Goal: Task Accomplishment & Management: Contribute content

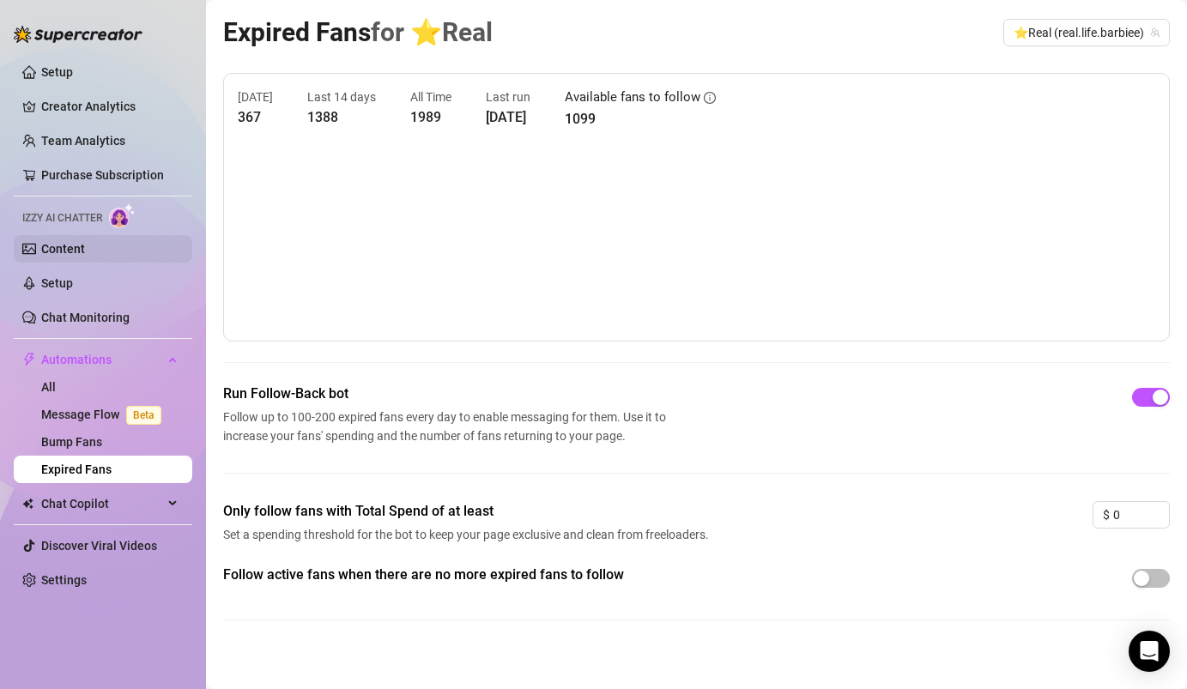
click at [85, 247] on link "Content" at bounding box center [63, 249] width 44 height 14
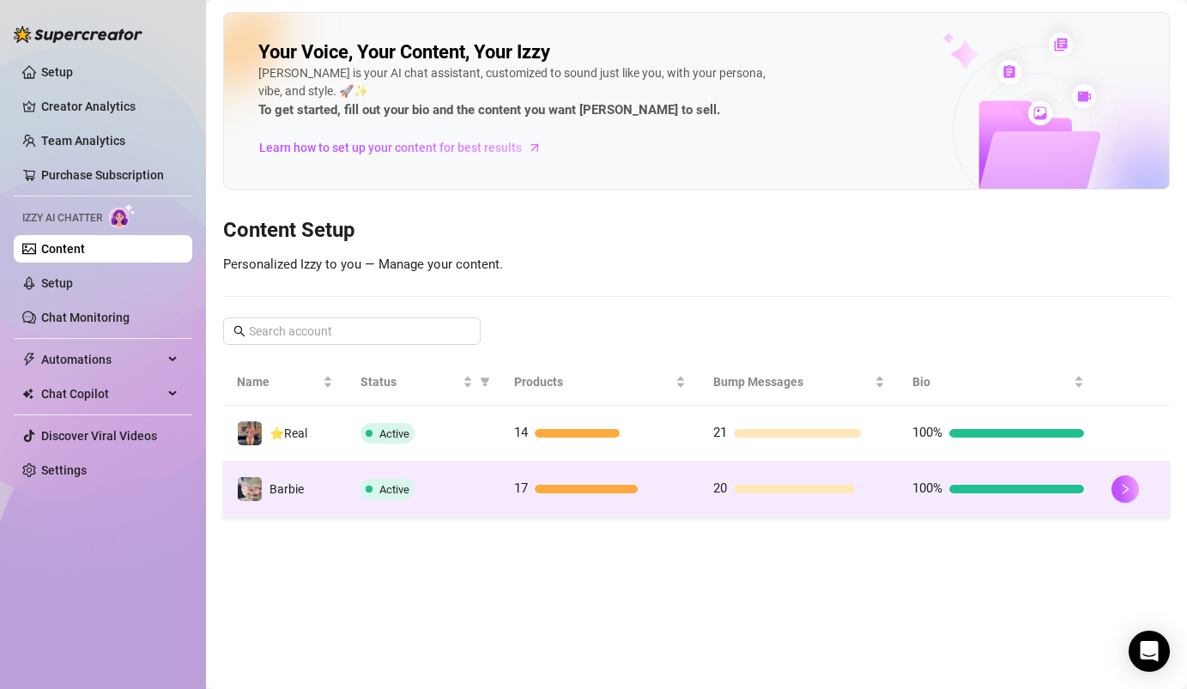
click at [434, 488] on div "Active" at bounding box center [423, 489] width 126 height 21
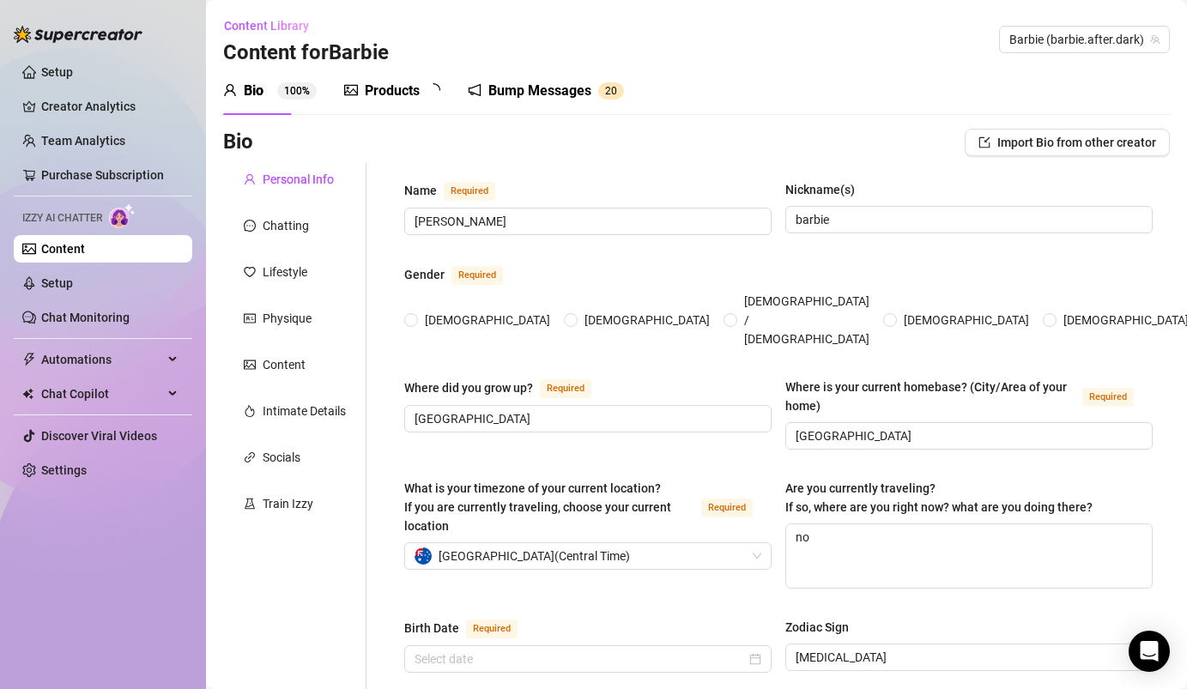
radio input "true"
type input "[DATE]"
click at [374, 90] on div "Products" at bounding box center [392, 91] width 55 height 21
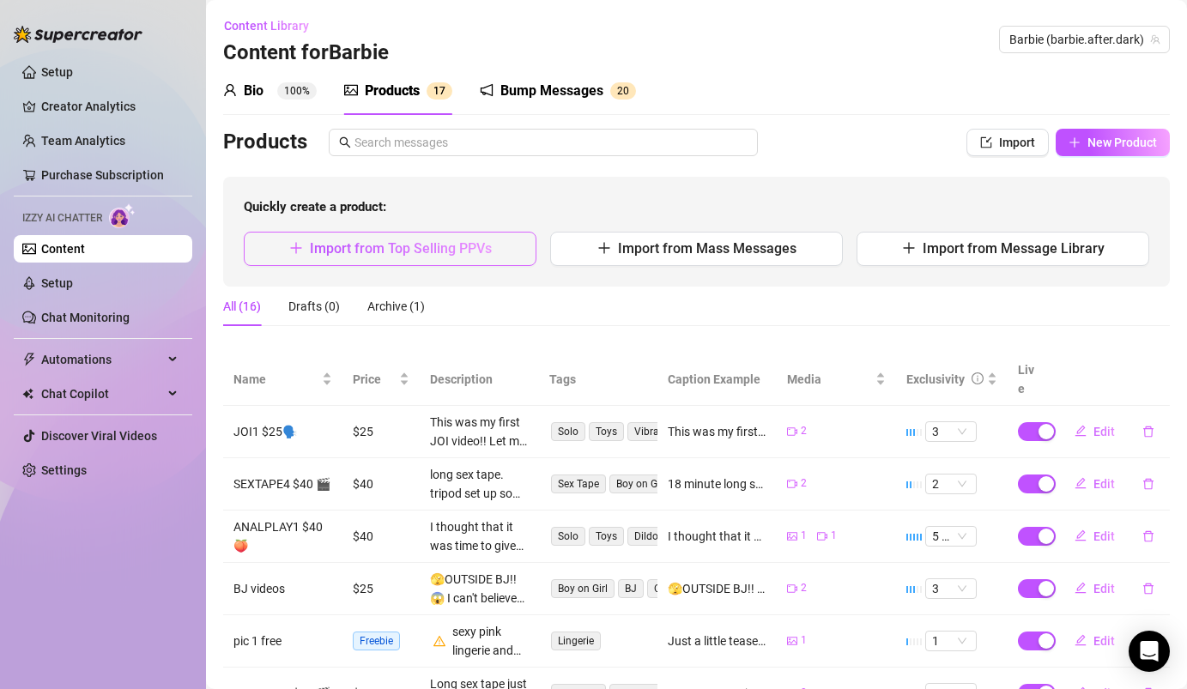
click at [463, 245] on span "Import from Top Selling PPVs" at bounding box center [401, 248] width 182 height 16
type textarea "Type your message here..."
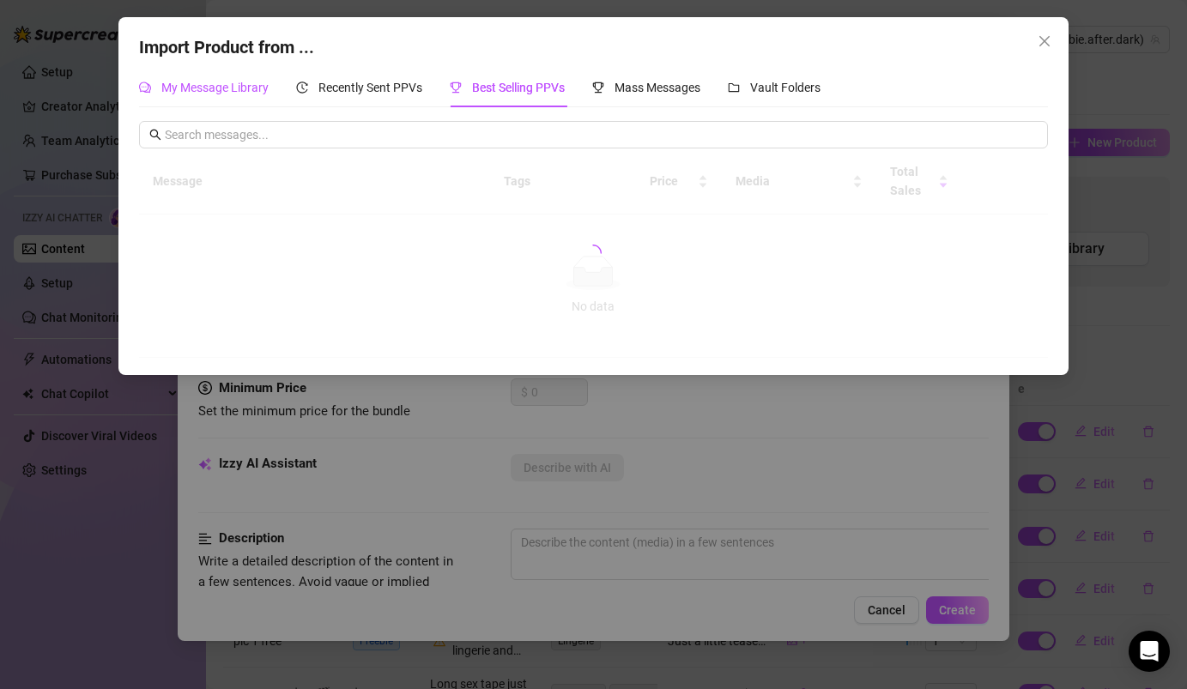
click at [254, 83] on span "My Message Library" at bounding box center [214, 88] width 107 height 14
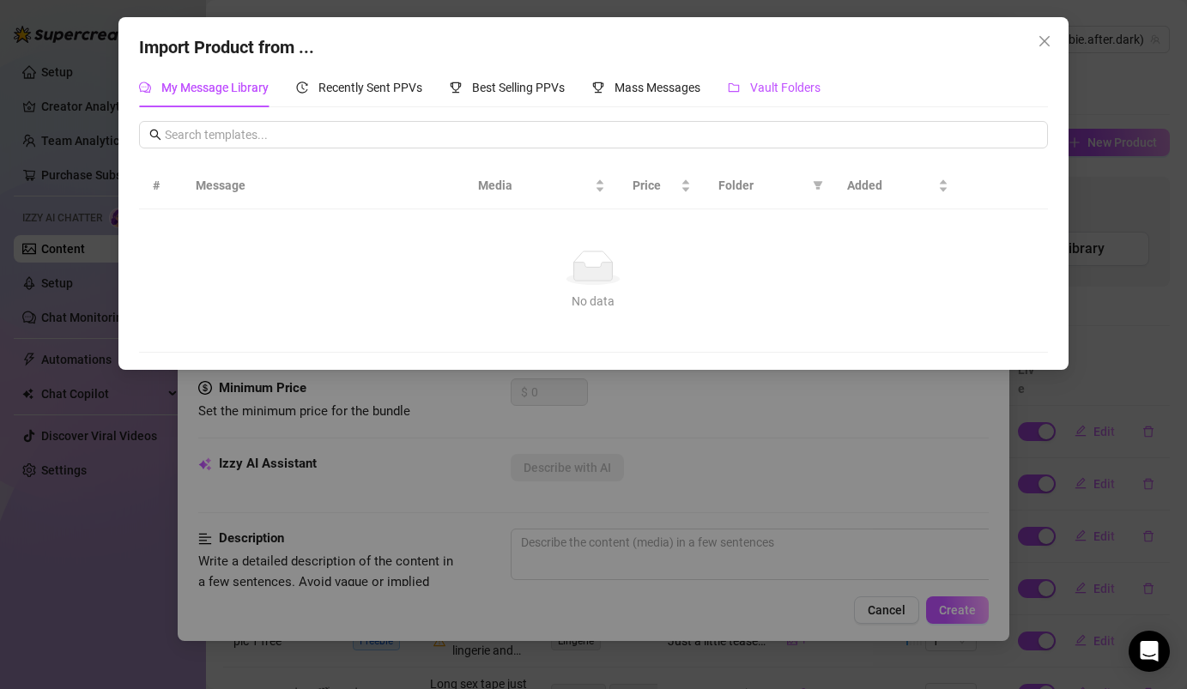
click at [790, 93] on span "Vault Folders" at bounding box center [785, 88] width 70 height 14
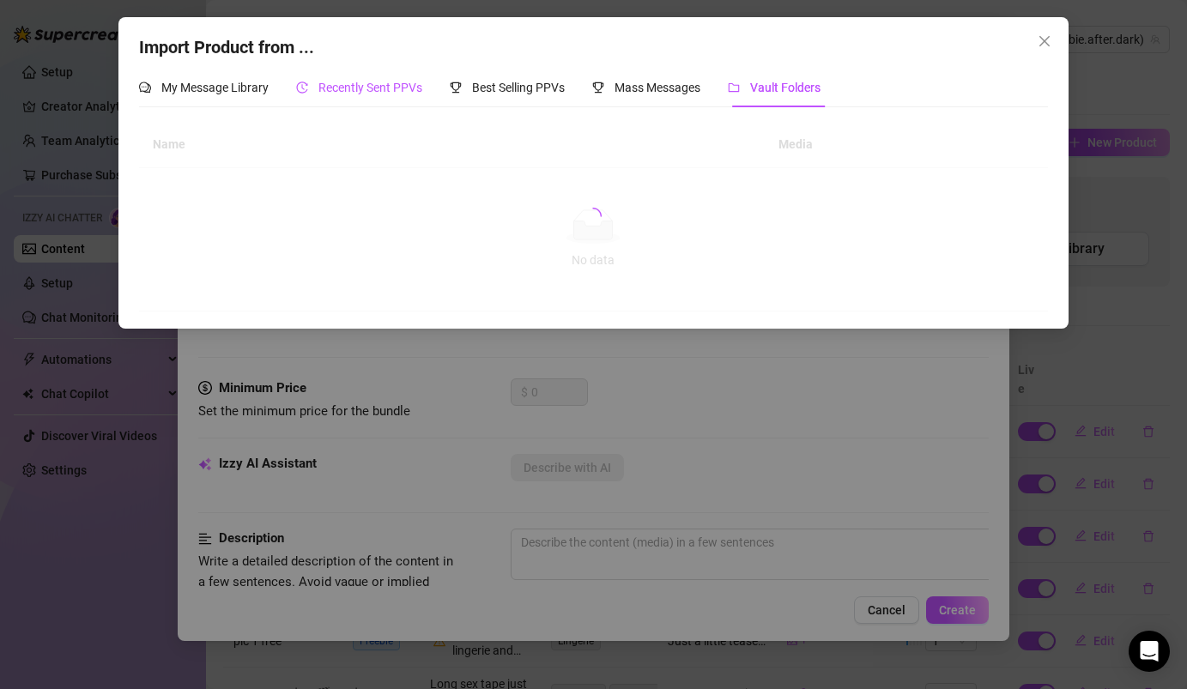
click at [374, 93] on span "Recently Sent PPVs" at bounding box center [370, 88] width 104 height 14
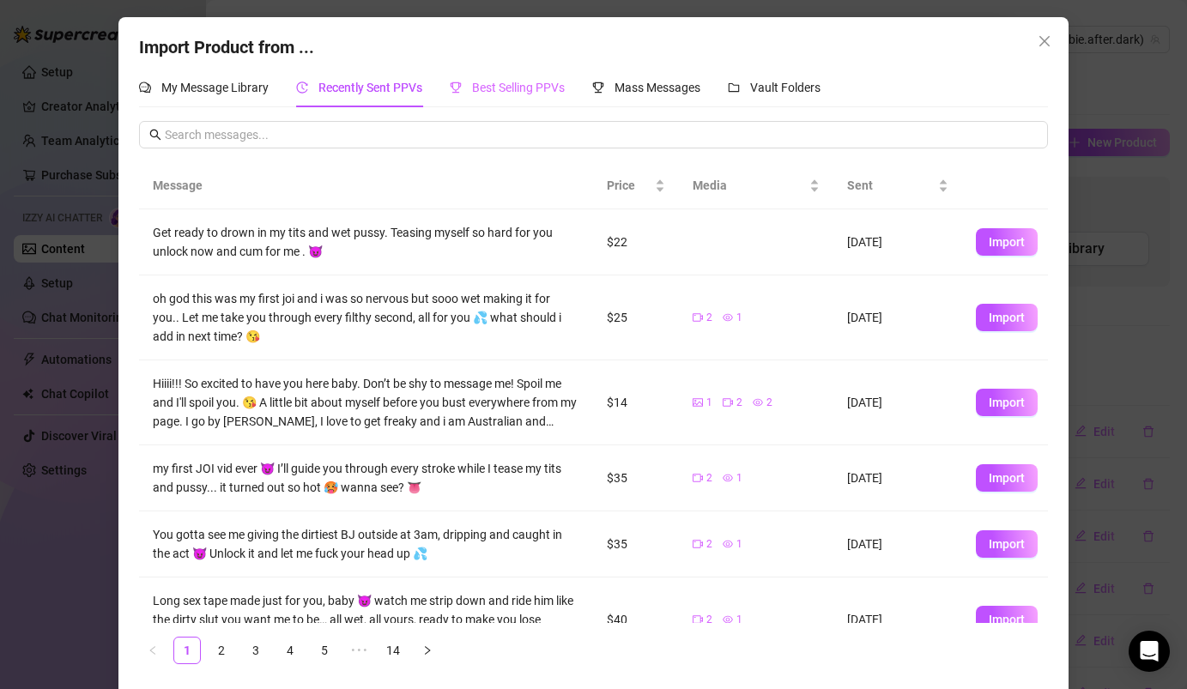
click at [509, 75] on div "Best Selling PPVs" at bounding box center [507, 87] width 115 height 39
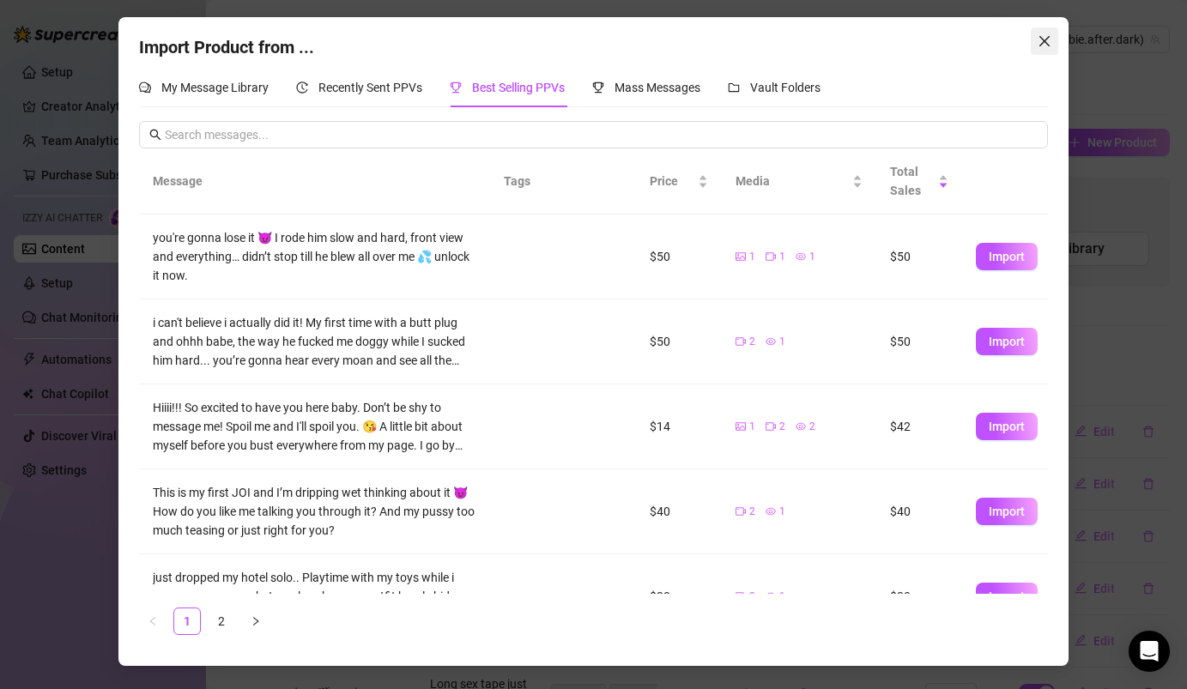
click at [1052, 45] on span "Close" at bounding box center [1044, 41] width 27 height 14
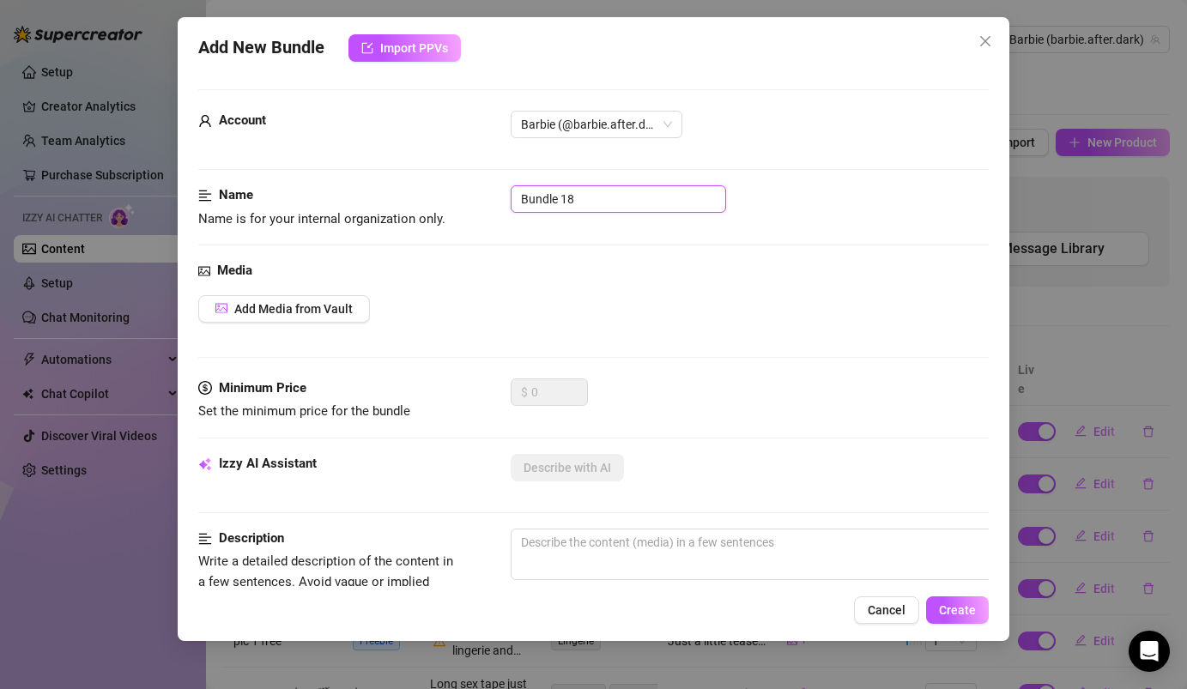
drag, startPoint x: 599, startPoint y: 206, endPoint x: 444, endPoint y: 179, distance: 157.6
click at [443, 180] on form "Account Barbie (@barbie.after.dark) Name Name is for your internal organization…" at bounding box center [593, 687] width 790 height 1196
type input "Pussy Play 4"
click at [331, 315] on span "Add Media from Vault" at bounding box center [293, 309] width 118 height 14
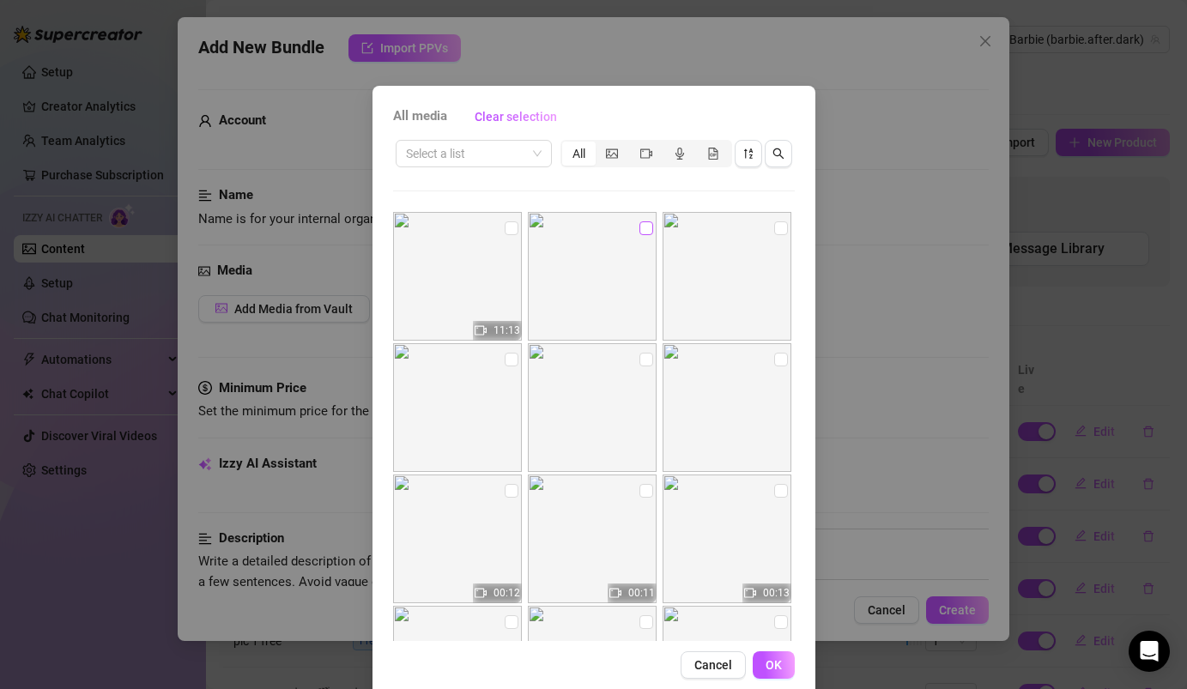
click at [647, 229] on input "checkbox" at bounding box center [646, 228] width 14 height 14
checkbox input "true"
click at [499, 226] on img at bounding box center [457, 276] width 129 height 129
click at [511, 227] on input "checkbox" at bounding box center [512, 228] width 14 height 14
checkbox input "true"
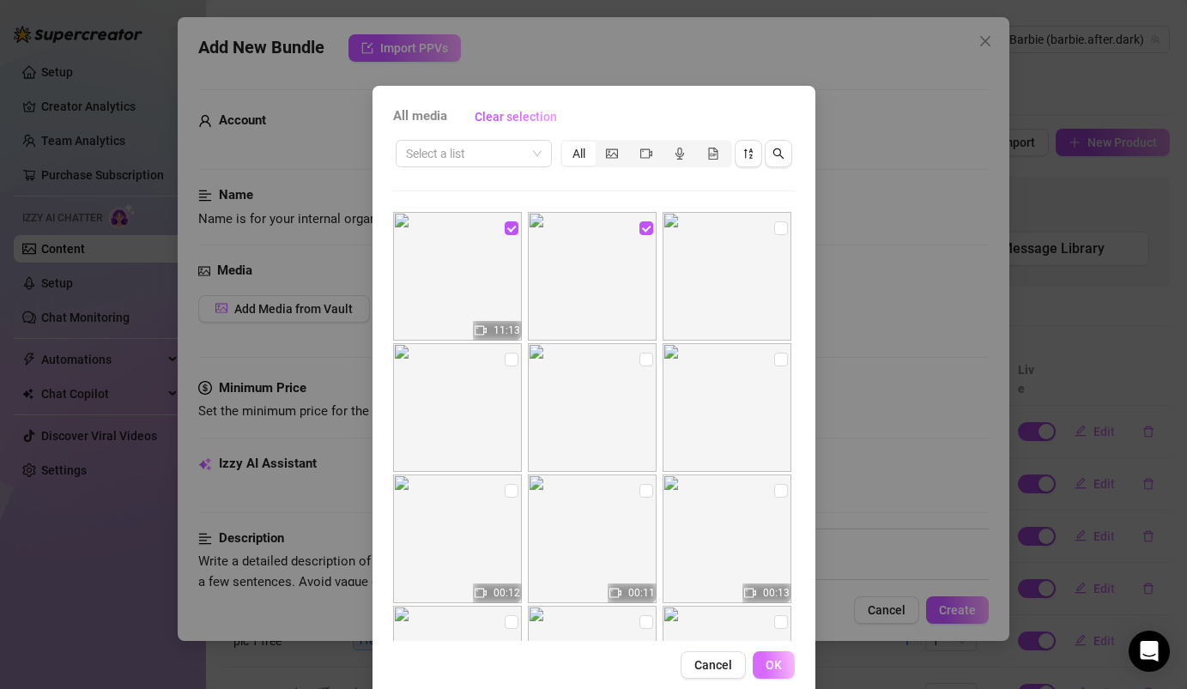
click at [775, 664] on span "OK" at bounding box center [773, 665] width 16 height 14
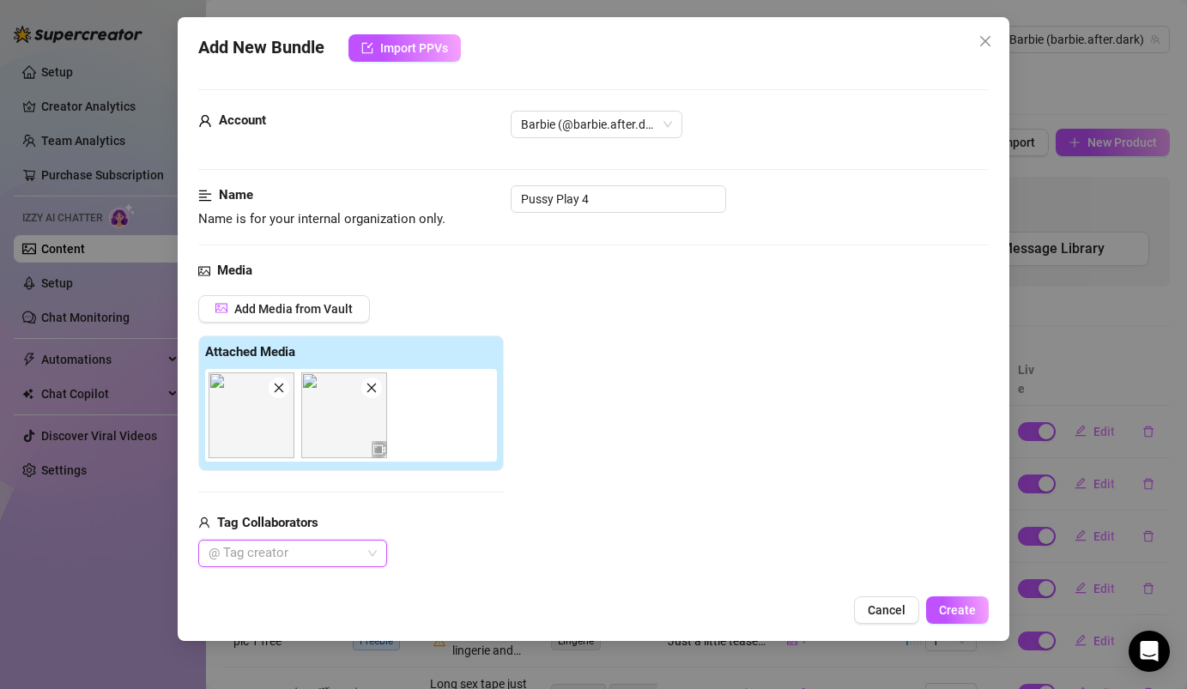
scroll to position [129, 0]
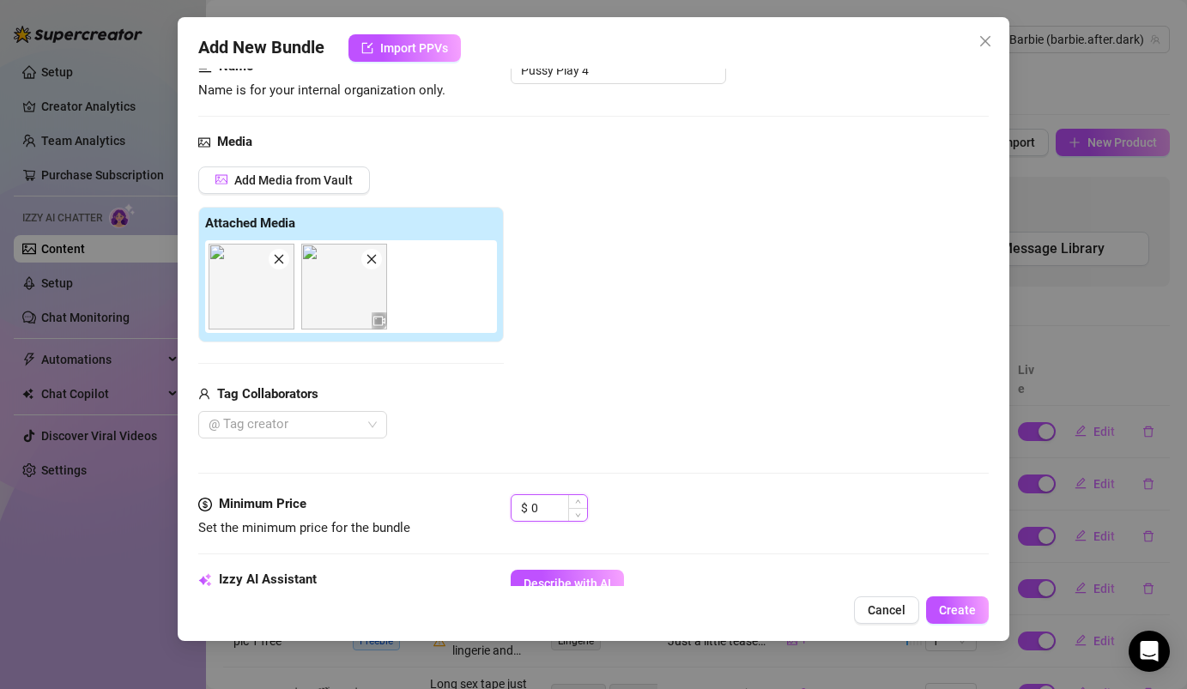
click at [562, 517] on input "0" at bounding box center [559, 508] width 56 height 26
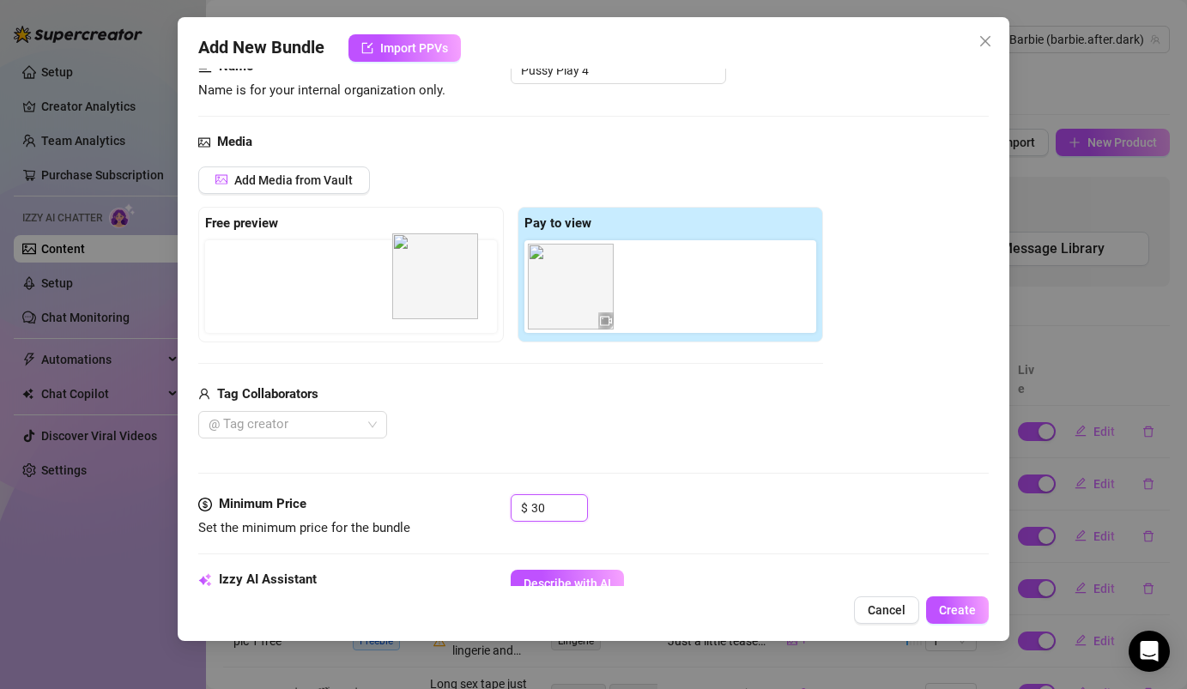
drag, startPoint x: 576, startPoint y: 299, endPoint x: 436, endPoint y: 288, distance: 140.3
click at [436, 288] on div "Free preview Pay to view" at bounding box center [510, 275] width 625 height 136
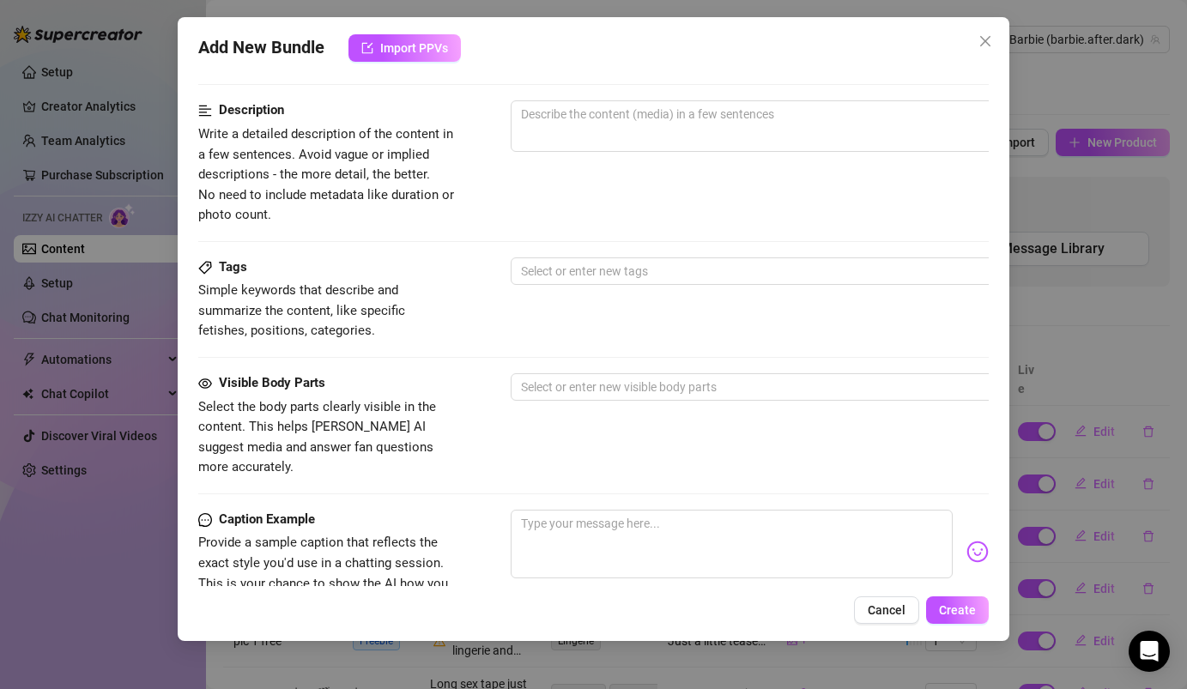
scroll to position [682, 0]
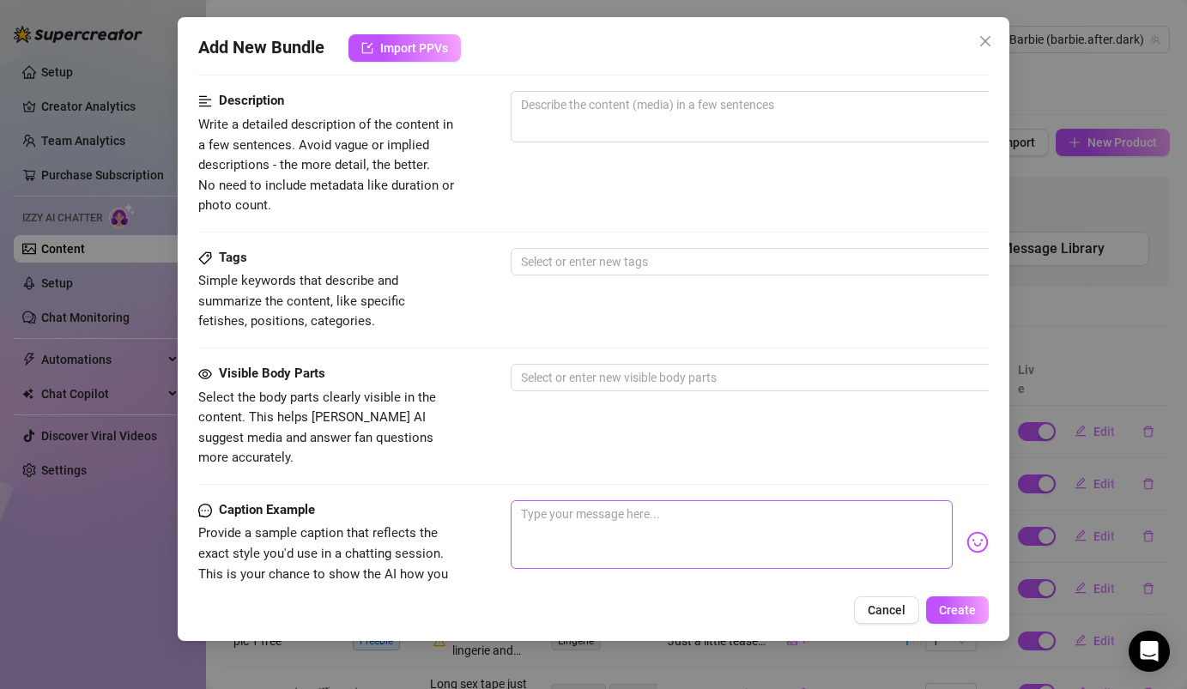
type input "30"
click at [589, 500] on textarea at bounding box center [731, 534] width 441 height 69
paste textarea "NEW PUSSY PLAY! 🐱 - Let me tease you in my pink lingerie and getting my tits ou…"
type textarea "NEW PUSSY PLAY! 🐱 - Let me tease you in my pink lingerie and getting my tits ou…"
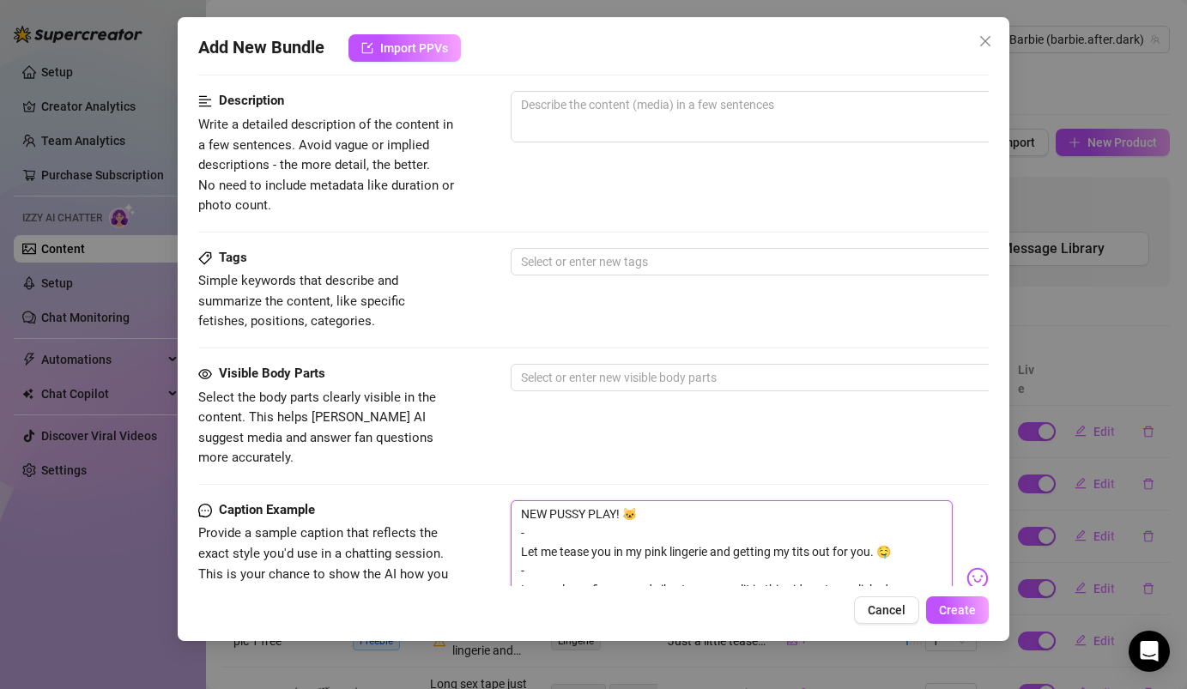
scroll to position [0, 0]
click at [611, 372] on div at bounding box center [802, 378] width 576 height 24
type textarea "NEW PUSSY PLAY! 🐱 - Let me tease you in my pink lingerie and getting my tits ou…"
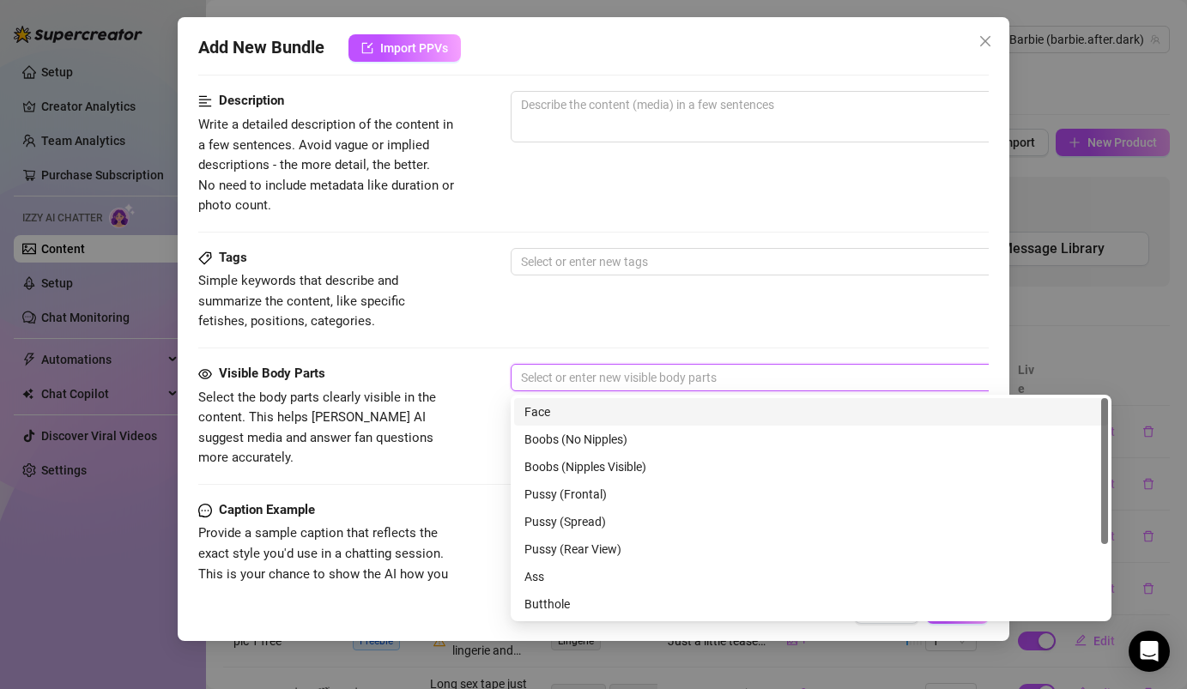
click at [605, 410] on div "Face" at bounding box center [810, 411] width 573 height 19
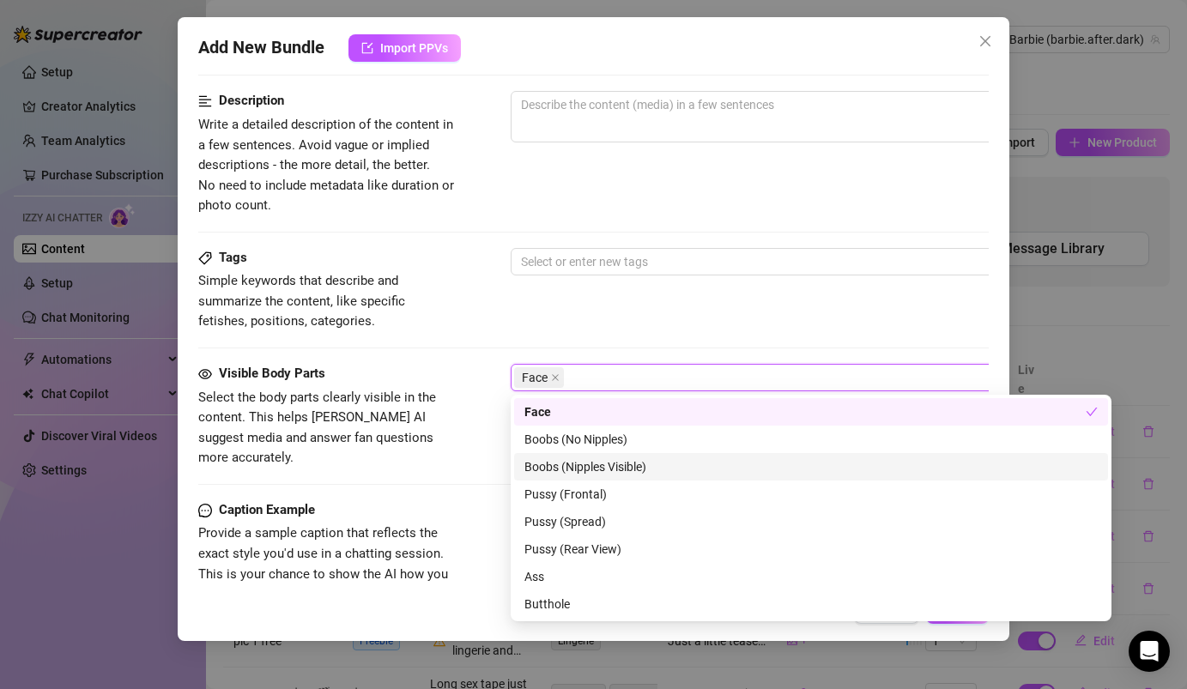
click at [599, 475] on div "Boobs (Nipples Visible)" at bounding box center [810, 466] width 573 height 19
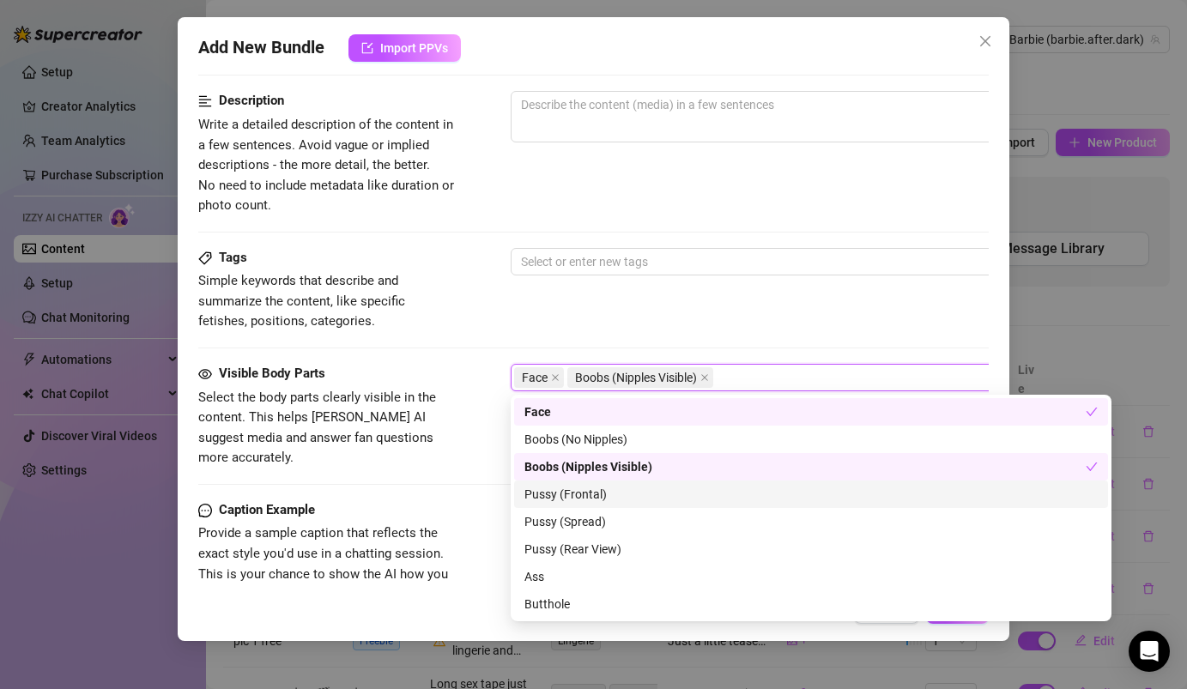
click at [599, 497] on div "Pussy (Frontal)" at bounding box center [810, 494] width 573 height 19
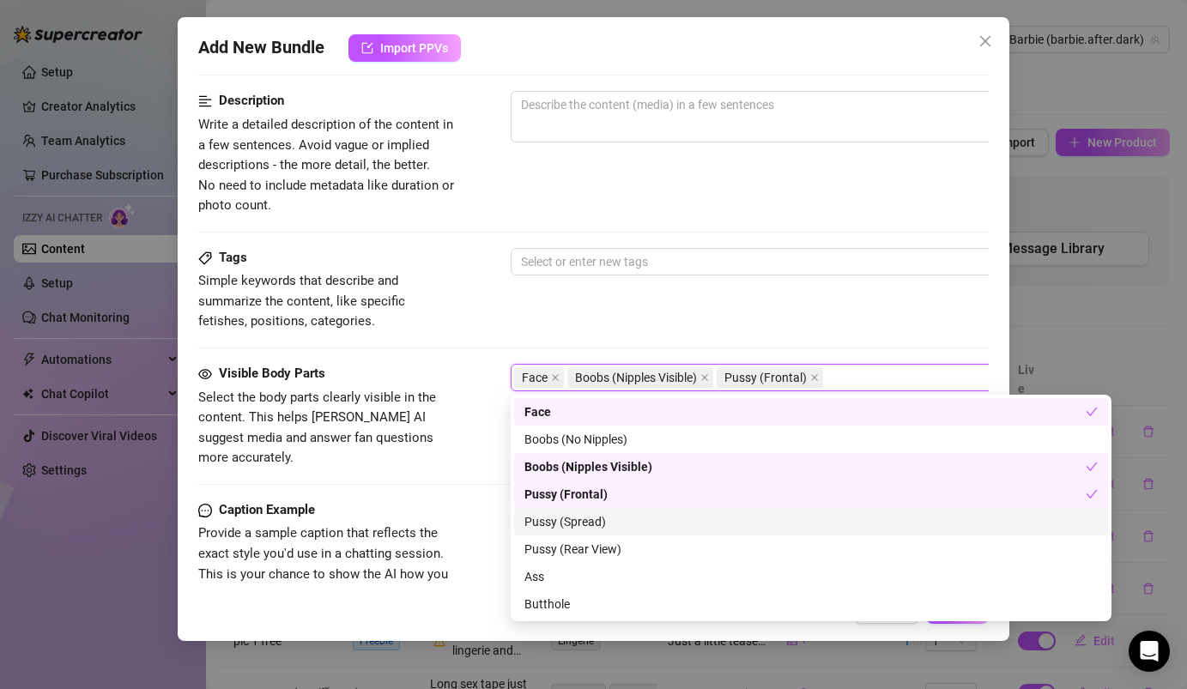
click at [590, 527] on div "Pussy (Spread)" at bounding box center [810, 521] width 573 height 19
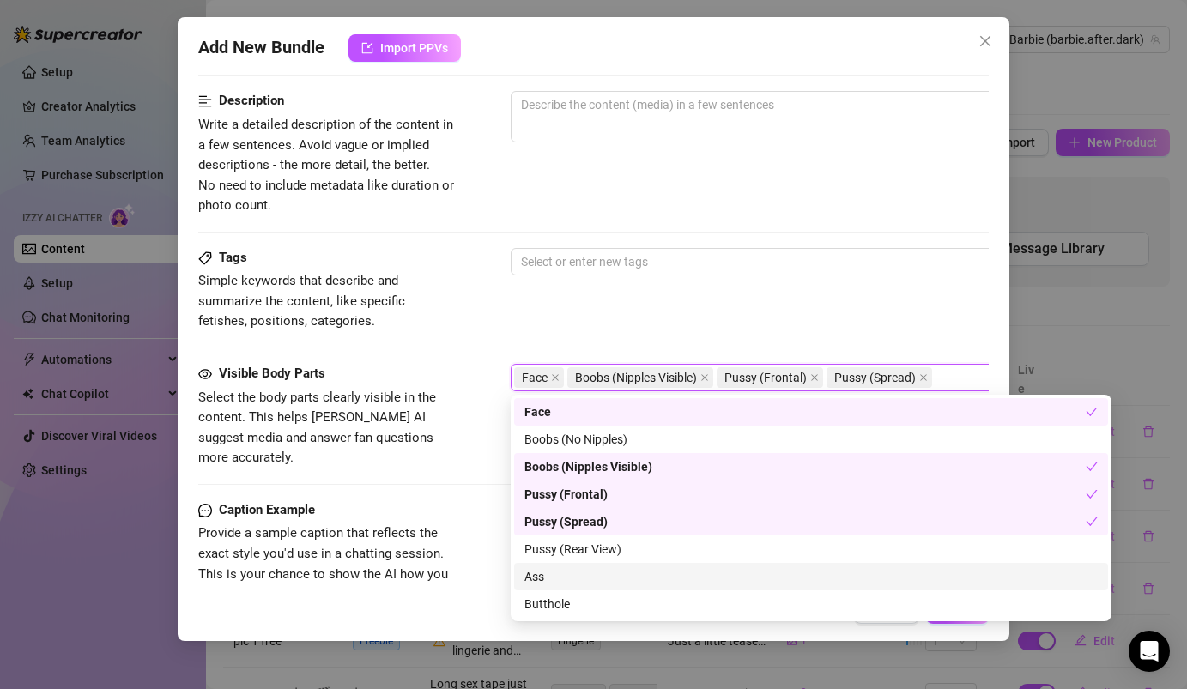
click at [563, 586] on div "Ass" at bounding box center [811, 576] width 594 height 27
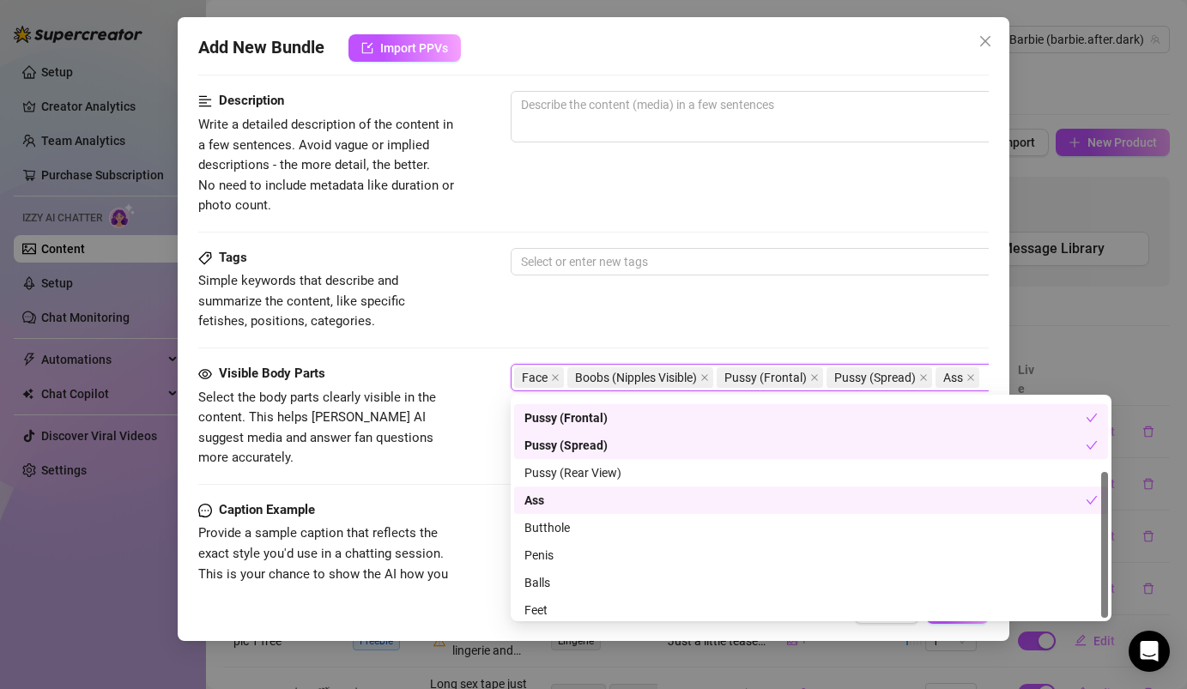
scroll to position [110, 0]
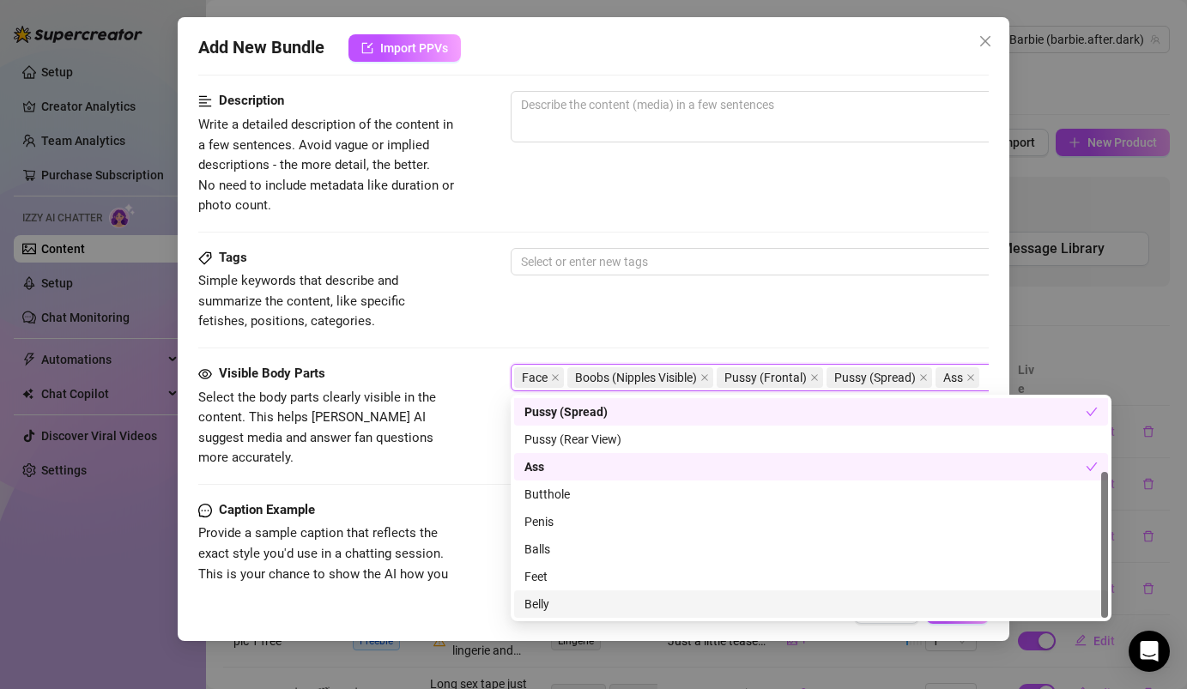
click at [570, 609] on div "Belly" at bounding box center [810, 604] width 573 height 19
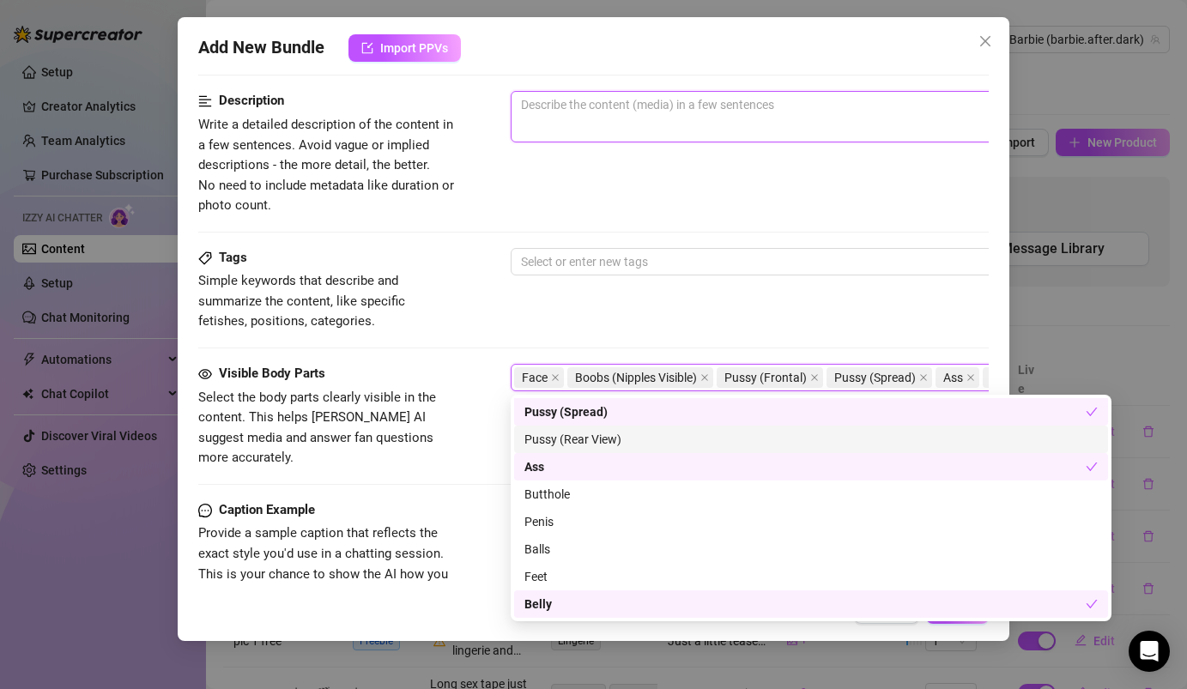
click at [741, 112] on textarea at bounding box center [810, 105] width 599 height 26
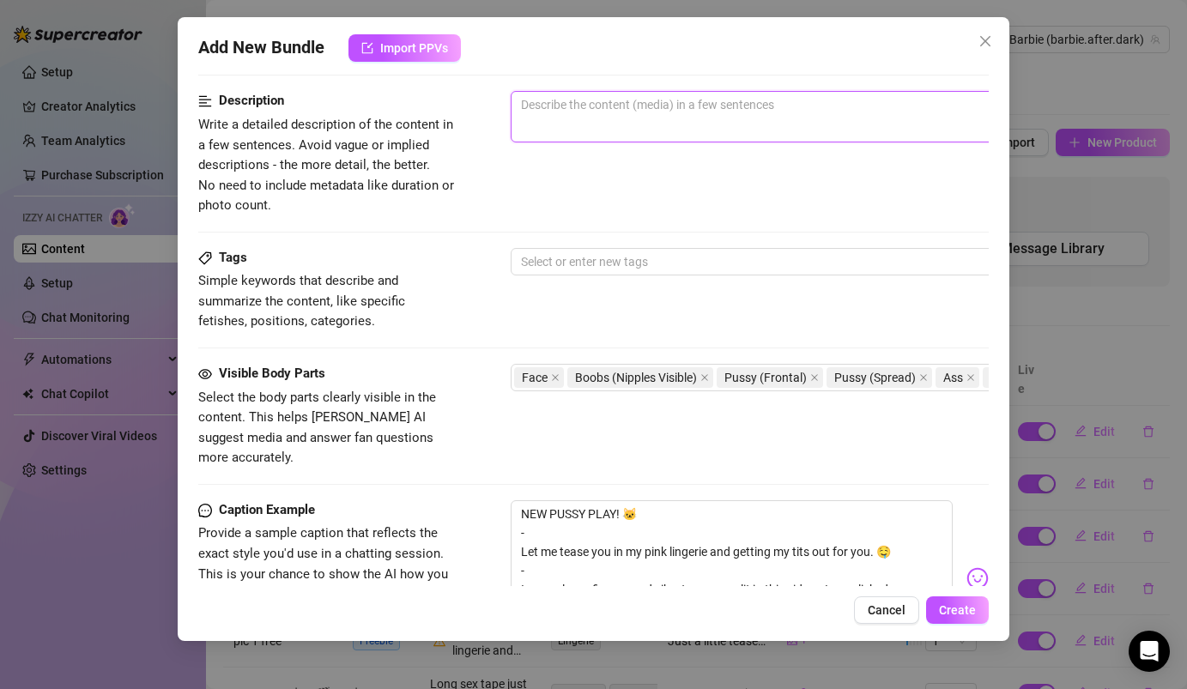
type textarea "P"
type textarea "Pu"
type textarea "Pus"
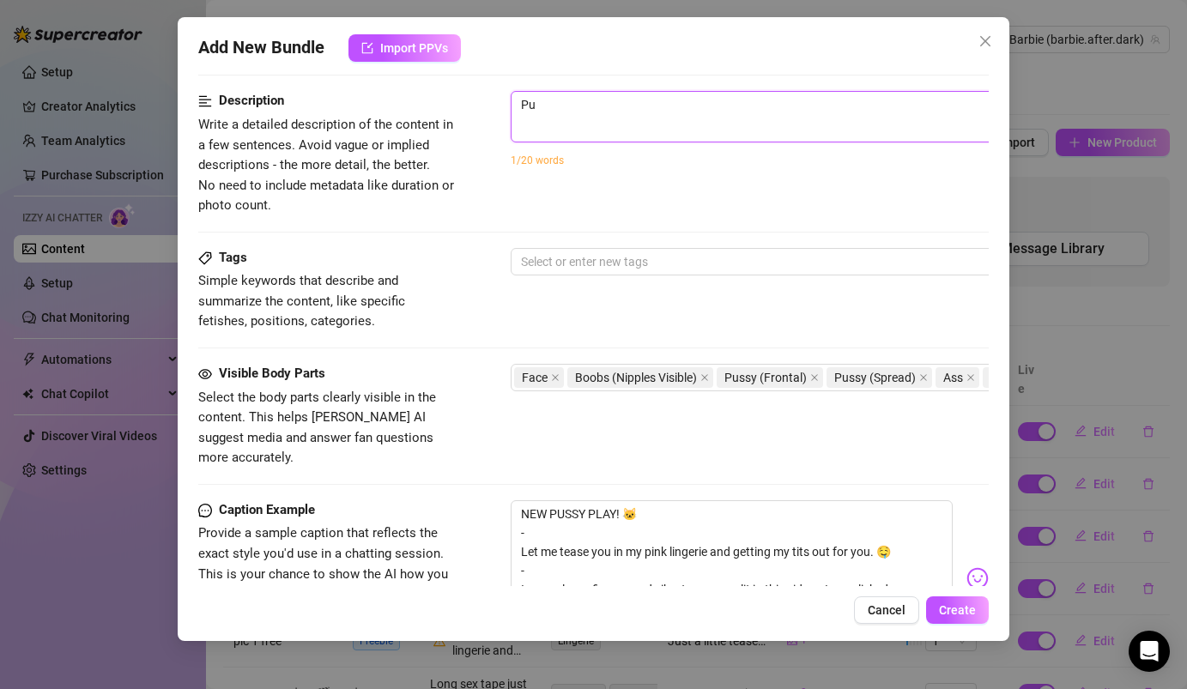
type textarea "Pus"
type textarea "Puss"
type textarea "Pussy"
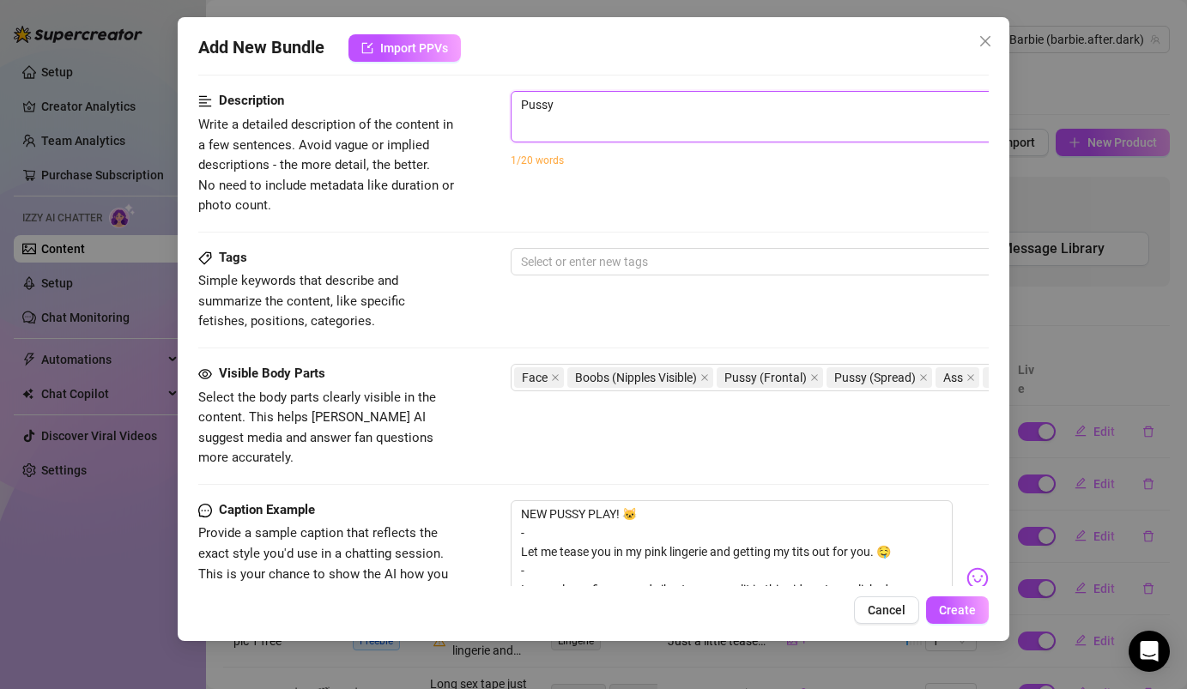
type textarea "Pussy"
type textarea "Pussy p"
type textarea "Pussy pl"
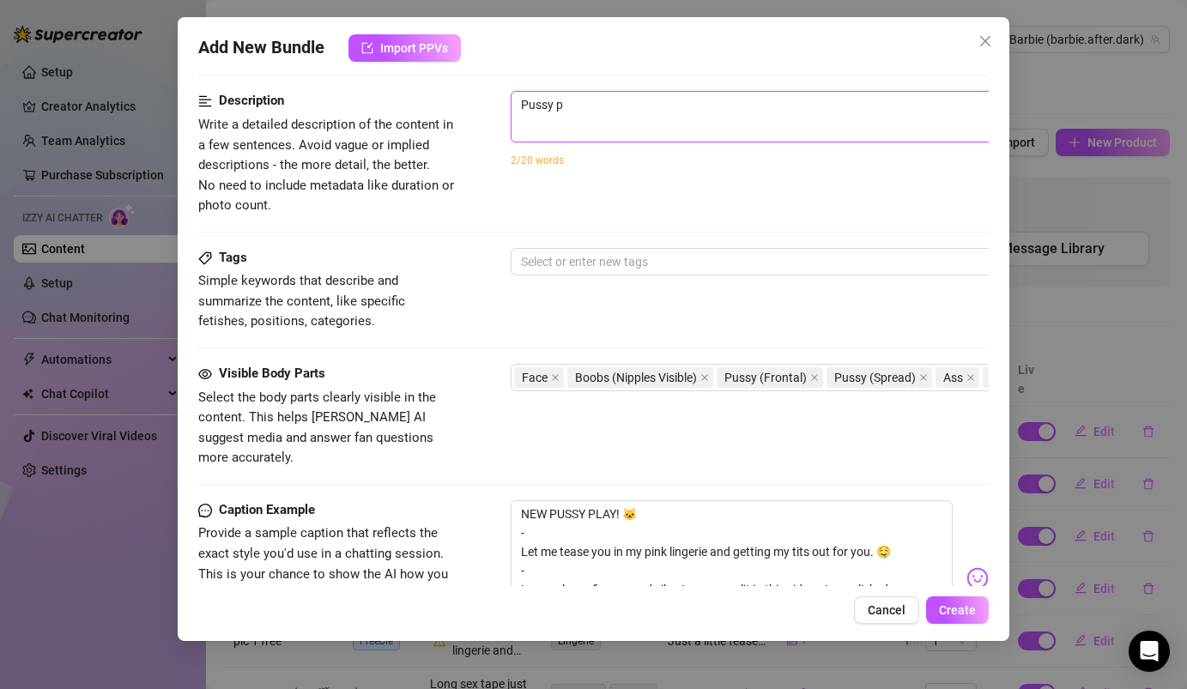
type textarea "Pussy pl"
type textarea "Pussy pla"
type textarea "Pussy play"
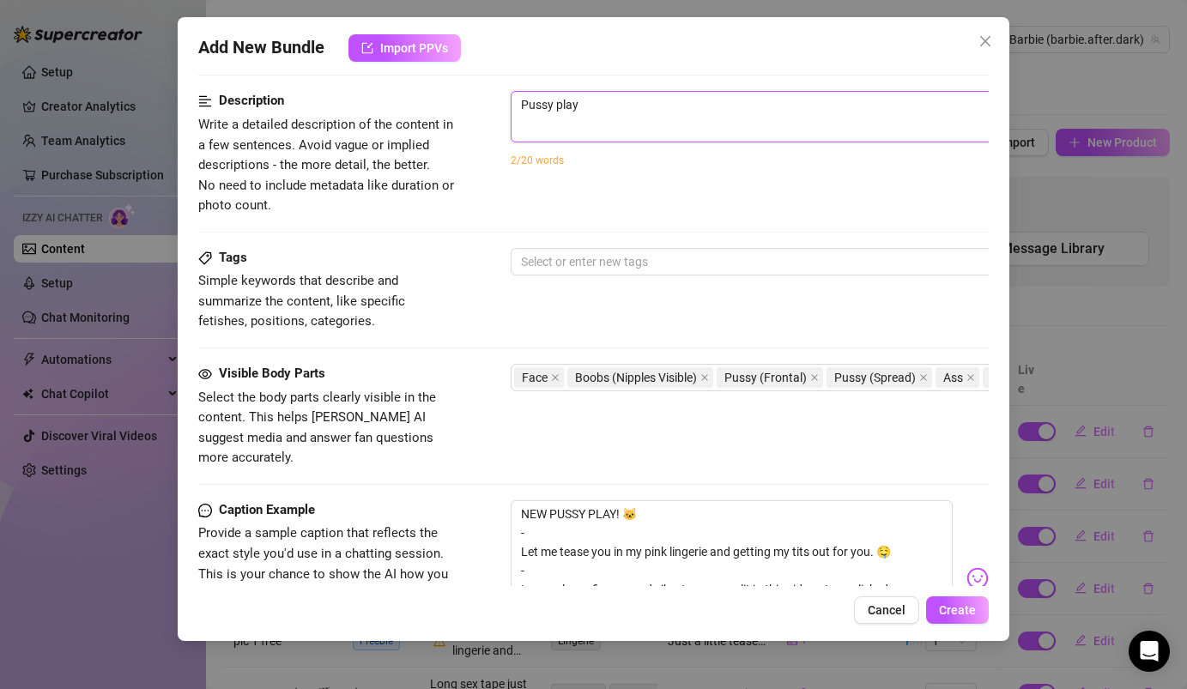
type textarea "Pussy play"
type textarea "Pussy play v"
type textarea "Pussy play vi"
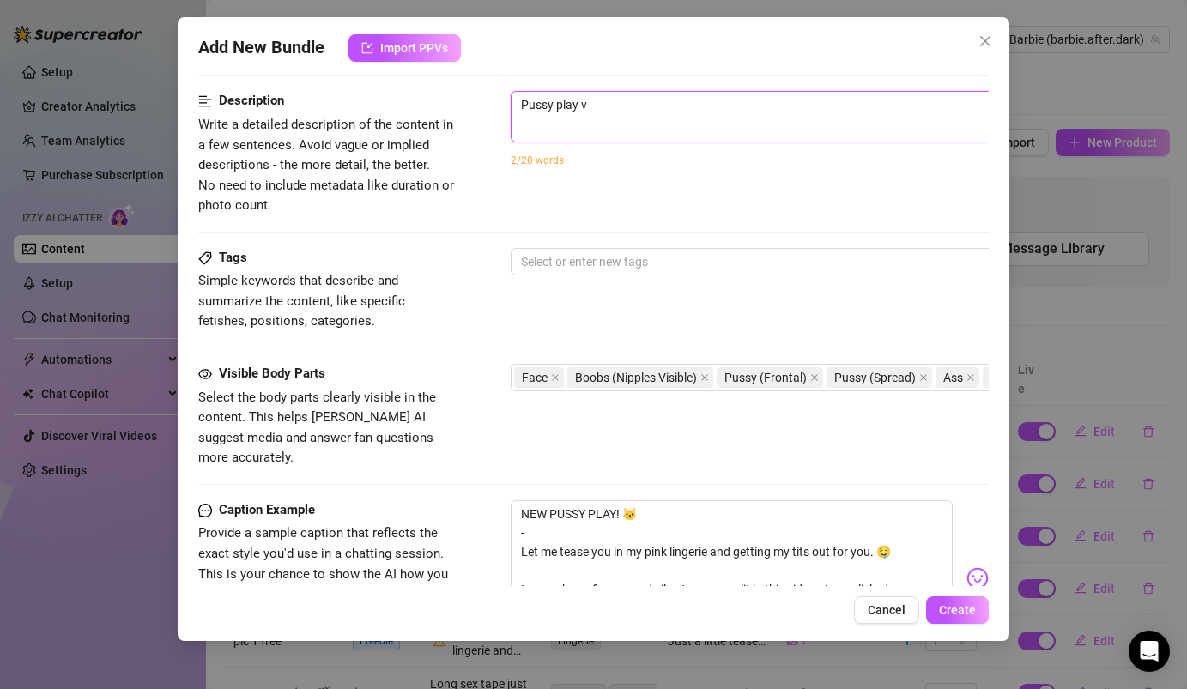
type textarea "Pussy play vi"
type textarea "Pussy play vid"
type textarea "Pussy play vide"
type textarea "Pussy play video"
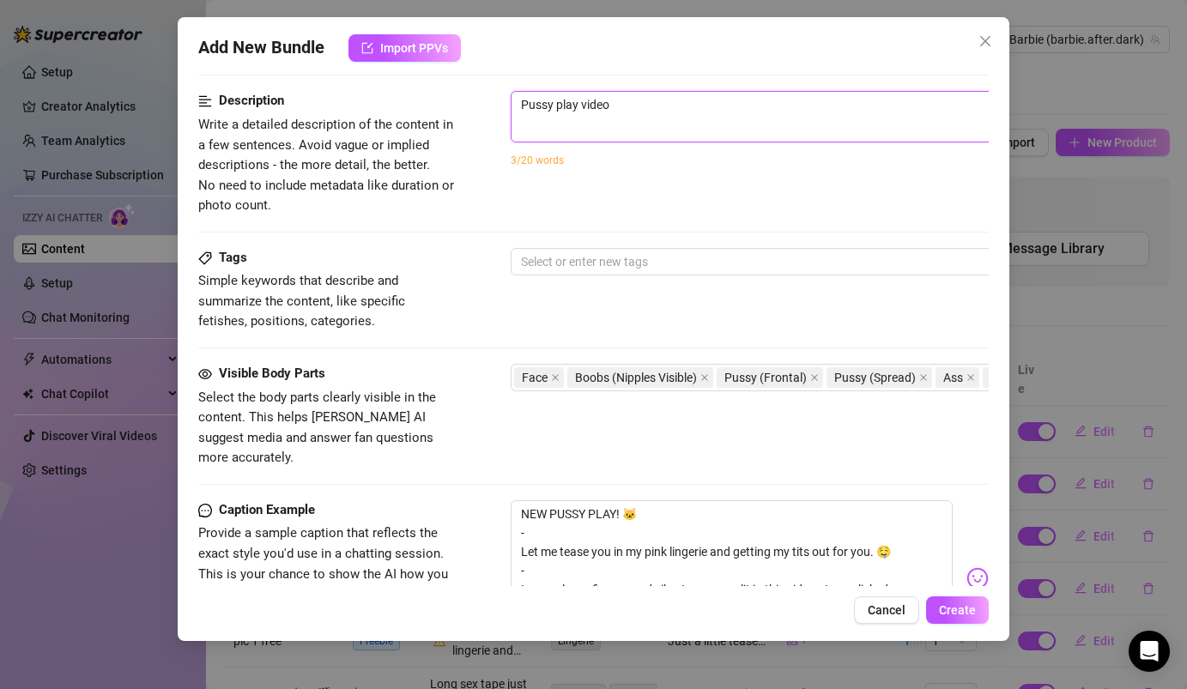
type textarea "Pussy play video"
type textarea "Pussy play video u"
type textarea "Pussy play video us"
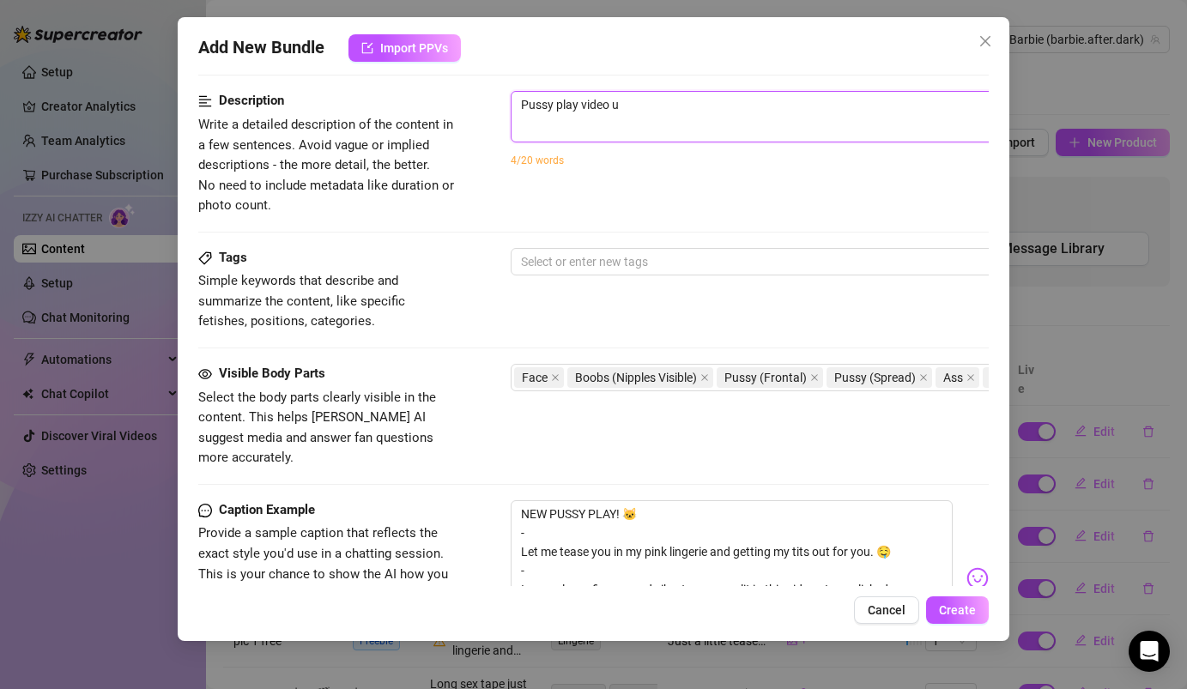
type textarea "Pussy play video us"
type textarea "Pussy play video usi"
type textarea "Pussy play video usin"
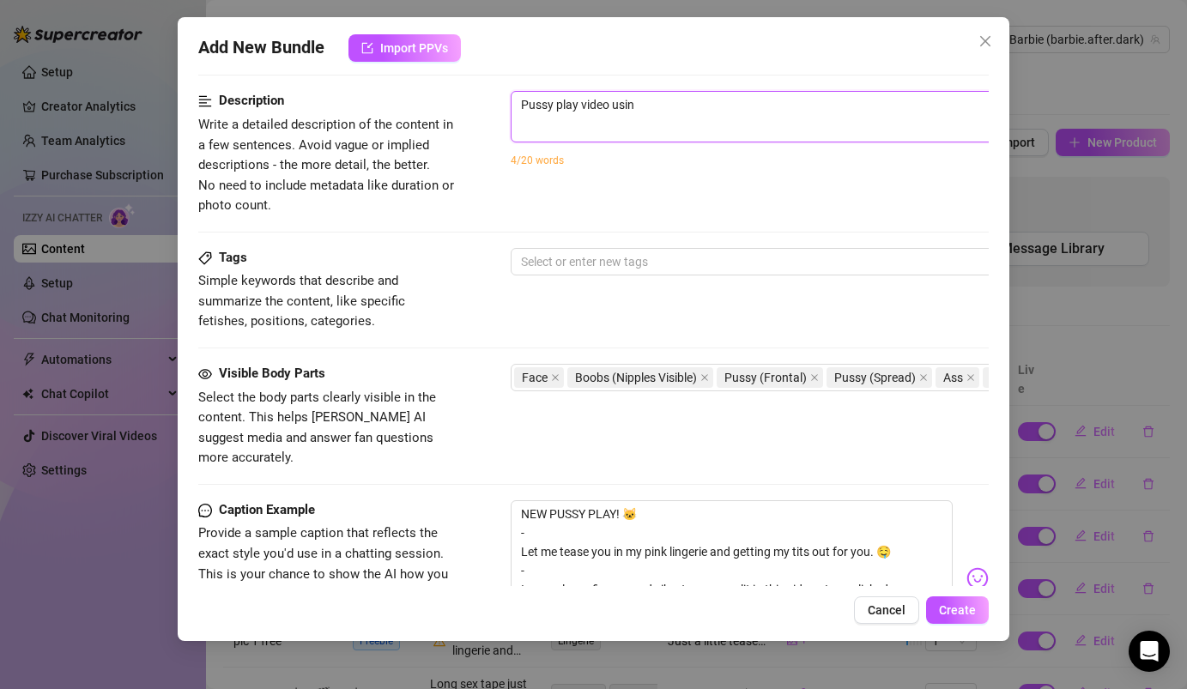
type textarea "Pussy play video using"
type textarea "Pussy play video using o"
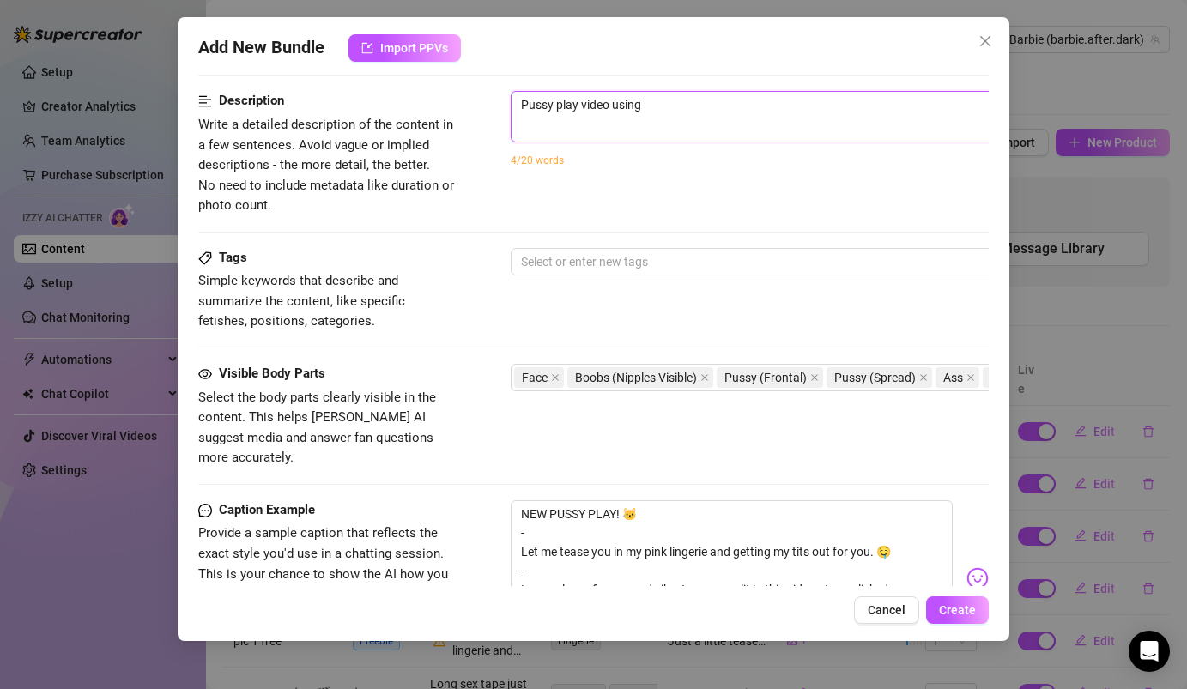
type textarea "Pussy play video using o"
type textarea "Pussy play video using on"
type textarea "Pussy play video using onl"
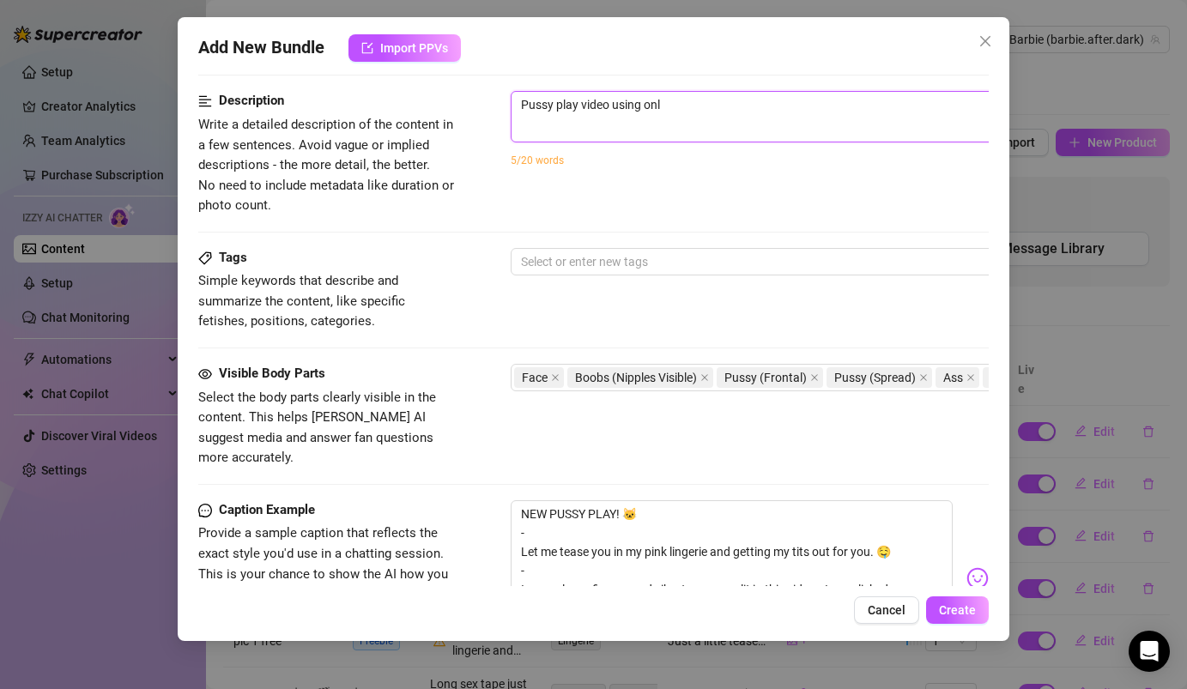
type textarea "Pussy play video using only"
type textarea "Pussy play video using only m"
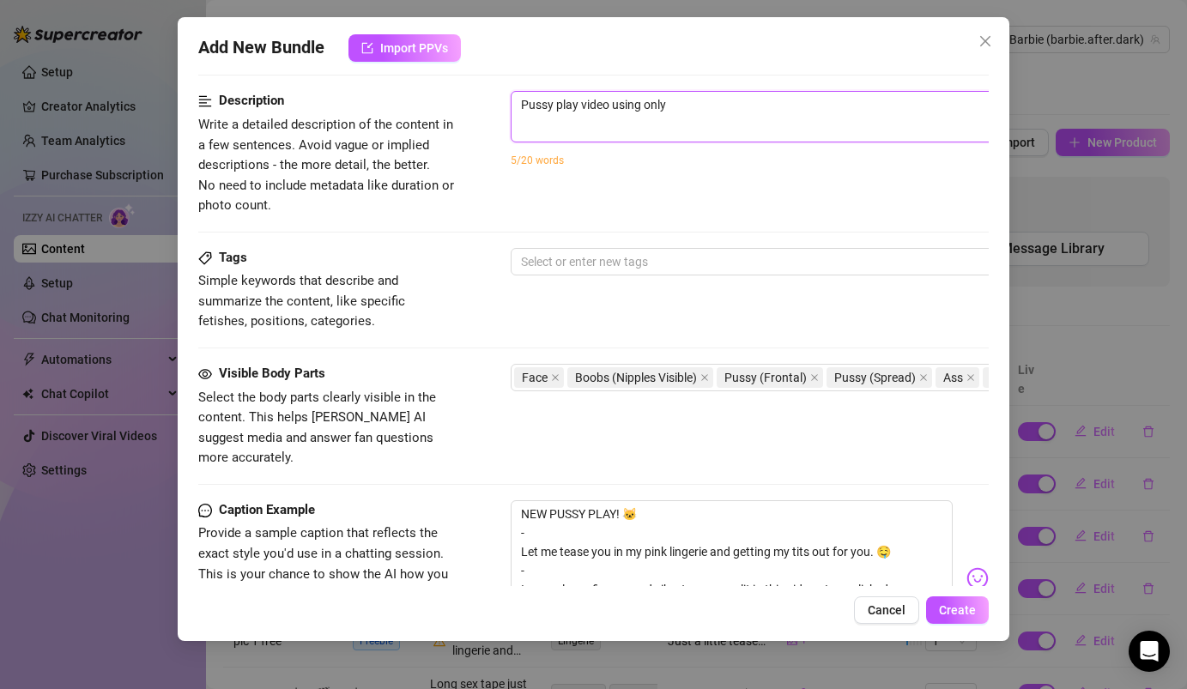
type textarea "Pussy play video using only m"
type textarea "Pussy play video using only my"
type textarea "Pussy play video using only my f"
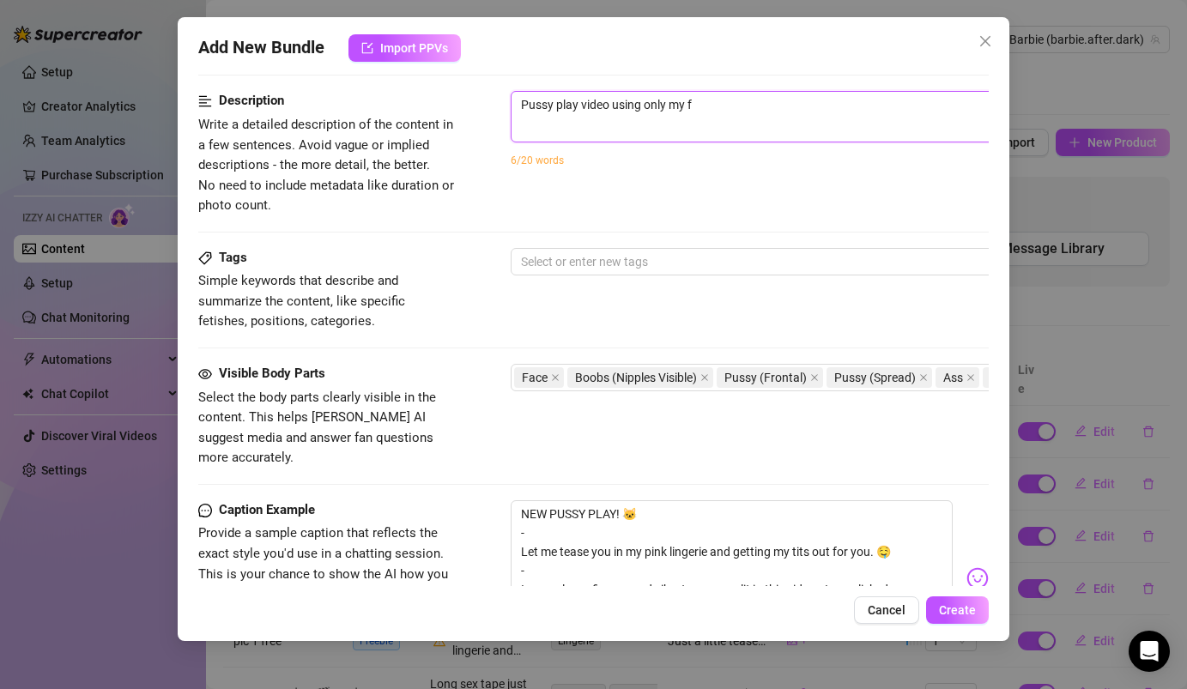
type textarea "Pussy play video using only my fi"
type textarea "Pussy play video using only my fin"
type textarea "Pussy play video using only my fing"
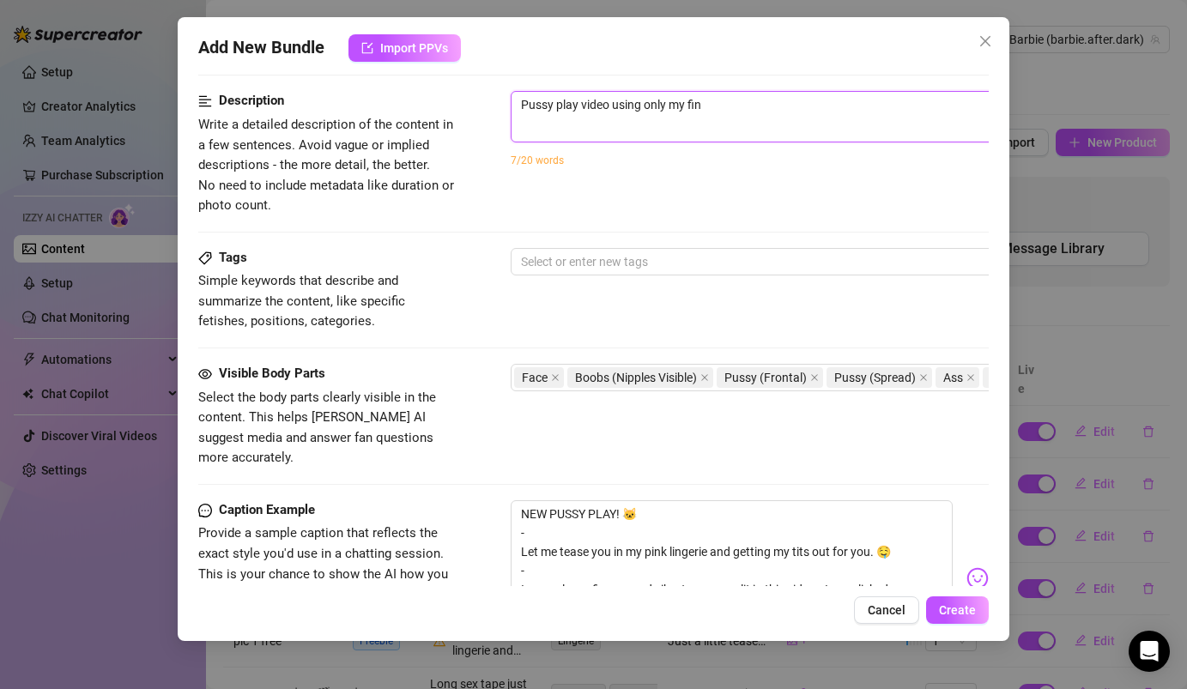
type textarea "Pussy play video using only my fing"
type textarea "Pussy play video using only my finge"
type textarea "Pussy play video using only my finger"
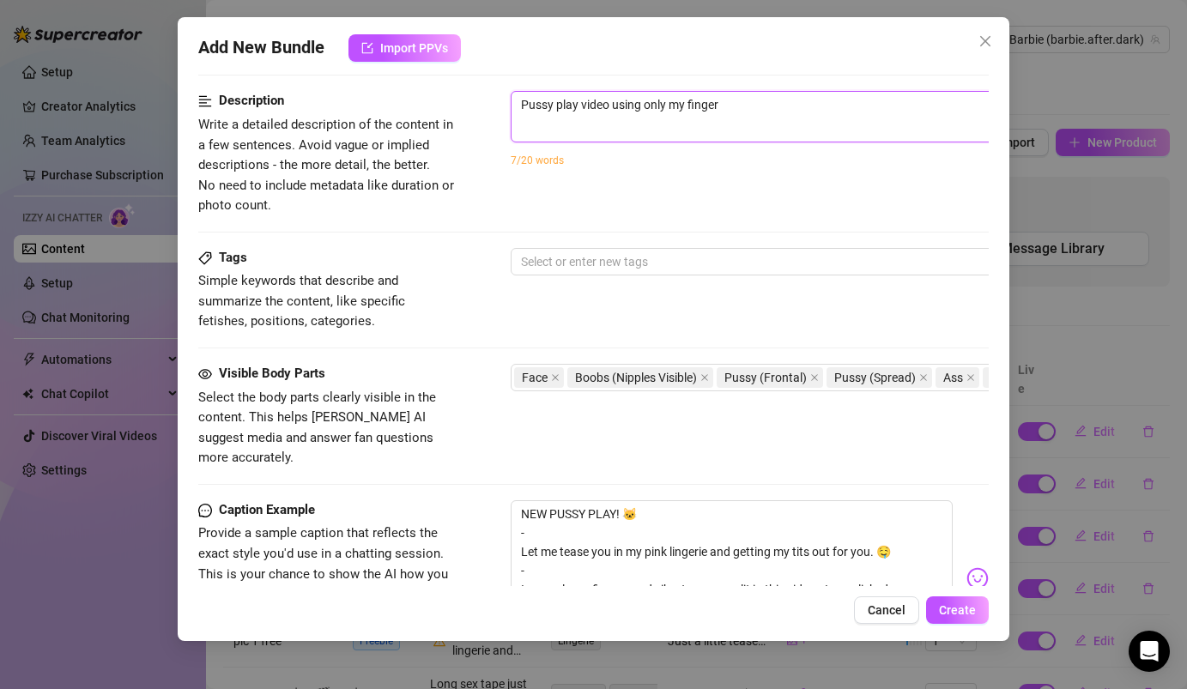
type textarea "Pussy play video using only my fingers"
type textarea "Pussy play video using only my fingers a"
type textarea "Pussy play video using only my fingers an"
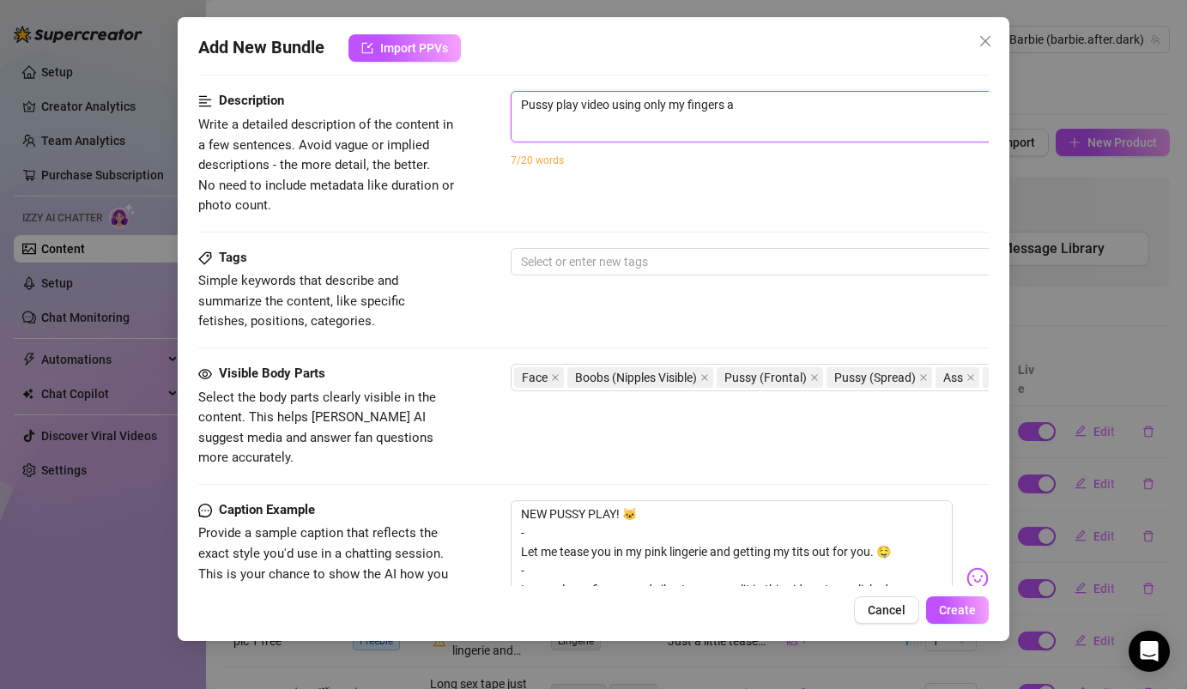
type textarea "Pussy play video using only my fingers an"
type textarea "Pussy play video using only my fingers and"
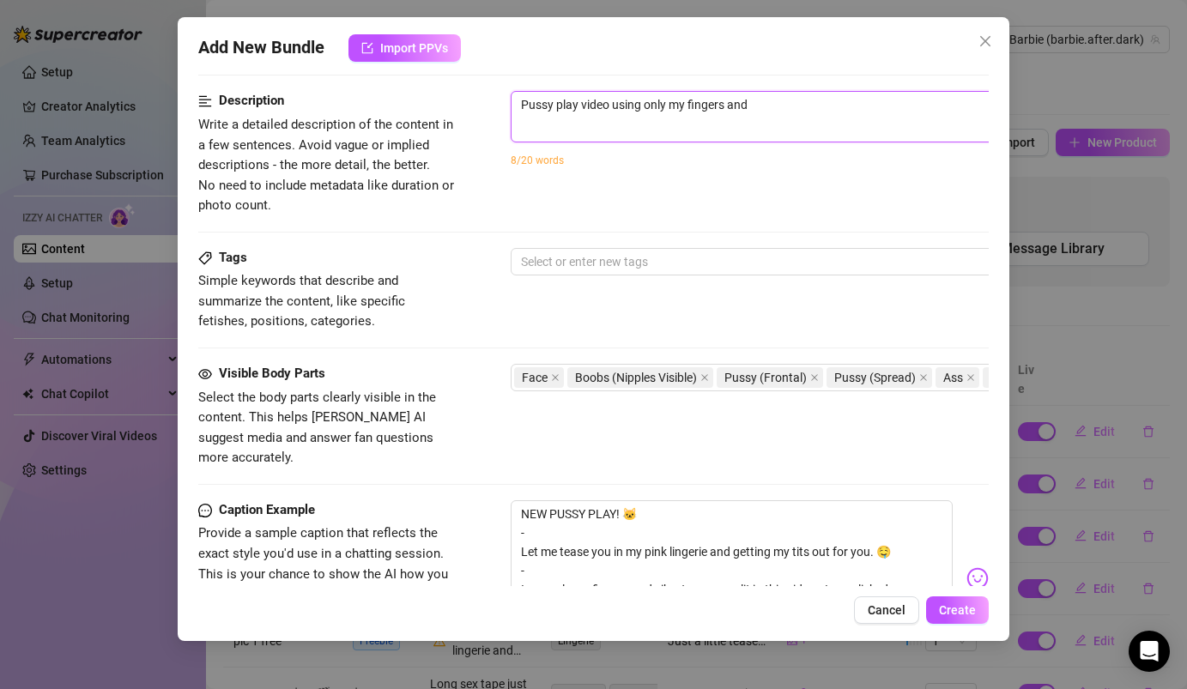
type textarea "Pussy play video using only my fingers and v"
type textarea "Pussy play video using only my fingers and vi"
type textarea "Pussy play video using only my fingers and vib"
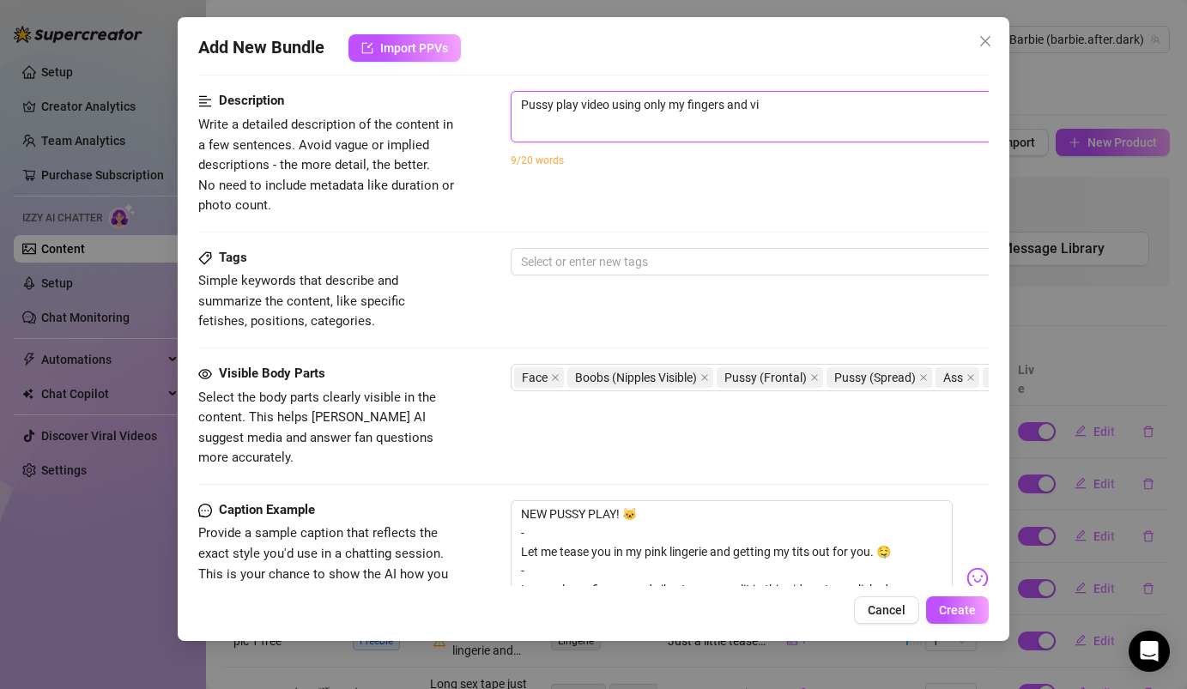
type textarea "Pussy play video using only my fingers and vib"
type textarea "Pussy play video using only my fingers and vibr"
type textarea "Pussy play video using only my fingers and vibra"
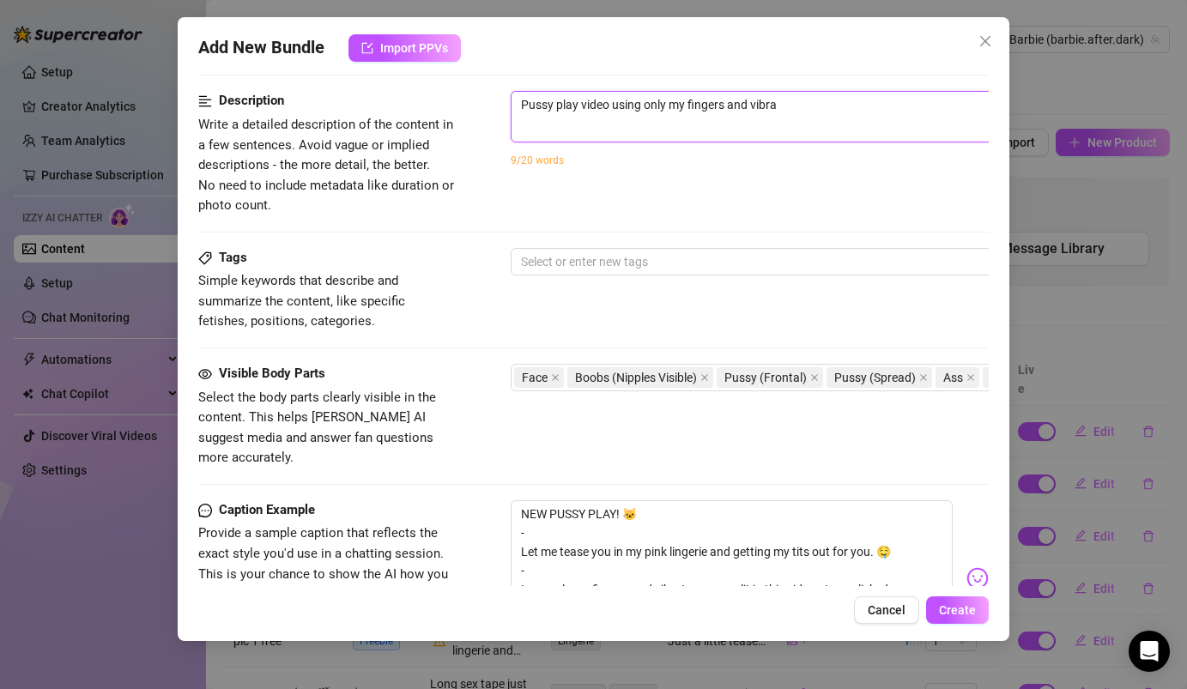
type textarea "Pussy play video using only my fingers and vibrat"
type textarea "Pussy play video using only my fingers and vibrato"
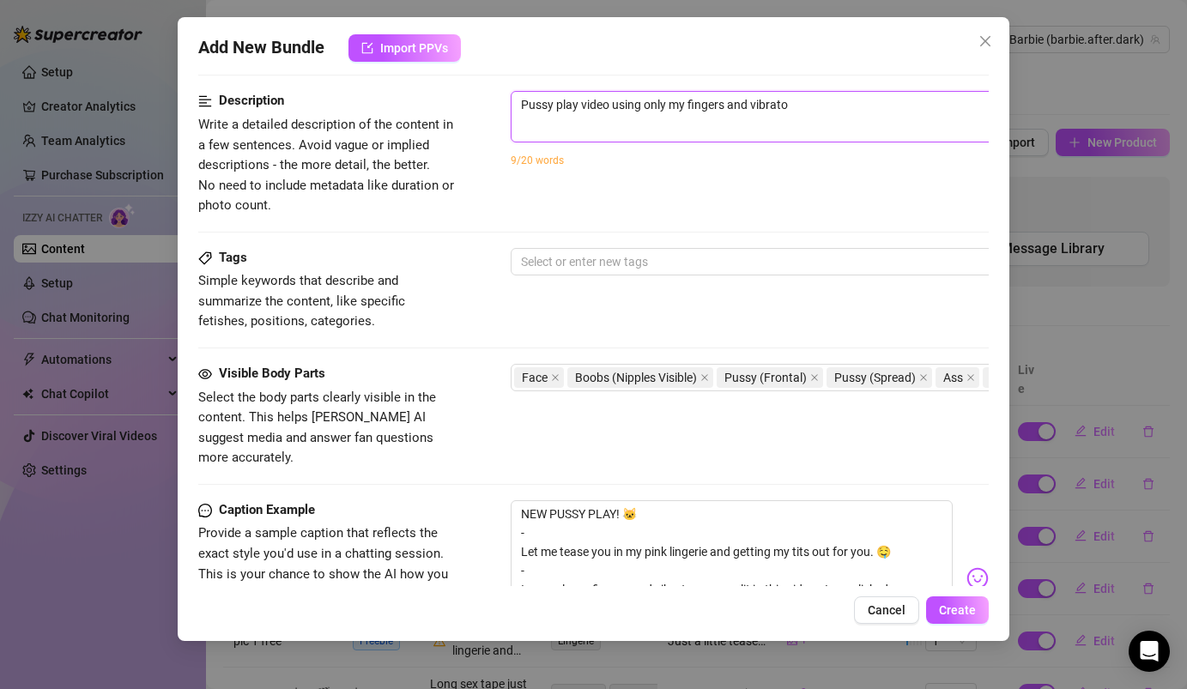
type textarea "Pussy play video using only my fingers and vibrato"
type textarea "Pussy play video using only my fingers and vibrator"
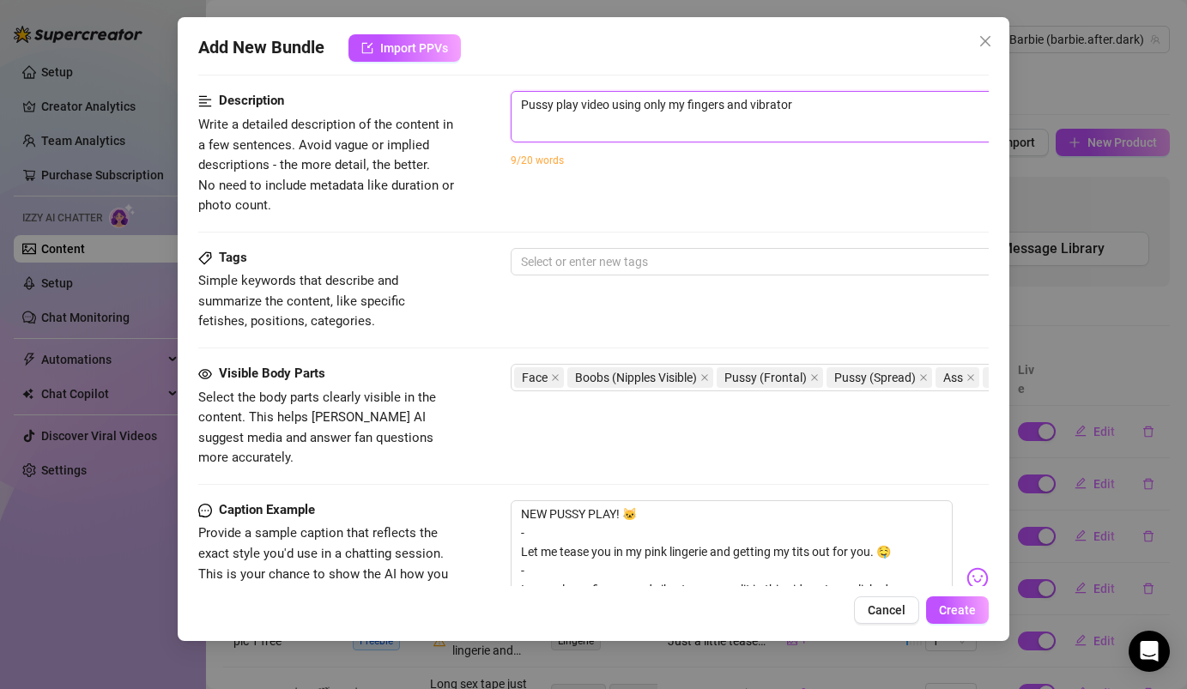
type textarea "Pussy play video using only my fingers and vibrator"
type textarea "Pussy play video using only my fingers and vibrator o"
type textarea "Pussy play video using only my fingers and vibrator on"
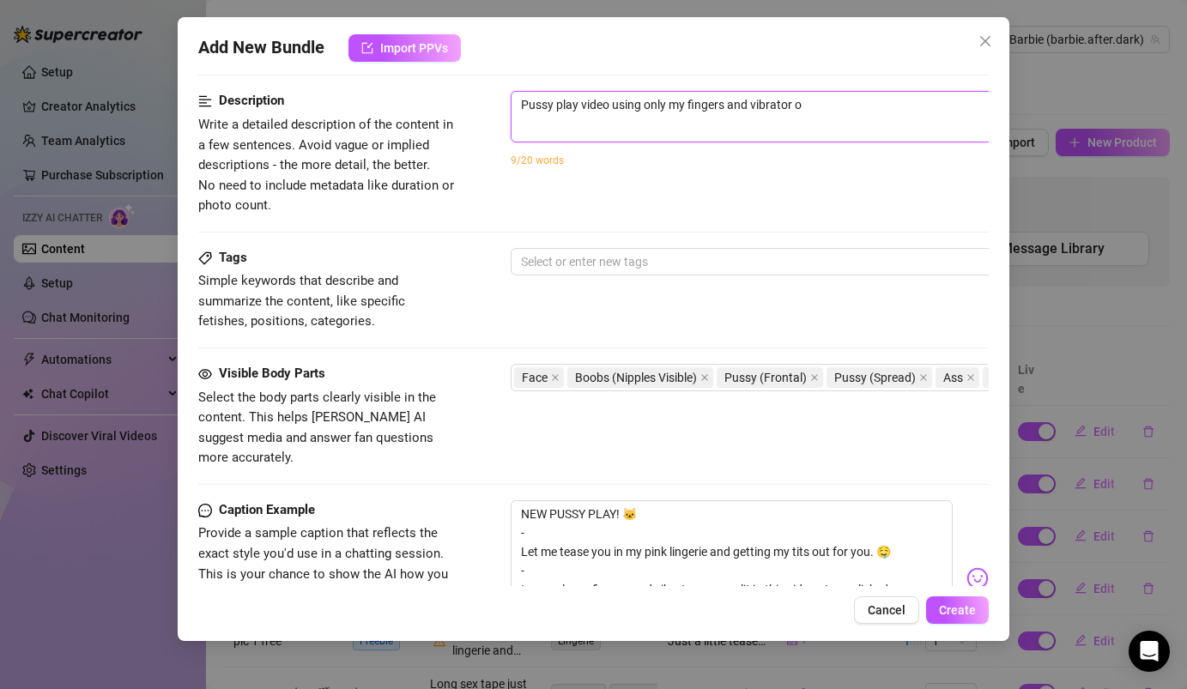
type textarea "Pussy play video using only my fingers and vibrator on"
type textarea "Pussy play video using only my fingers and vibrator on m"
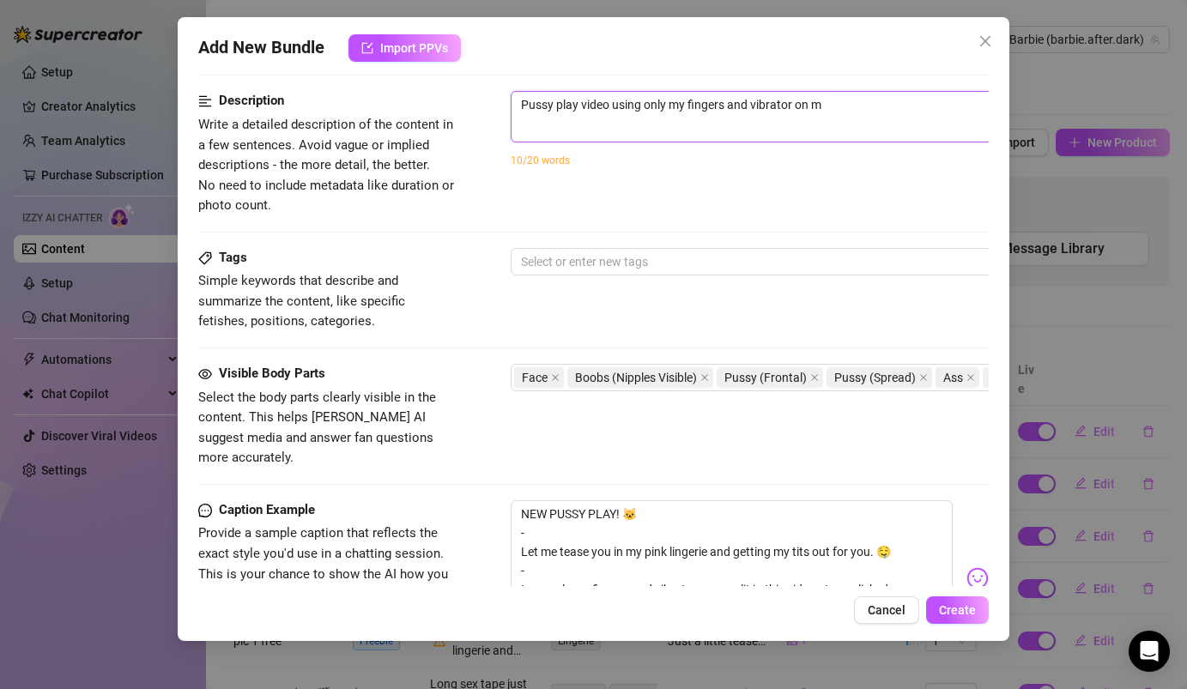
type textarea "Pussy play video using only my fingers and vibrator on my"
type textarea "Pussy play video using only my fingers and vibrator on my c"
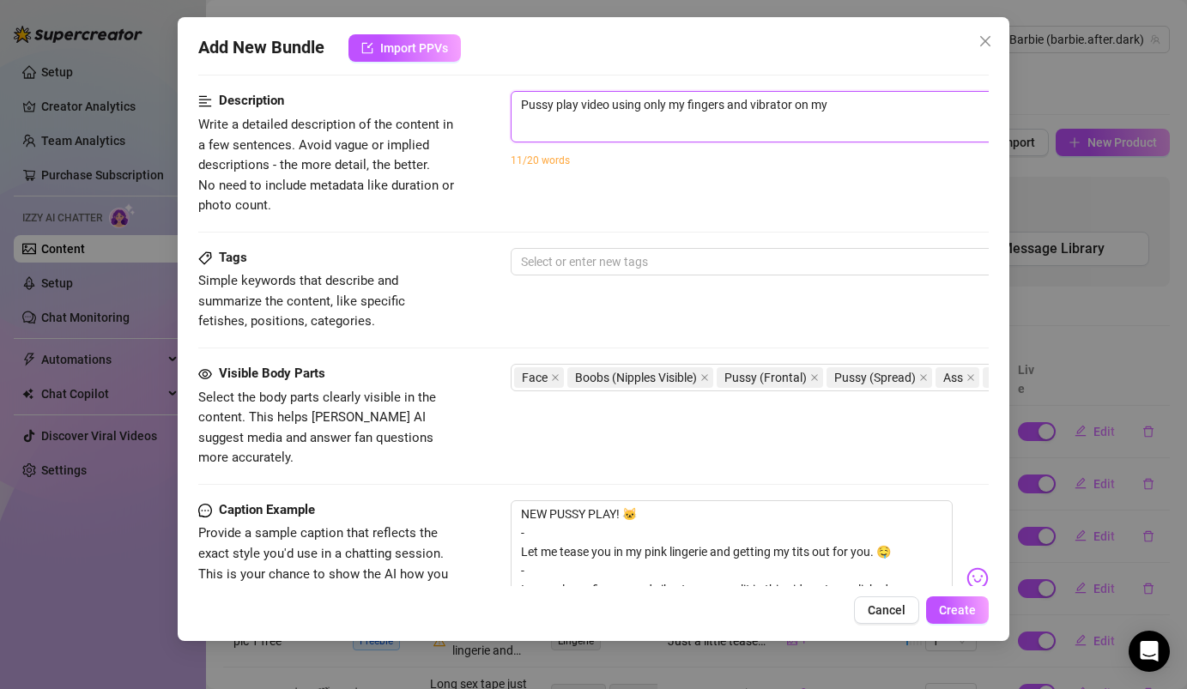
type textarea "Pussy play video using only my fingers and vibrator on my c"
type textarea "Pussy play video using only my fingers and vibrator on my cl"
type textarea "Pussy play video using only my fingers and vibrator on my cli"
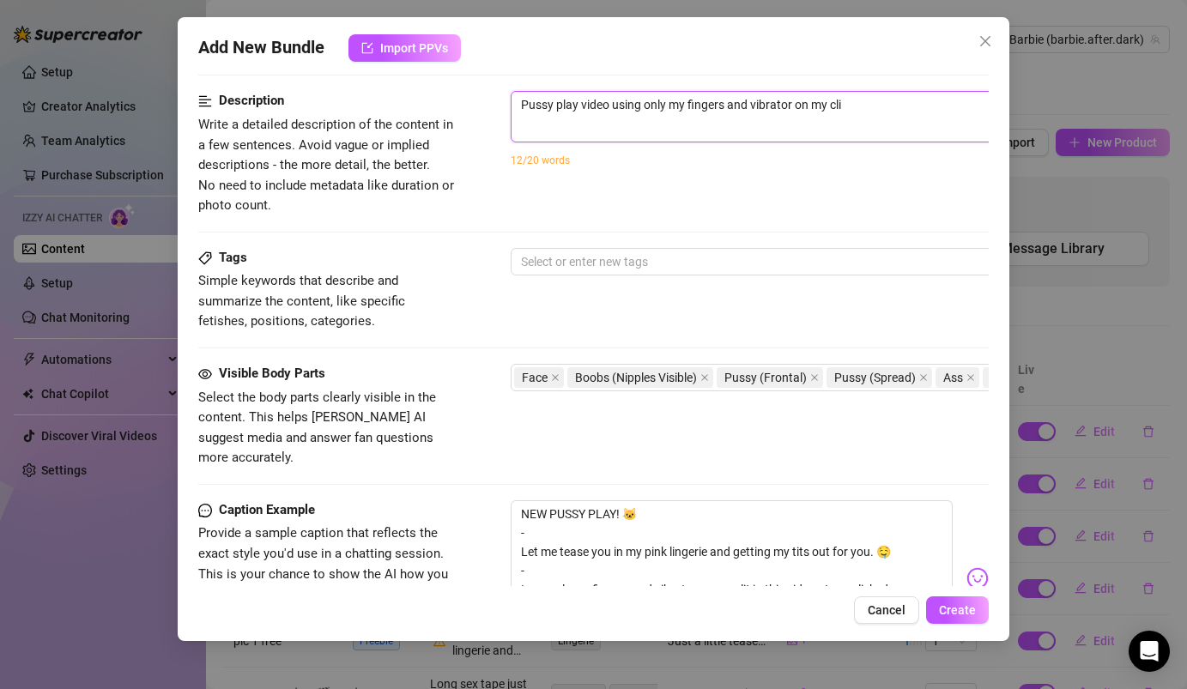
type textarea "Pussy play video using only my fingers and vibrator on my clit"
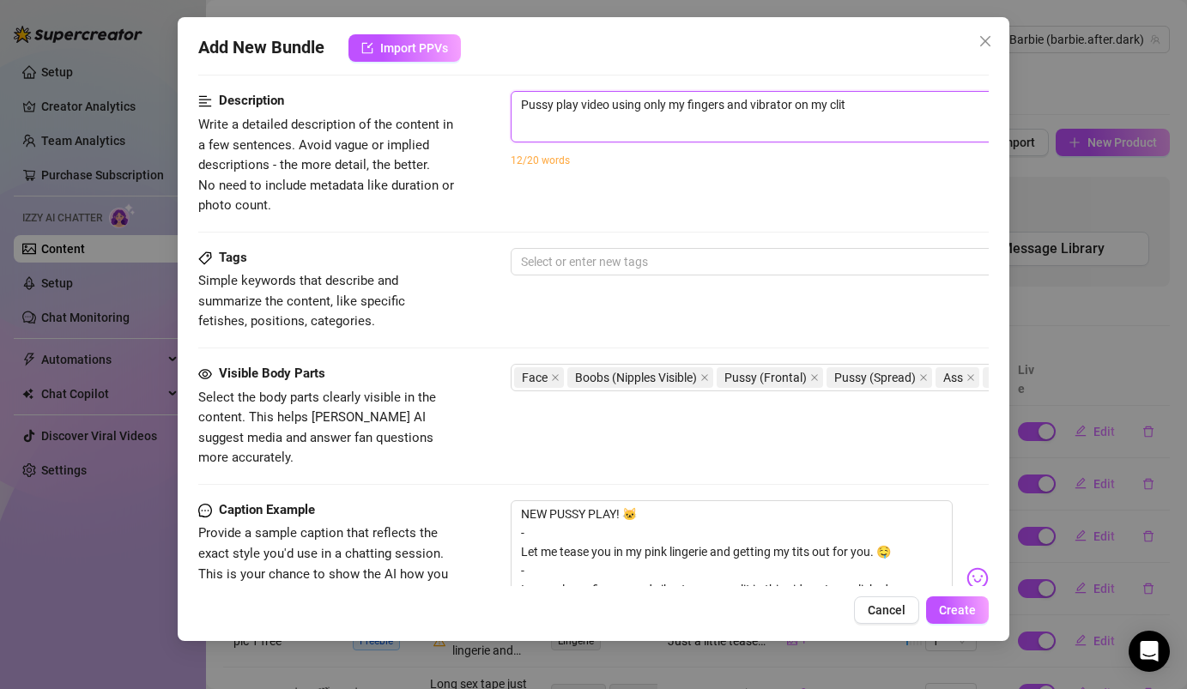
type textarea "Pussy play video using only my fingers and vibrator on my clit"
type textarea "Pussy play video using only my fingers and vibrator on my clit,"
type textarea "Pussy play video using only my fingers and vibrator on my clit"
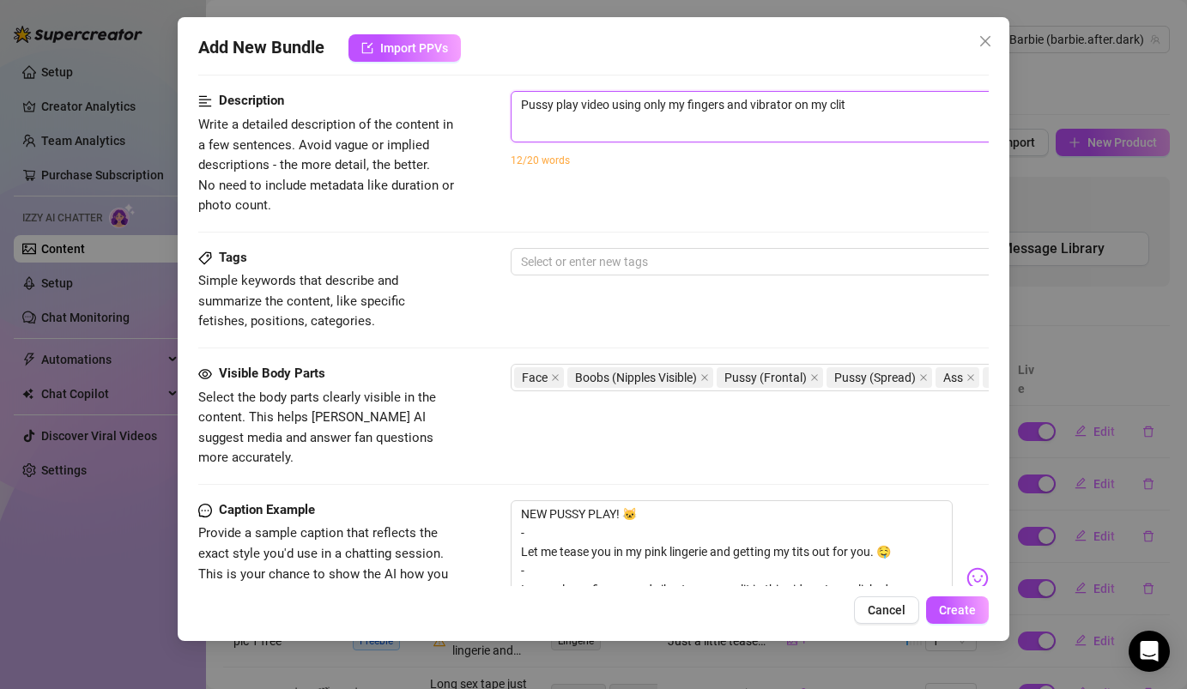
type textarea "Pussy play video using only my fingers and vibrator on my clitu"
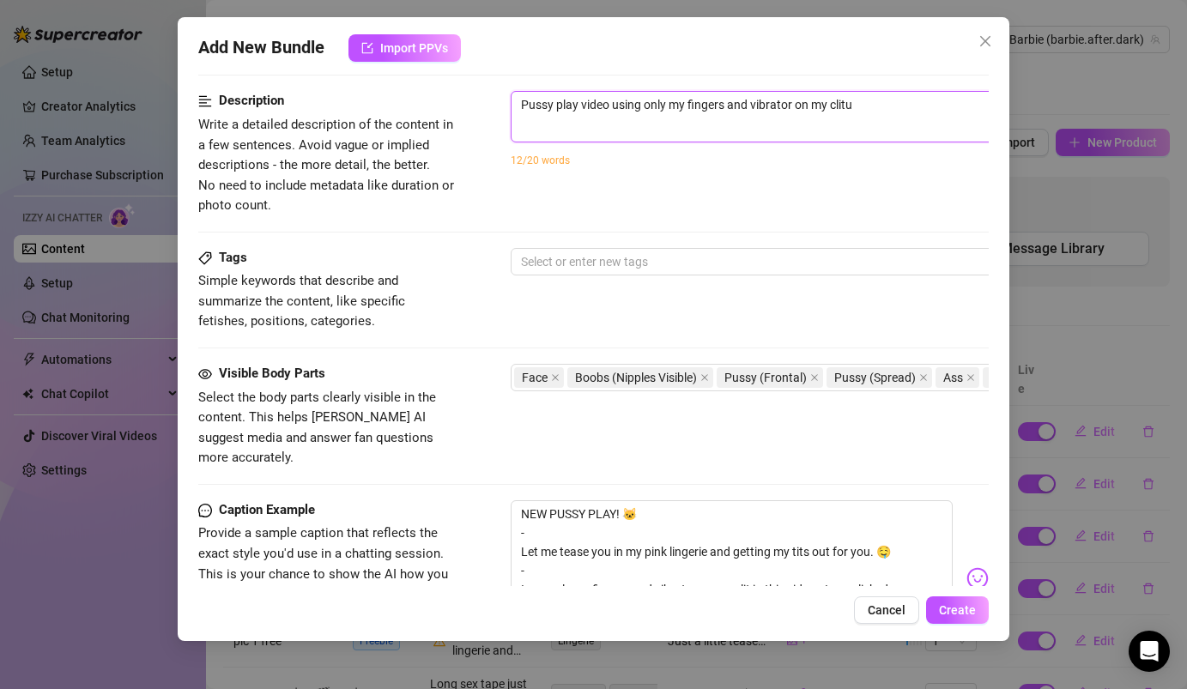
type textarea "Pussy play video using only my fingers and vibrator on my clitu"
type textarea "Pussy play video using only my fingers and vibrator on my clit"
type textarea "Pussy play video using only my fingers and vibrator on my clit."
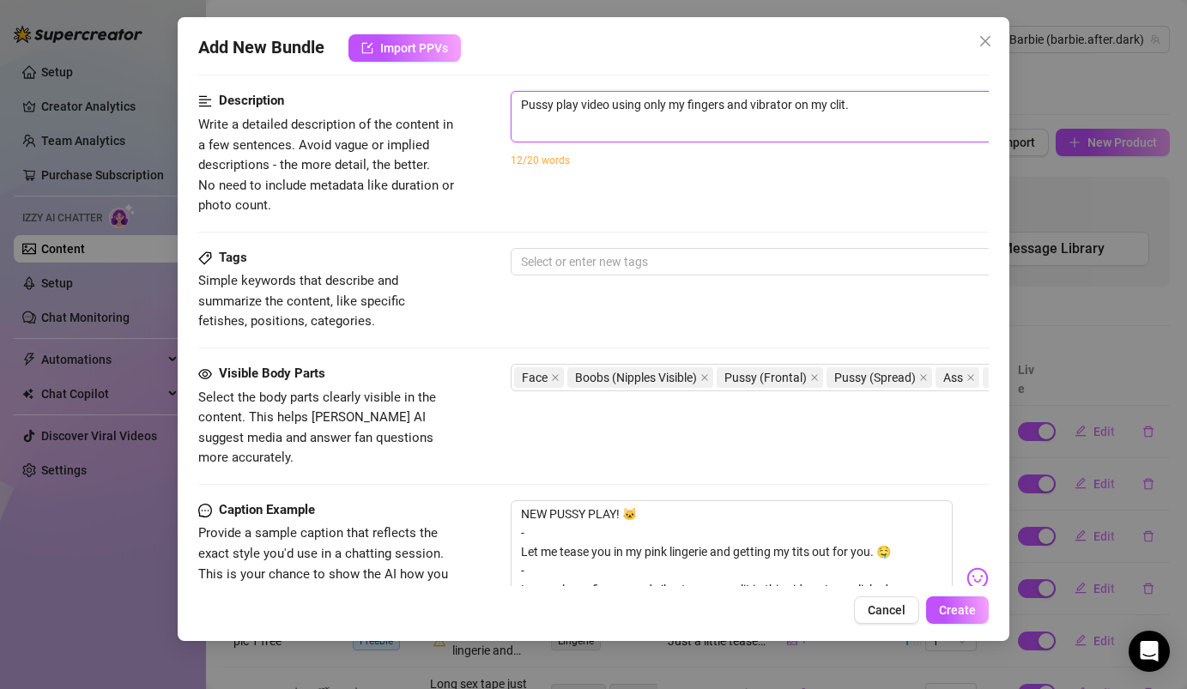
type textarea "Pussy play video using only my fingers and vibrator on my clit."
type textarea "Pussy play video using only my fingers and vibrator on my clit. I"
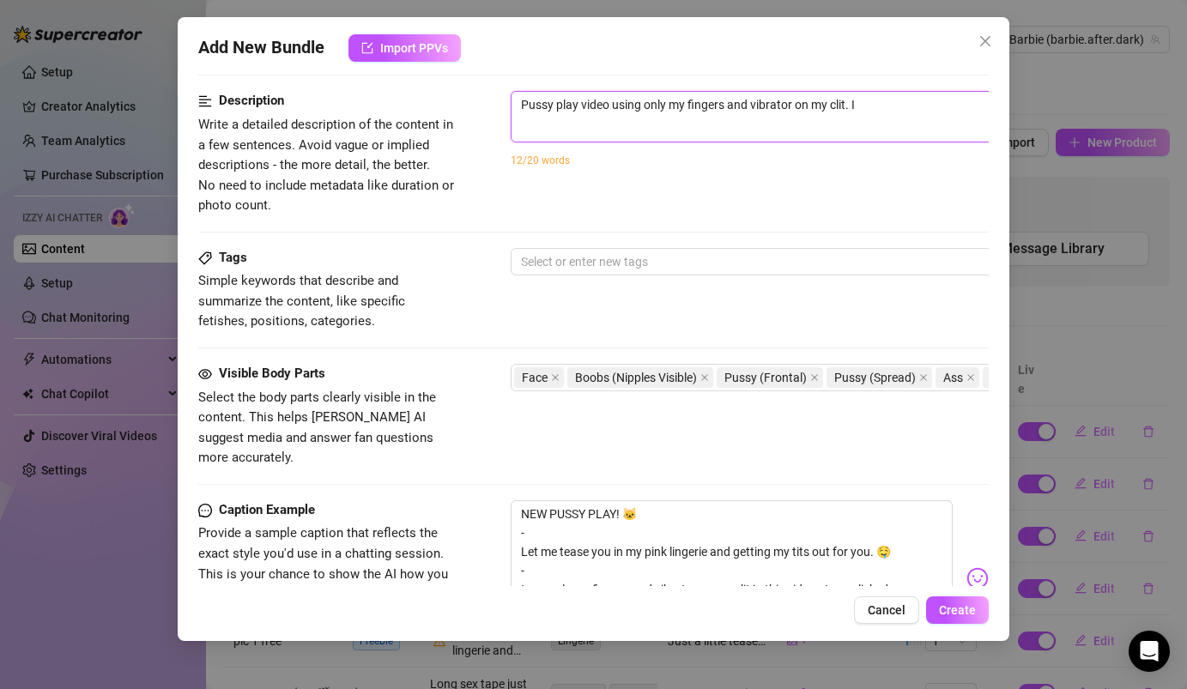
type textarea "Pussy play video using only my fingers and vibrator on my clit. I"
type textarea "Pussy play video using only my fingers and vibrator on my clit. I w"
type textarea "Pussy play video using only my fingers and vibrator on my clit. I wa"
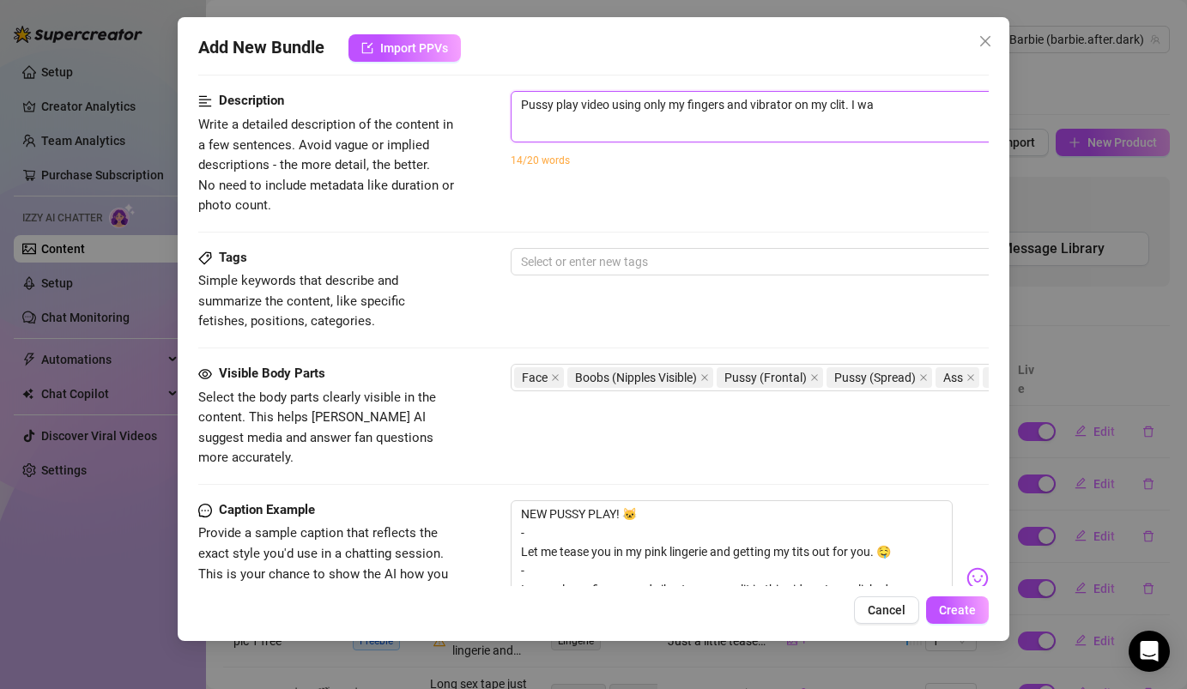
type textarea "Pussy play video using only my fingers and vibrator on my clit. I w"
type textarea "Pussy play video using only my fingers and vibrator on my clit. I"
type textarea "Pussy play video using only my fingers and vibrator on my clit. I i"
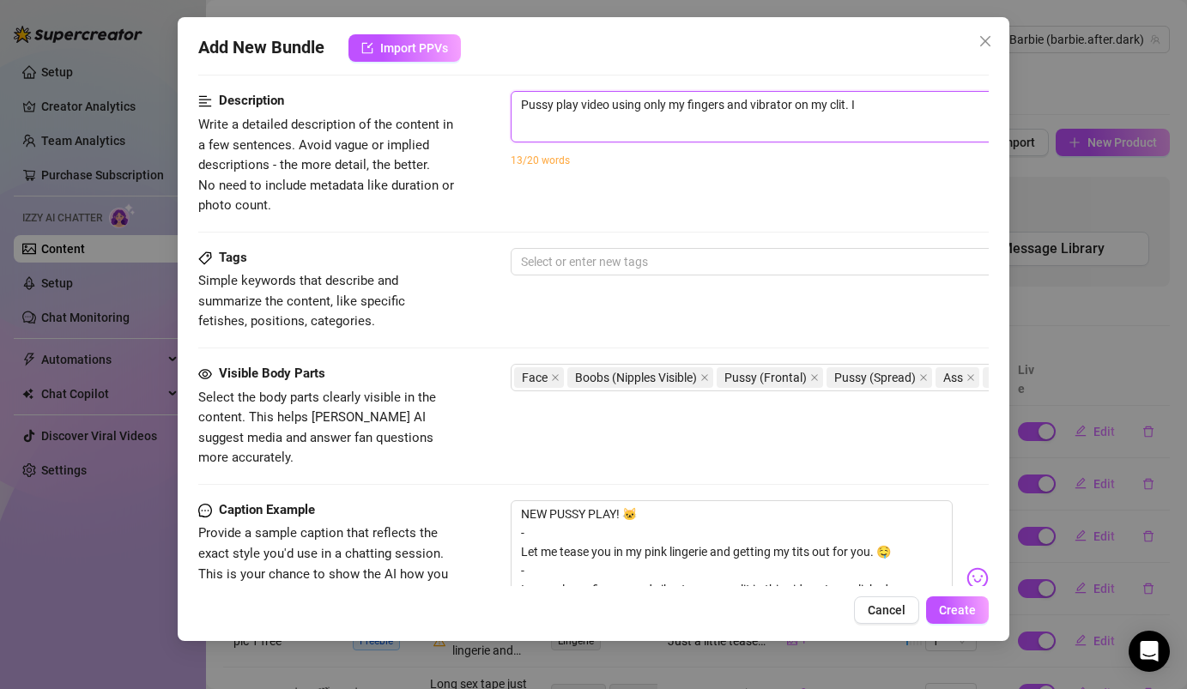
type textarea "Pussy play video using only my fingers and vibrator on my clit. I i"
type textarea "Pussy play video using only my fingers and vibrator on my clit. I i e"
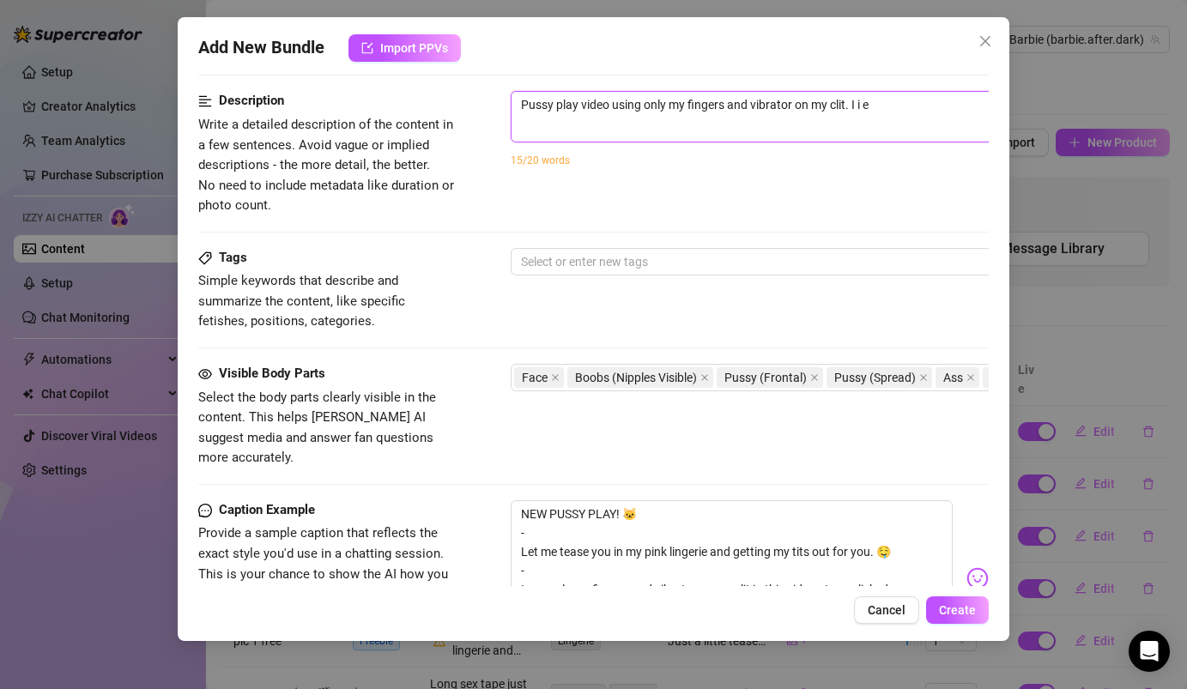
type textarea "Pussy play video using only my fingers and vibrator on my clit. I i ev"
type textarea "Pussy play video using only my fingers and vibrator on my clit. I i eve"
type textarea "Pussy play video using only my fingers and vibrator on my clit. I i even"
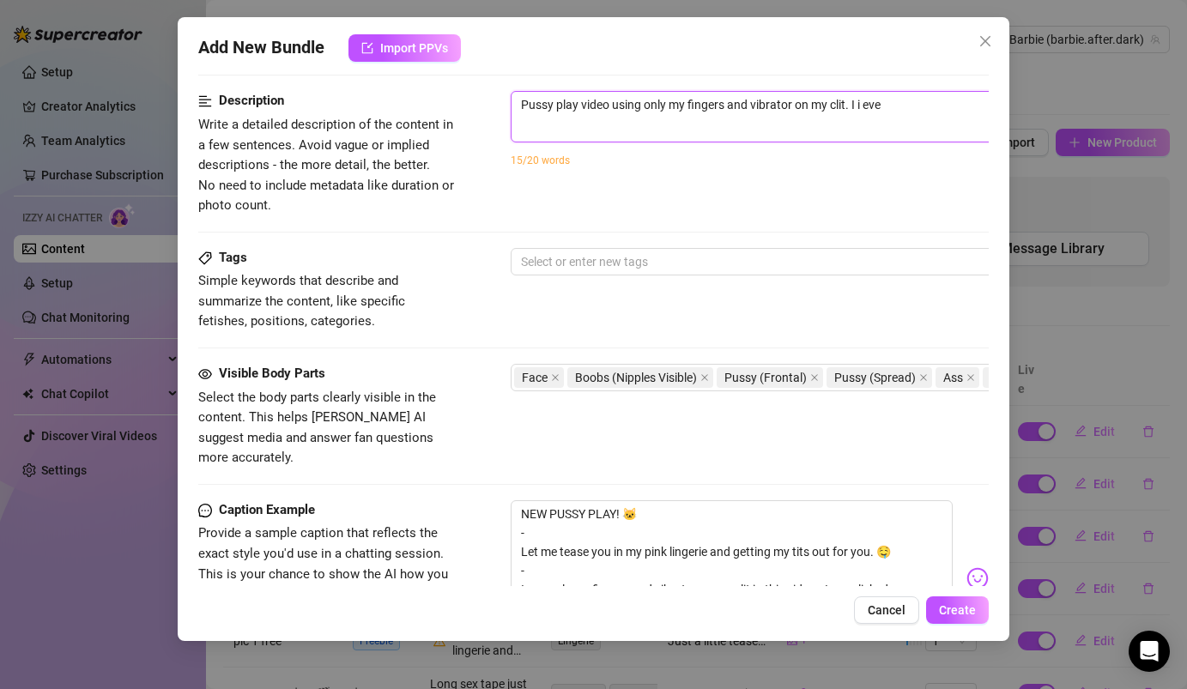
type textarea "Pussy play video using only my fingers and vibrator on my clit. I i even"
type textarea "Pussy play video using only my fingers and vibrator on my clit. I i even s"
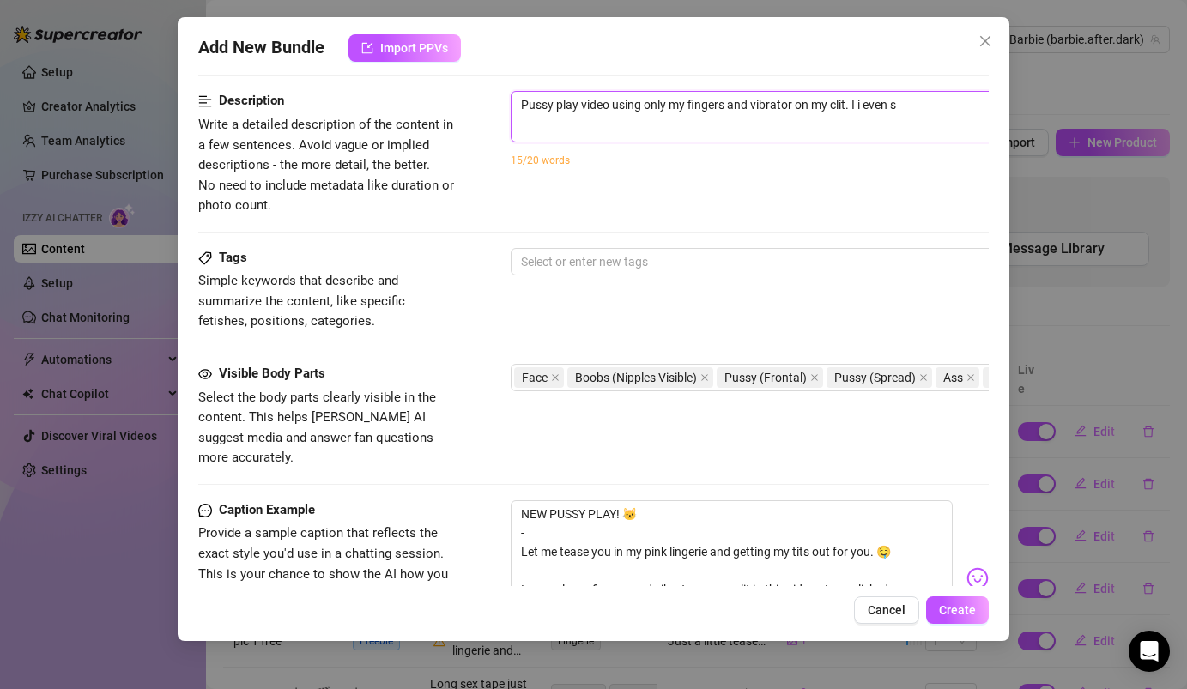
type textarea "Pussy play video using only my fingers and vibrator on my clit. I i even st"
type textarea "Pussy play video using only my fingers and vibrator on my clit. I i even sta"
type textarea "Pussy play video using only my fingers and vibrator on my clit. I i even star"
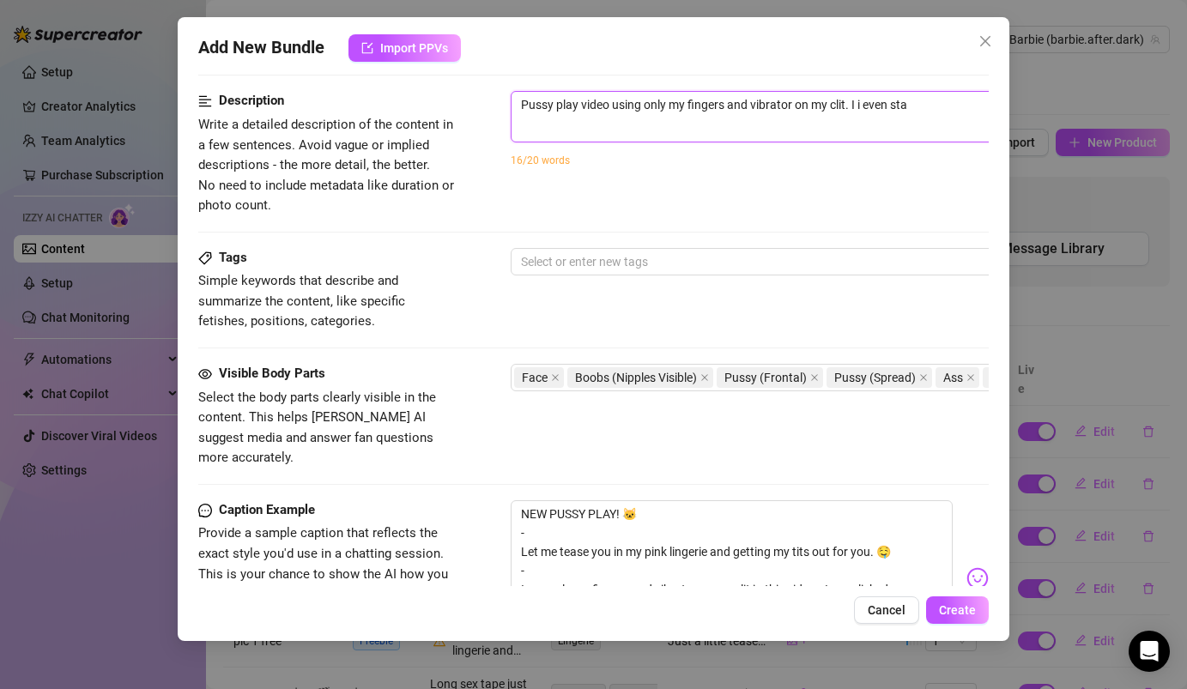
type textarea "Pussy play video using only my fingers and vibrator on my clit. I i even star"
type textarea "Pussy play video using only my fingers and vibrator on my clit. I i even start"
type textarea "Pussy play video using only my fingers and vibrator on my clit. I i even starte"
type textarea "Pussy play video using only my fingers and vibrator on my clit. I i even started"
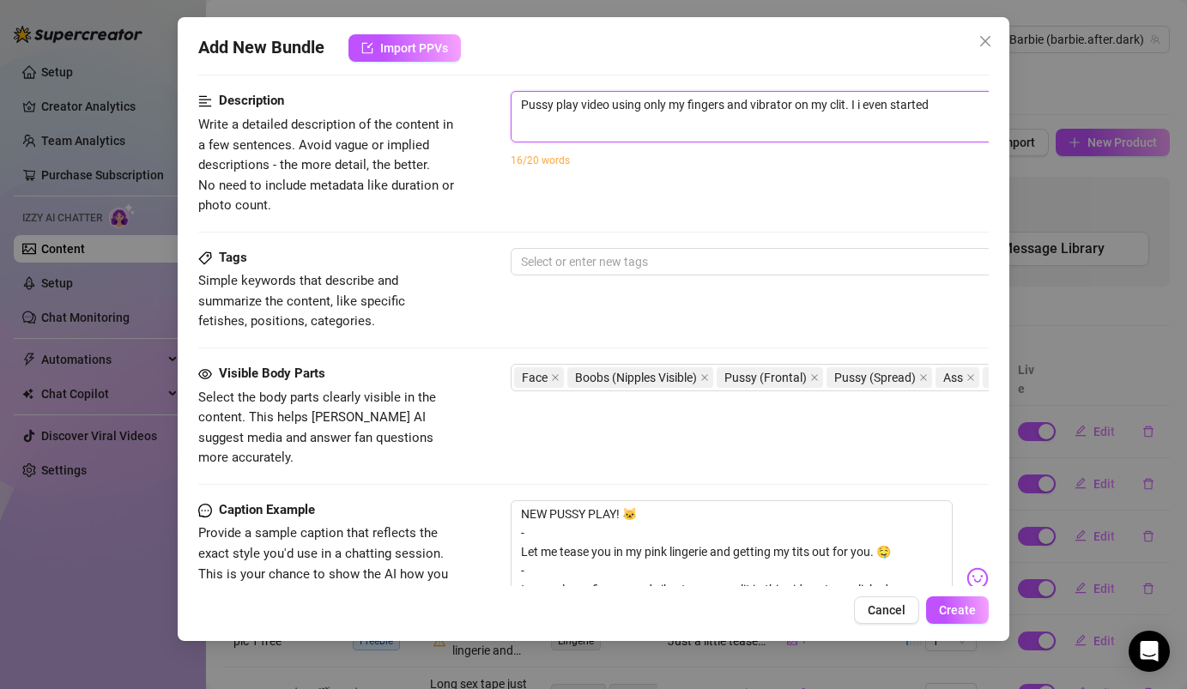
type textarea "Pussy play video using only my fingers and vibrator on my clit. I i even started"
type textarea "Pussy play video using only my fingers and vibrator on my clit. I i even starte…"
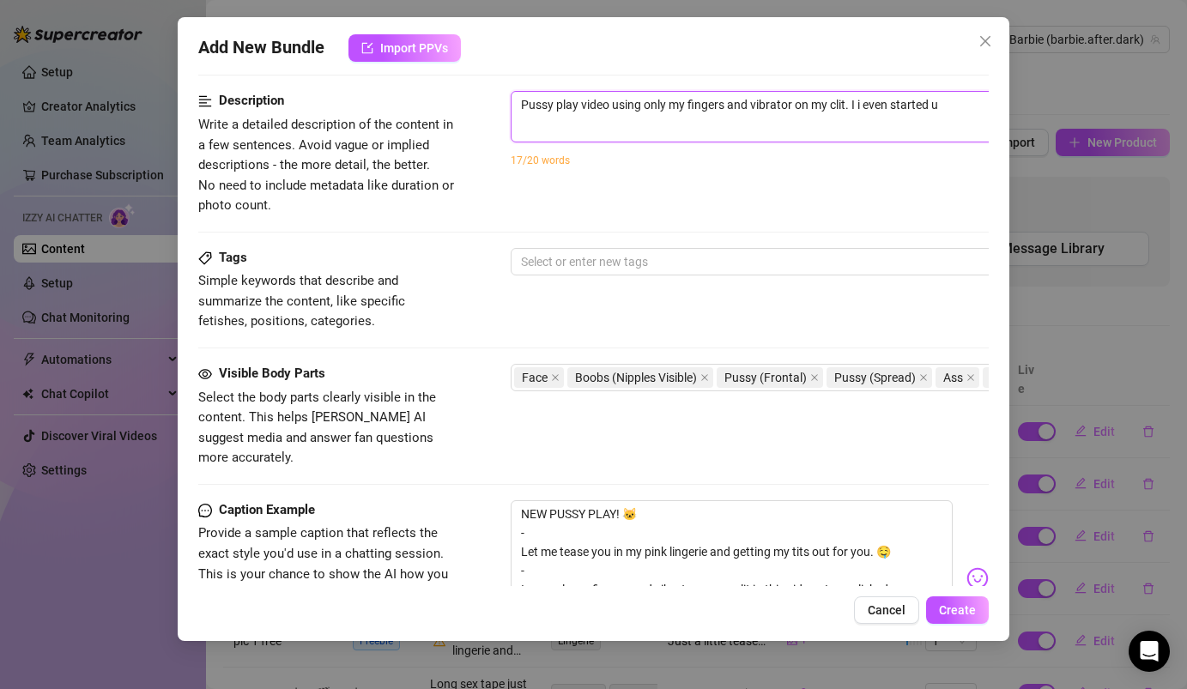
type textarea "Pussy play video using only my fingers and vibrator on my clit. I i even starte…"
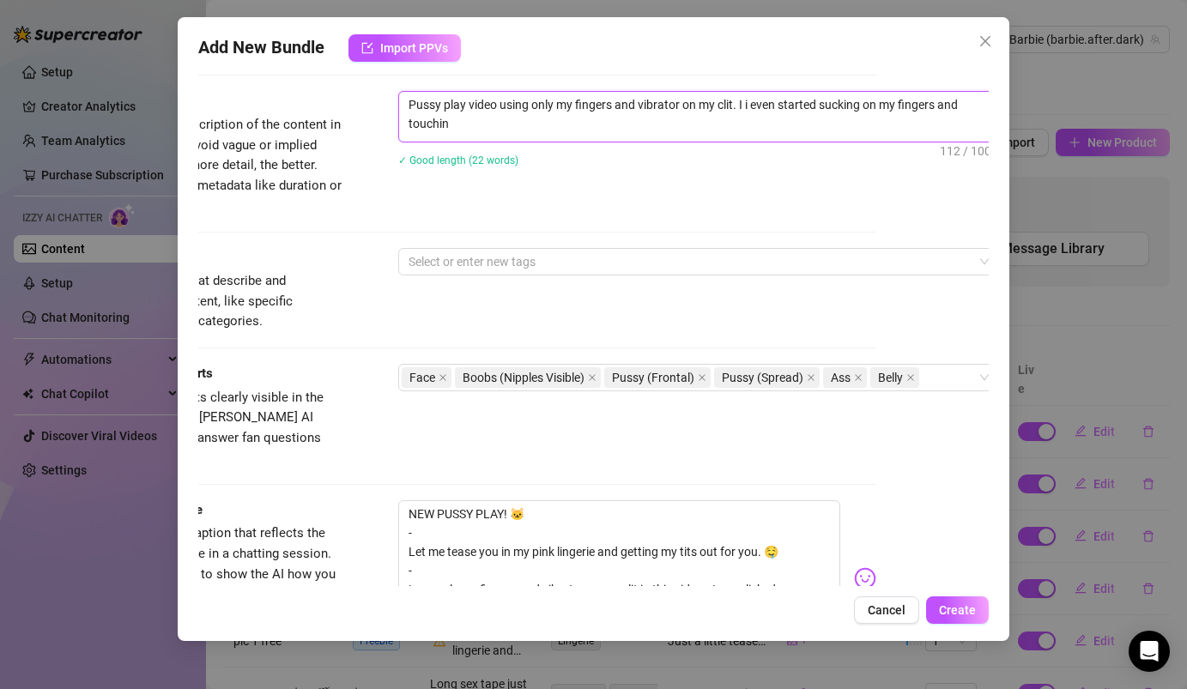
scroll to position [0, 0]
click at [659, 252] on div at bounding box center [690, 262] width 576 height 24
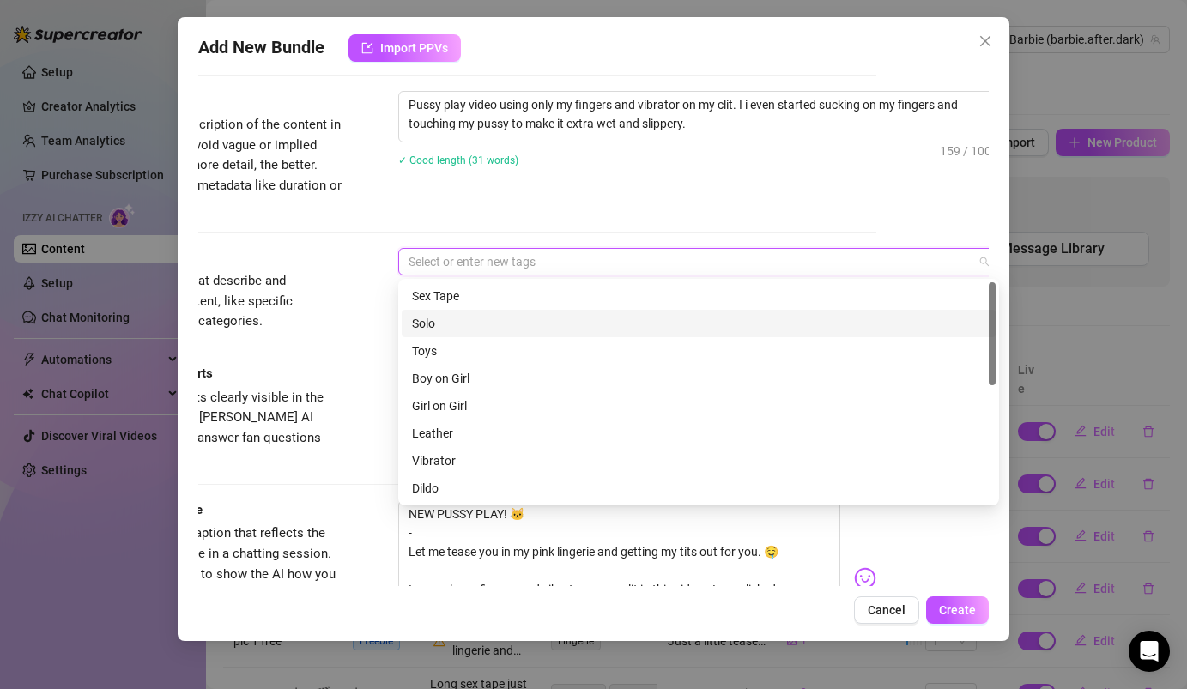
click at [516, 324] on div "Solo" at bounding box center [698, 323] width 573 height 19
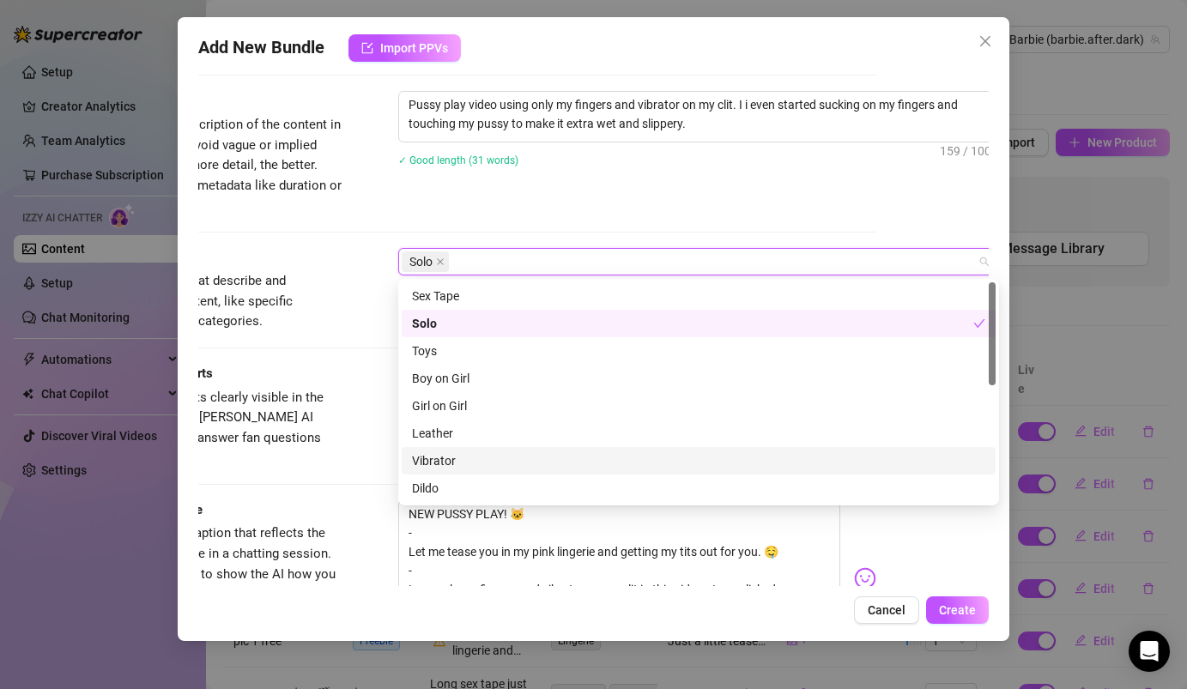
click at [478, 458] on div "Vibrator" at bounding box center [698, 460] width 573 height 19
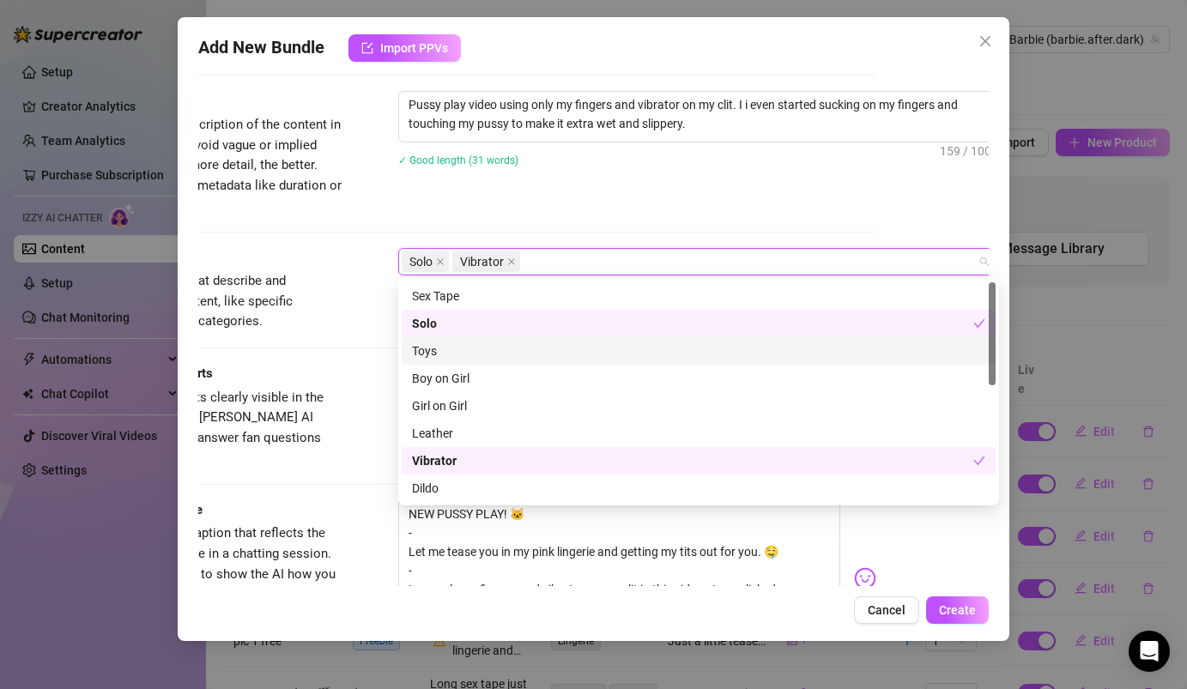
click at [470, 352] on div "Toys" at bounding box center [698, 351] width 573 height 19
click at [451, 456] on div "Vibrator" at bounding box center [692, 460] width 561 height 19
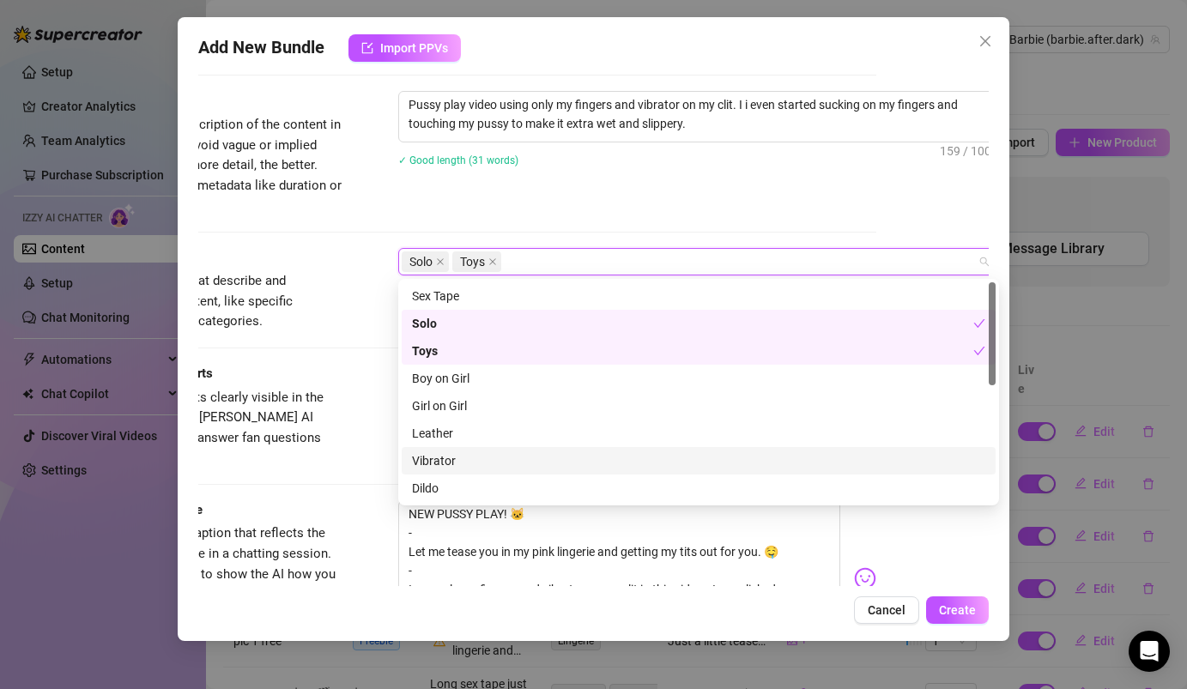
click at [451, 455] on div "Vibrator" at bounding box center [698, 460] width 573 height 19
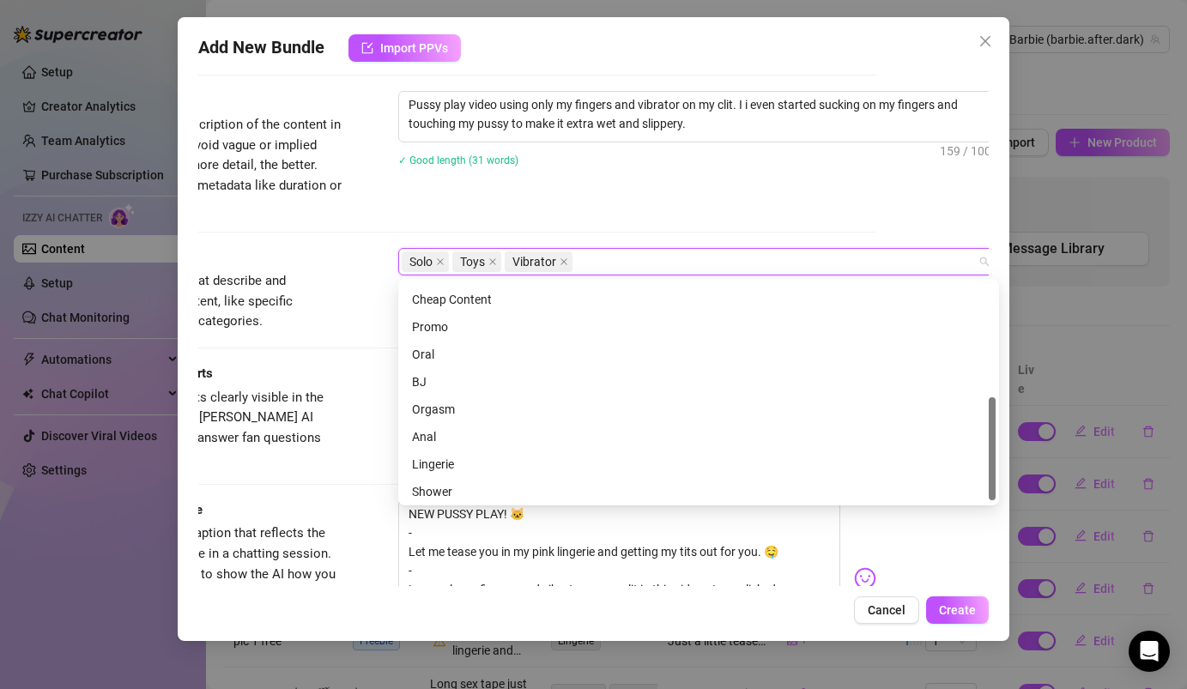
scroll to position [247, 0]
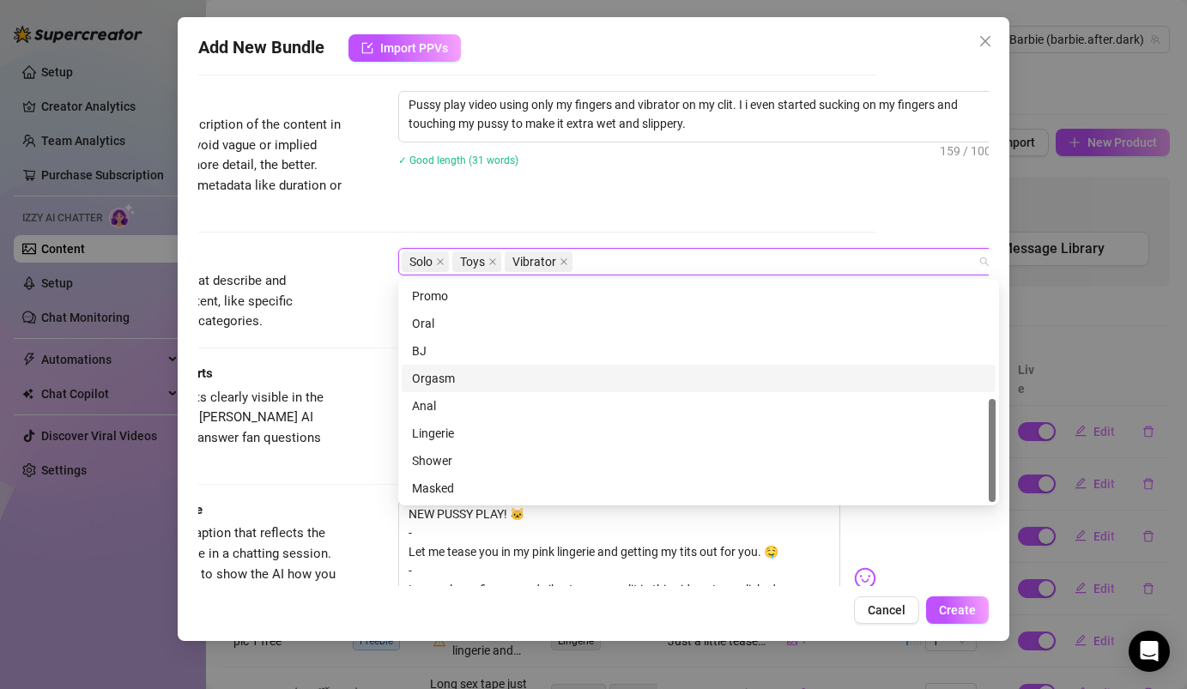
click at [512, 375] on div "Orgasm" at bounding box center [698, 378] width 573 height 19
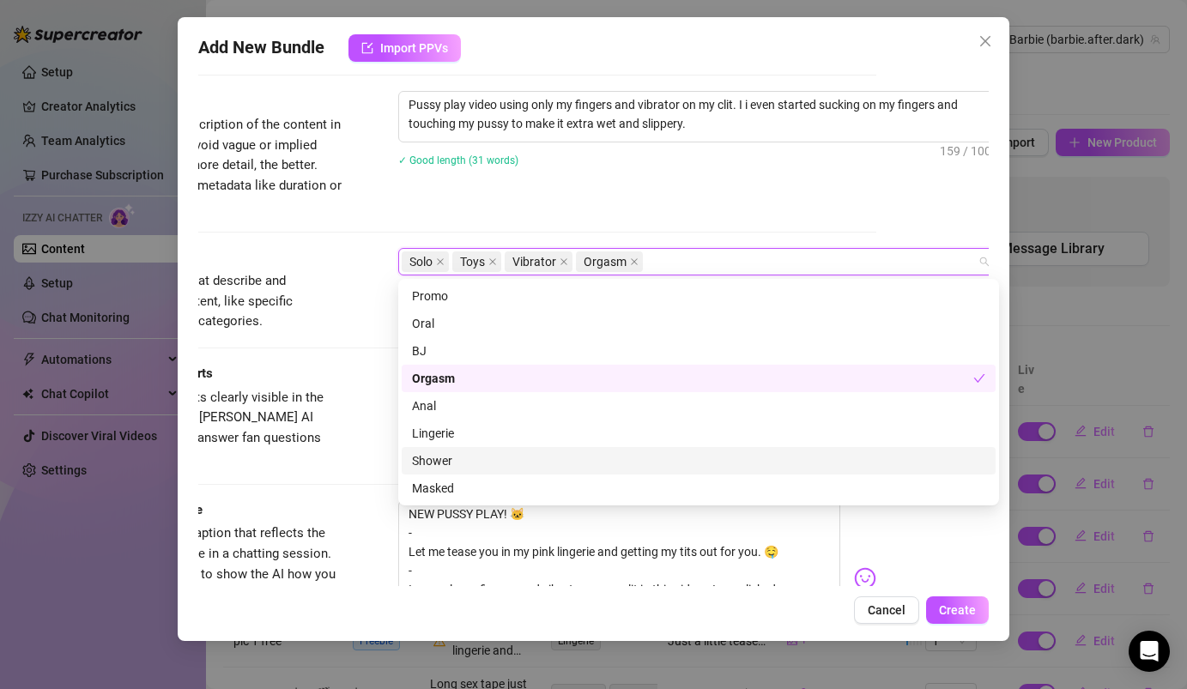
click at [315, 402] on span "Select the body parts clearly visible in the content. This helps [PERSON_NAME] …" at bounding box center [205, 428] width 238 height 76
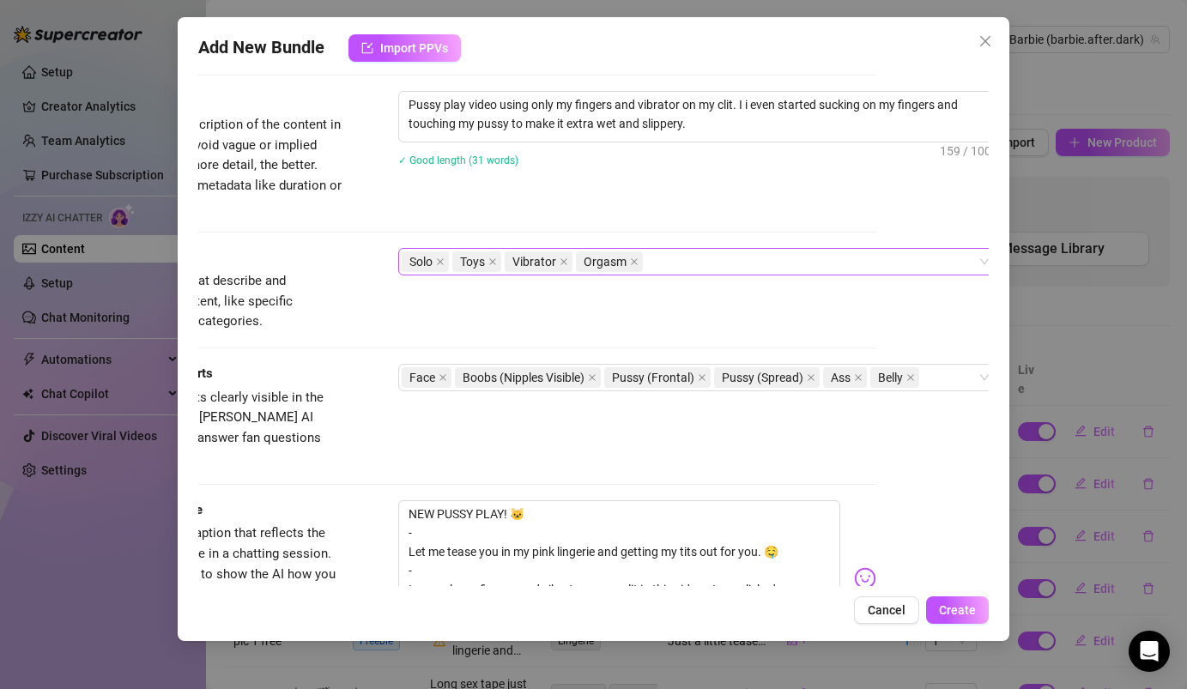
click at [669, 270] on div "Solo Toys Vibrator Orgasm" at bounding box center [690, 262] width 576 height 24
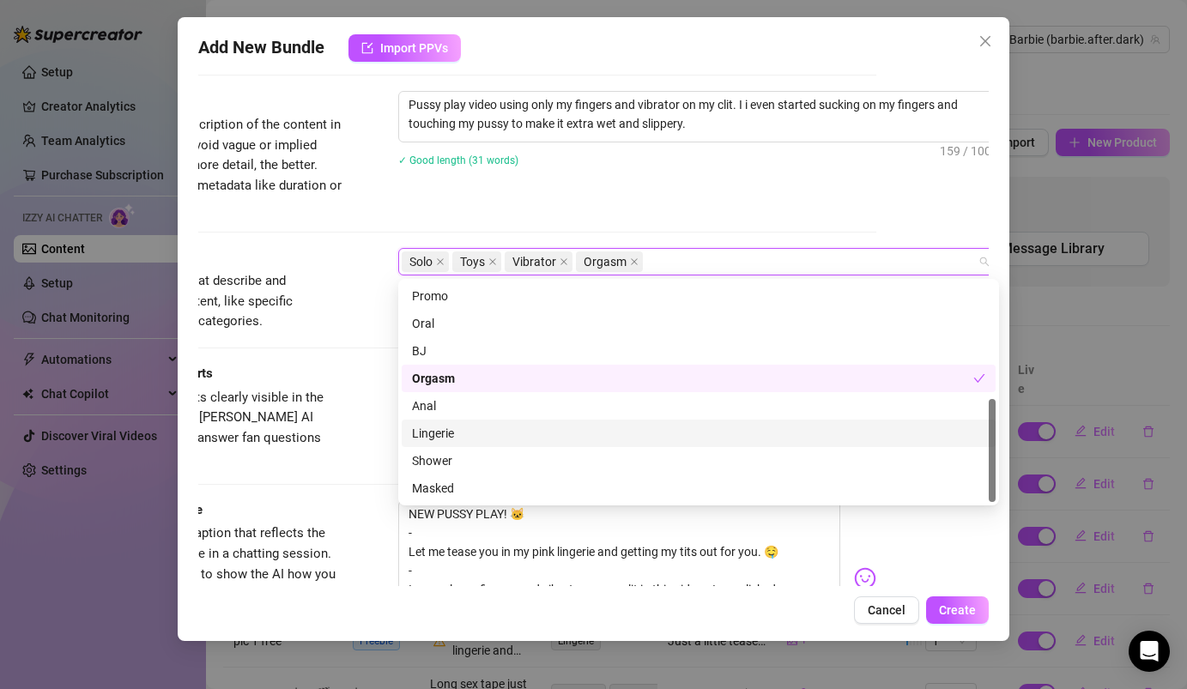
click at [485, 431] on div "Lingerie" at bounding box center [698, 433] width 573 height 19
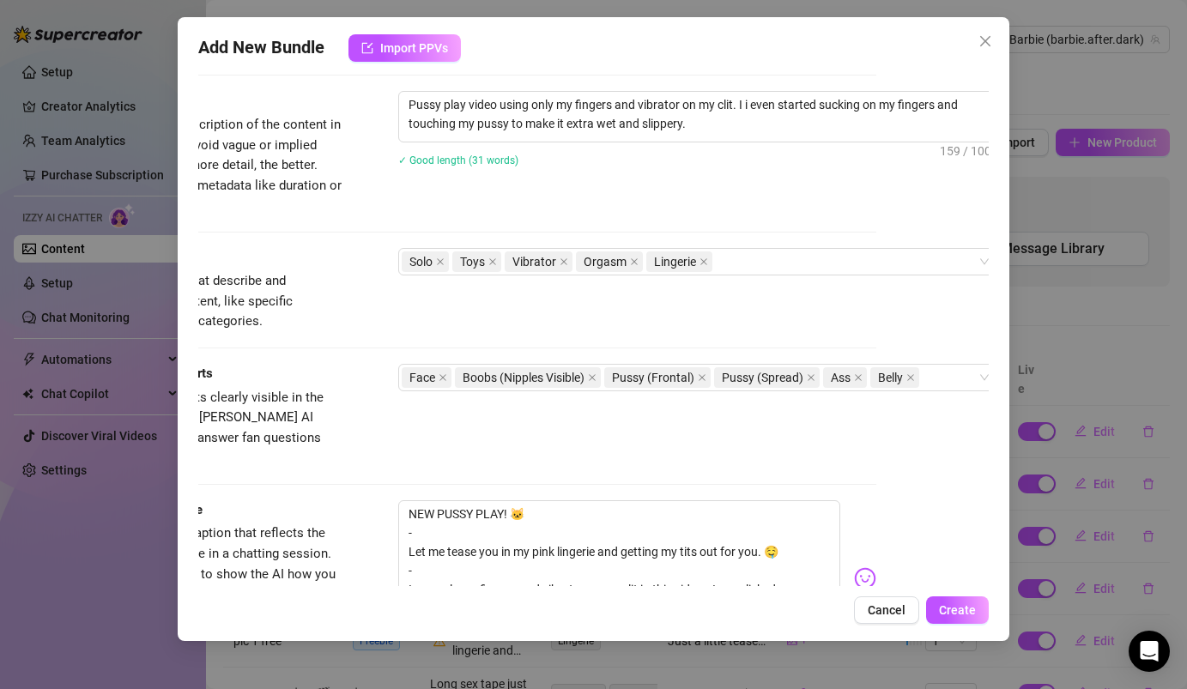
click at [376, 399] on div "Visible Body Parts Select the body parts clearly visible in the content. This h…" at bounding box center [481, 416] width 790 height 105
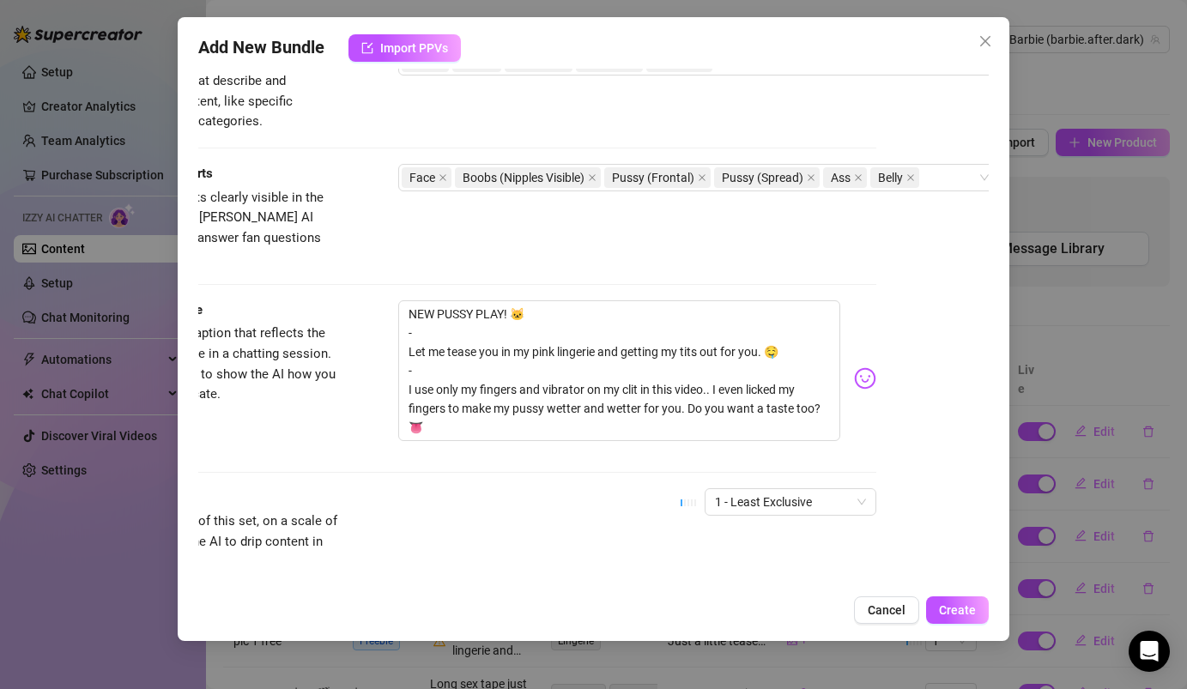
scroll to position [976, 112]
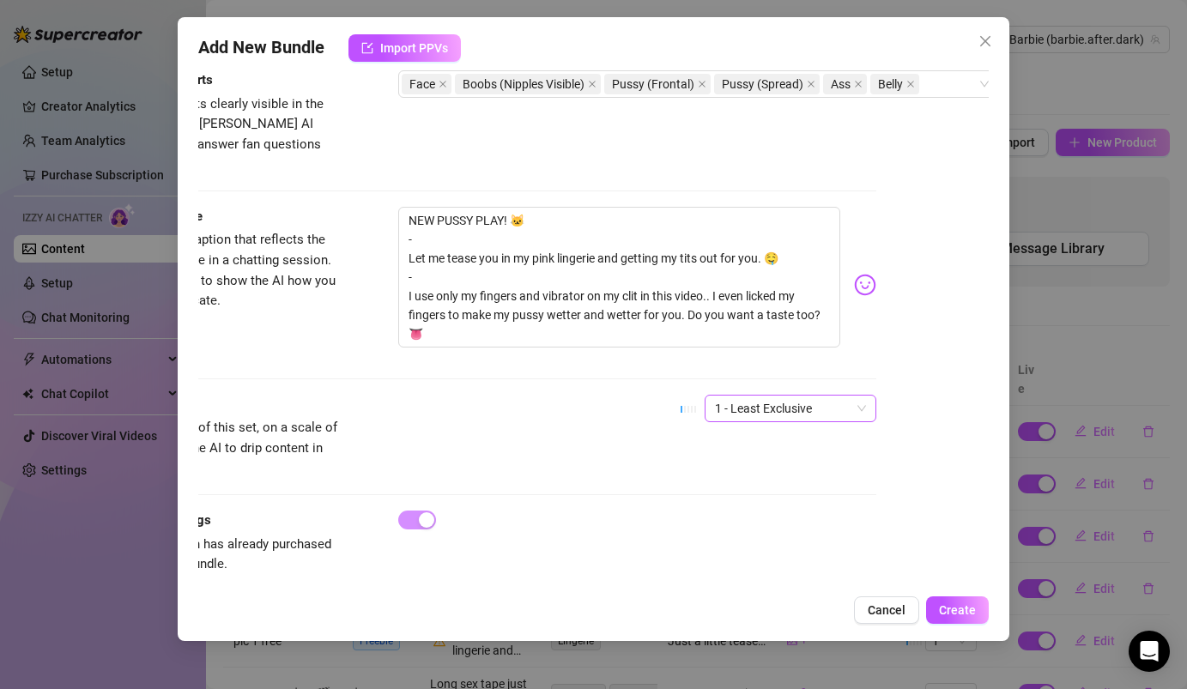
click at [797, 396] on span "1 - Least Exclusive" at bounding box center [790, 409] width 151 height 26
click at [781, 535] on div "5 - Most Exclusive 🔥" at bounding box center [789, 532] width 144 height 19
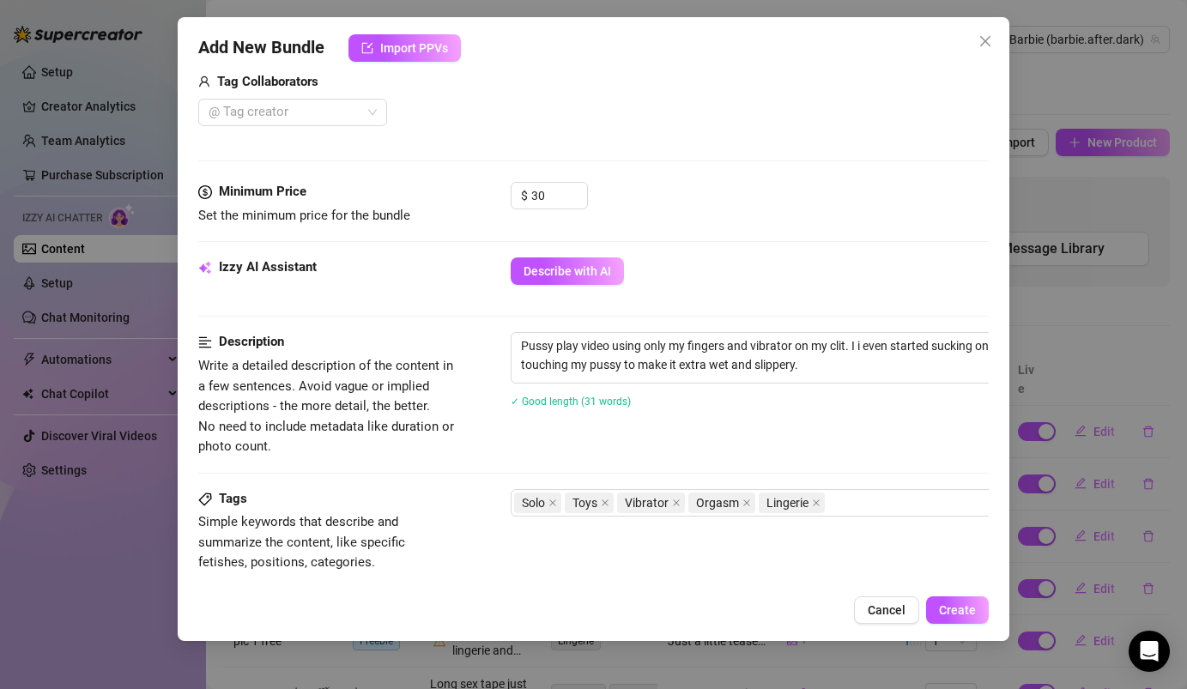
scroll to position [0, 0]
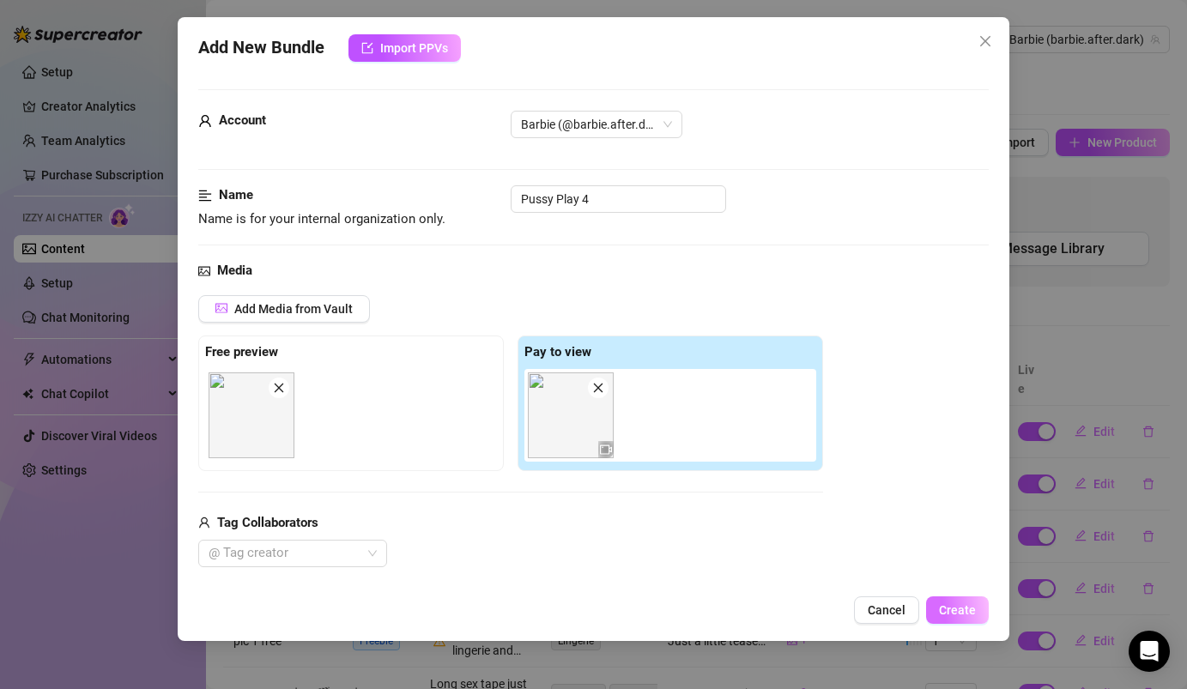
click at [958, 608] on span "Create" at bounding box center [957, 610] width 37 height 14
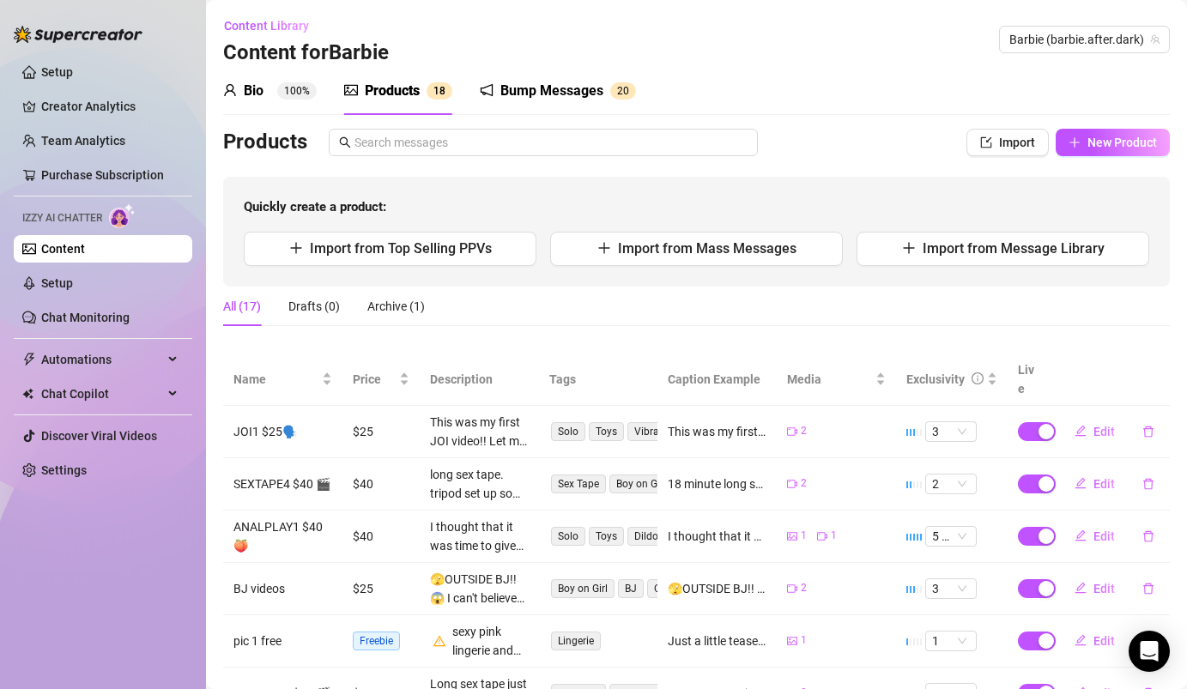
scroll to position [320, 0]
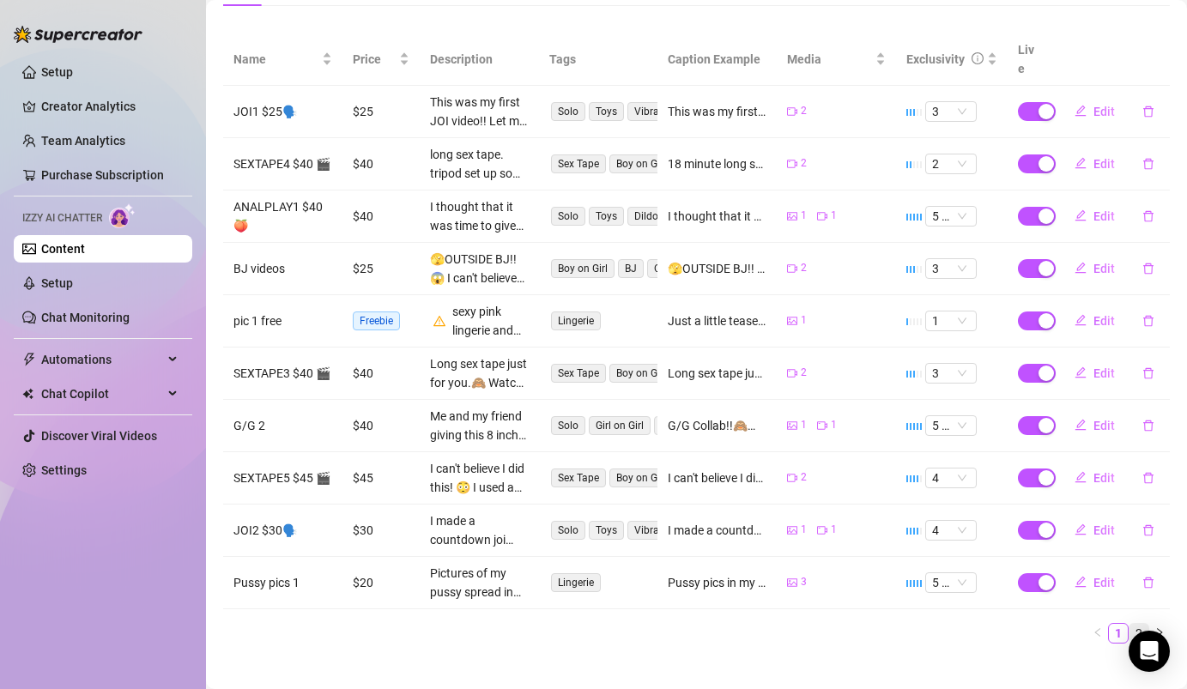
click at [1139, 624] on link "2" at bounding box center [1138, 633] width 19 height 19
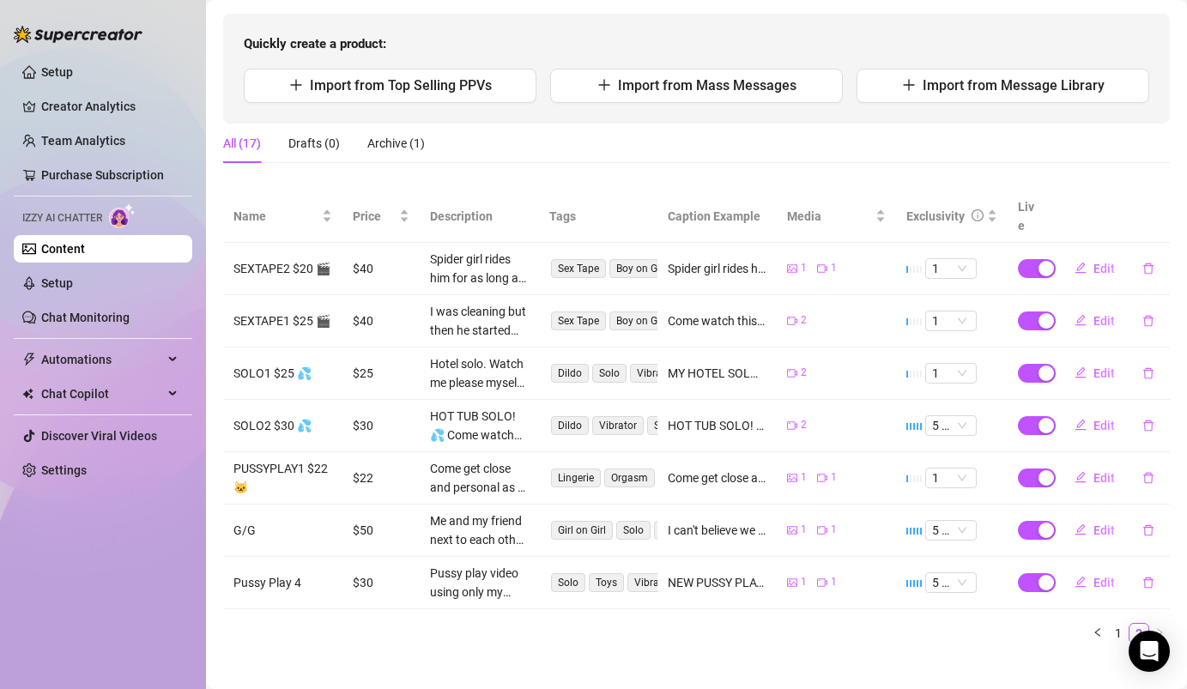
scroll to position [0, 0]
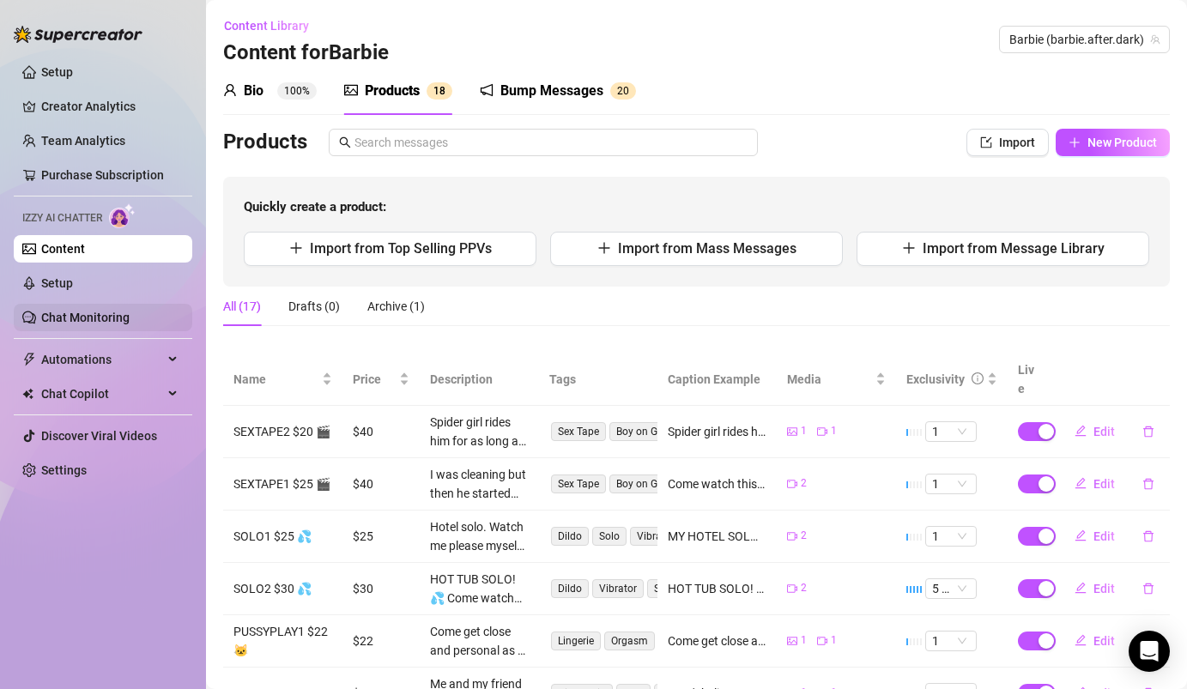
click at [128, 323] on link "Chat Monitoring" at bounding box center [85, 318] width 88 height 14
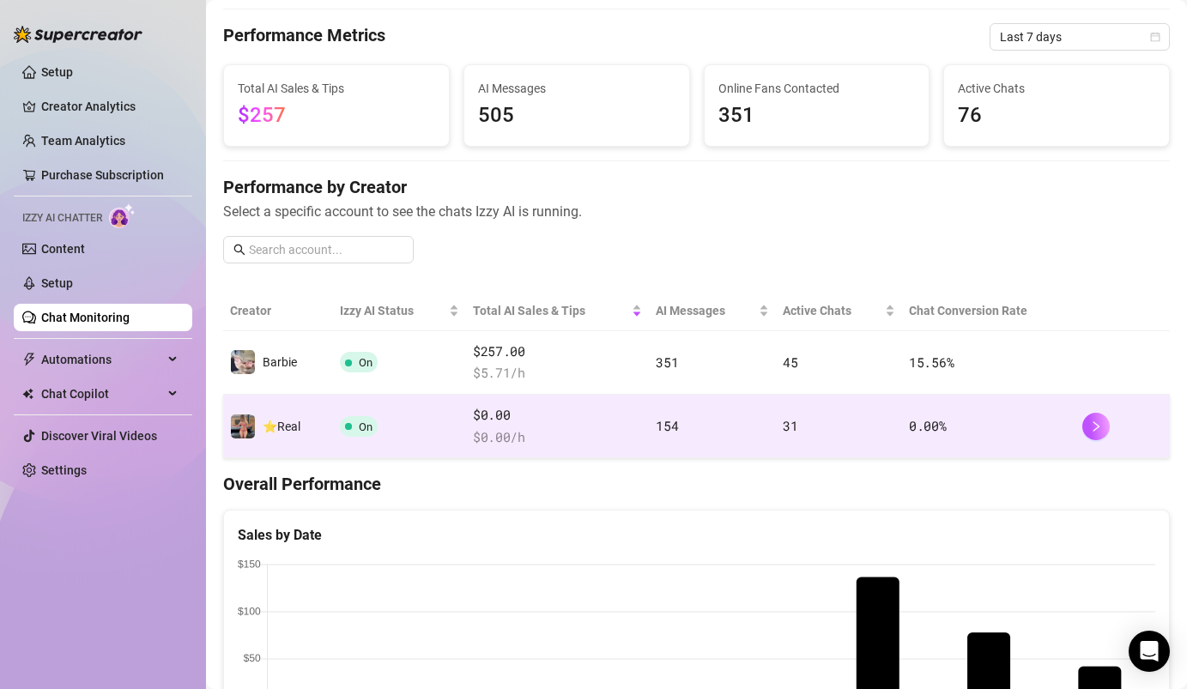
scroll to position [53, 0]
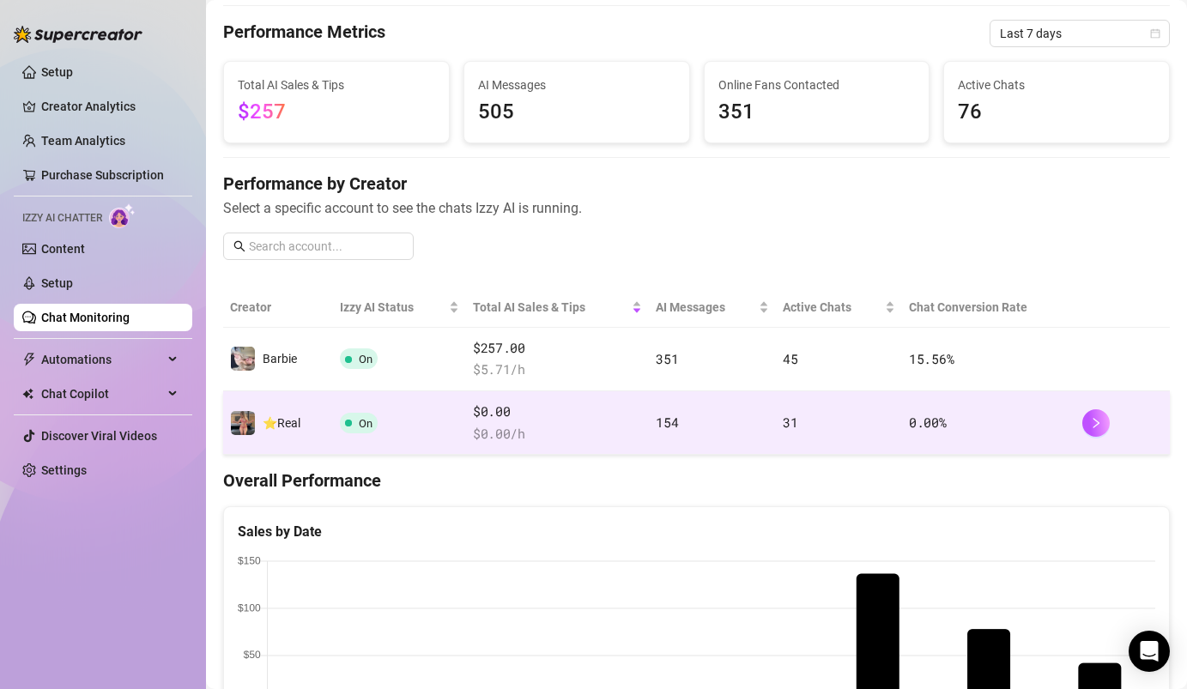
click at [732, 433] on td "154" at bounding box center [712, 423] width 127 height 64
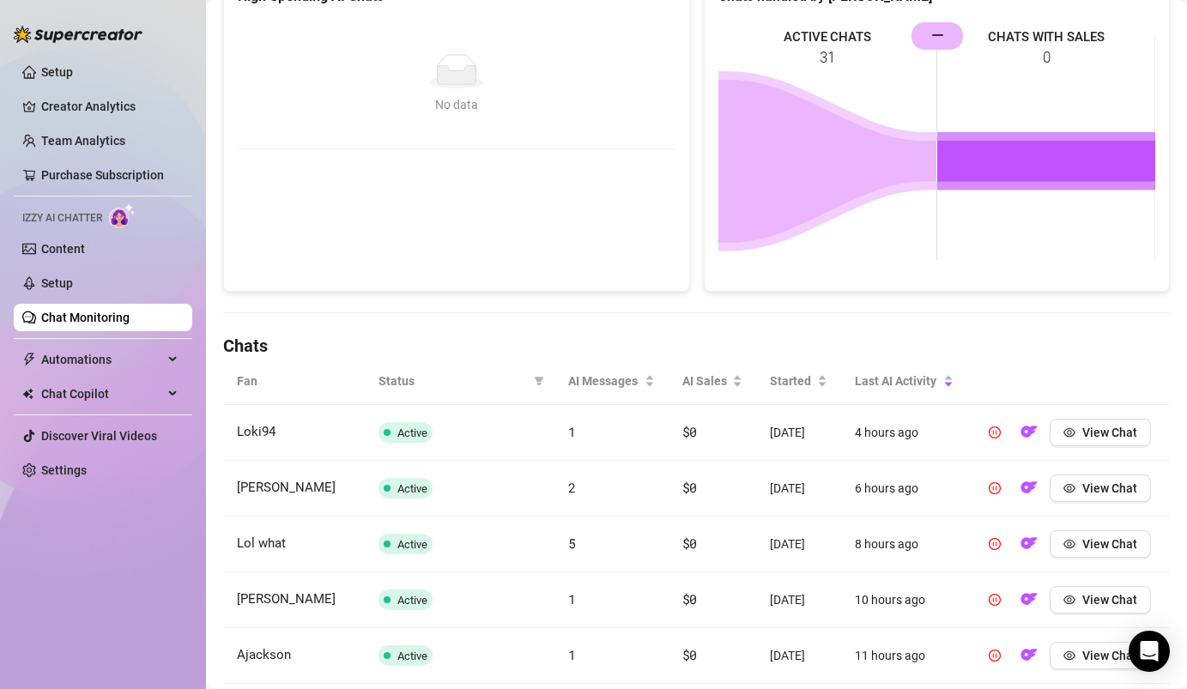
scroll to position [315, 0]
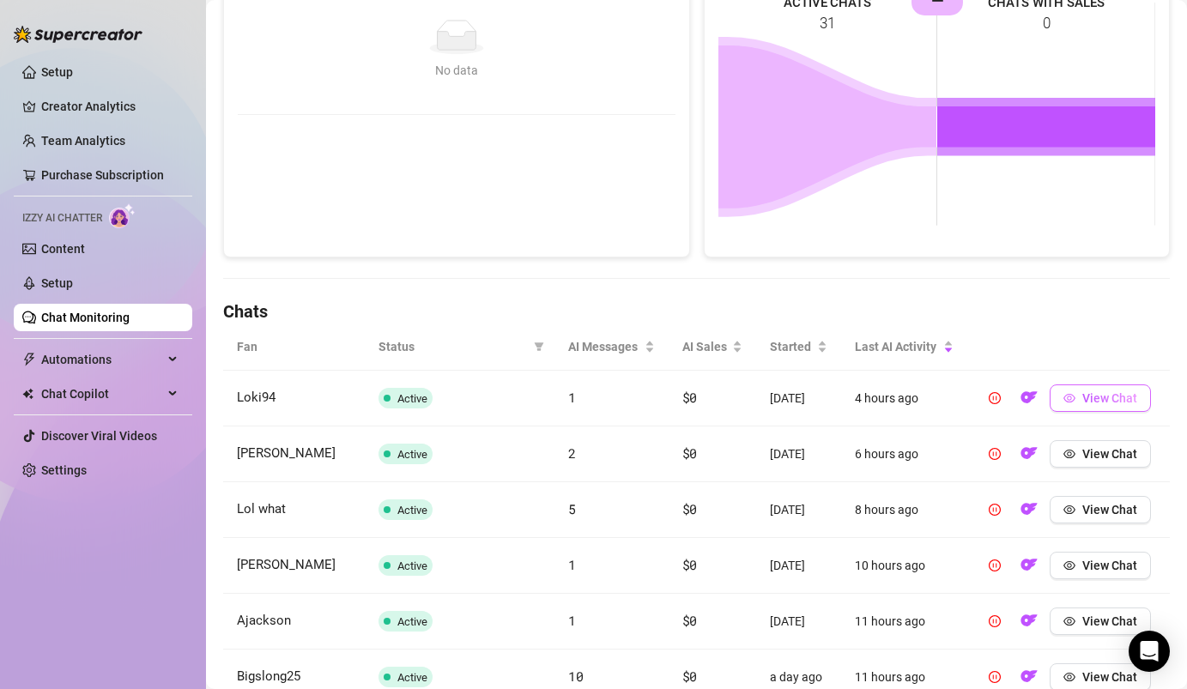
click at [1102, 399] on span "View Chat" at bounding box center [1109, 398] width 55 height 14
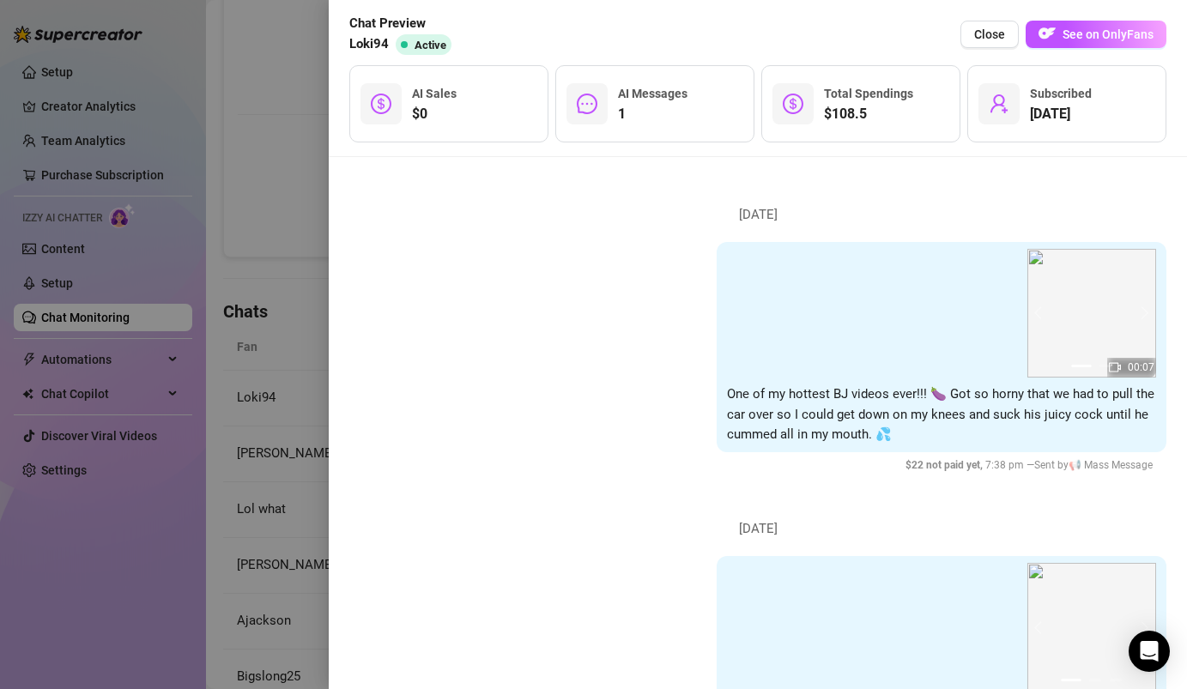
scroll to position [578, 0]
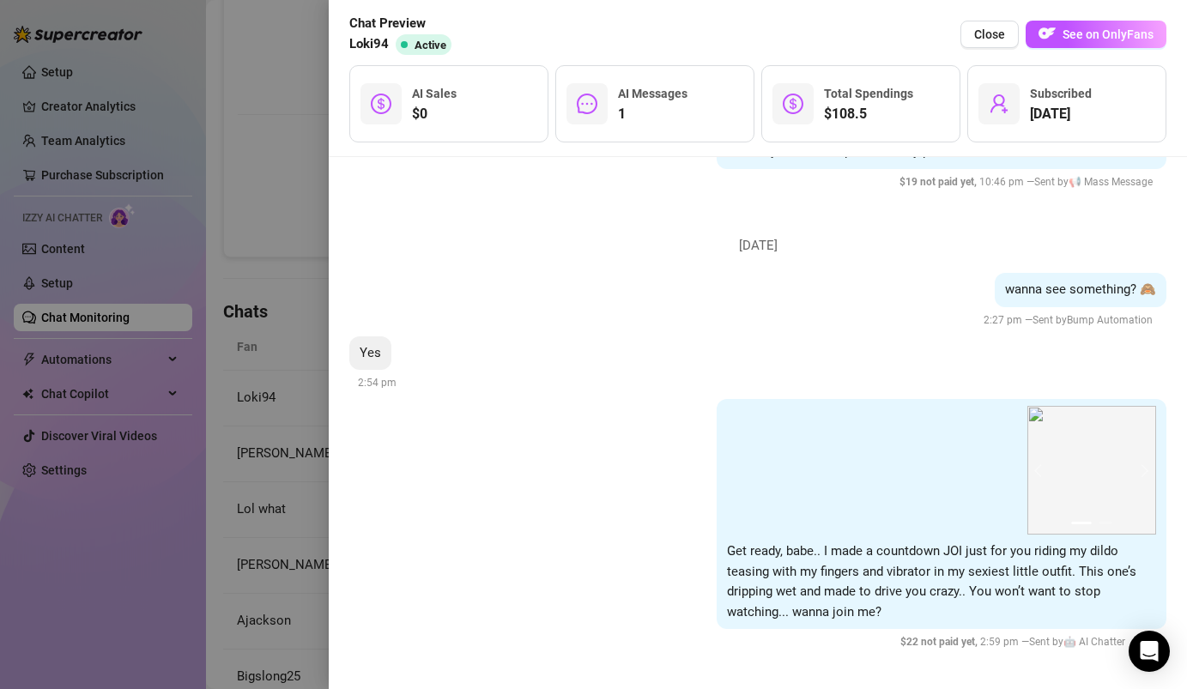
click at [296, 281] on div at bounding box center [593, 344] width 1187 height 689
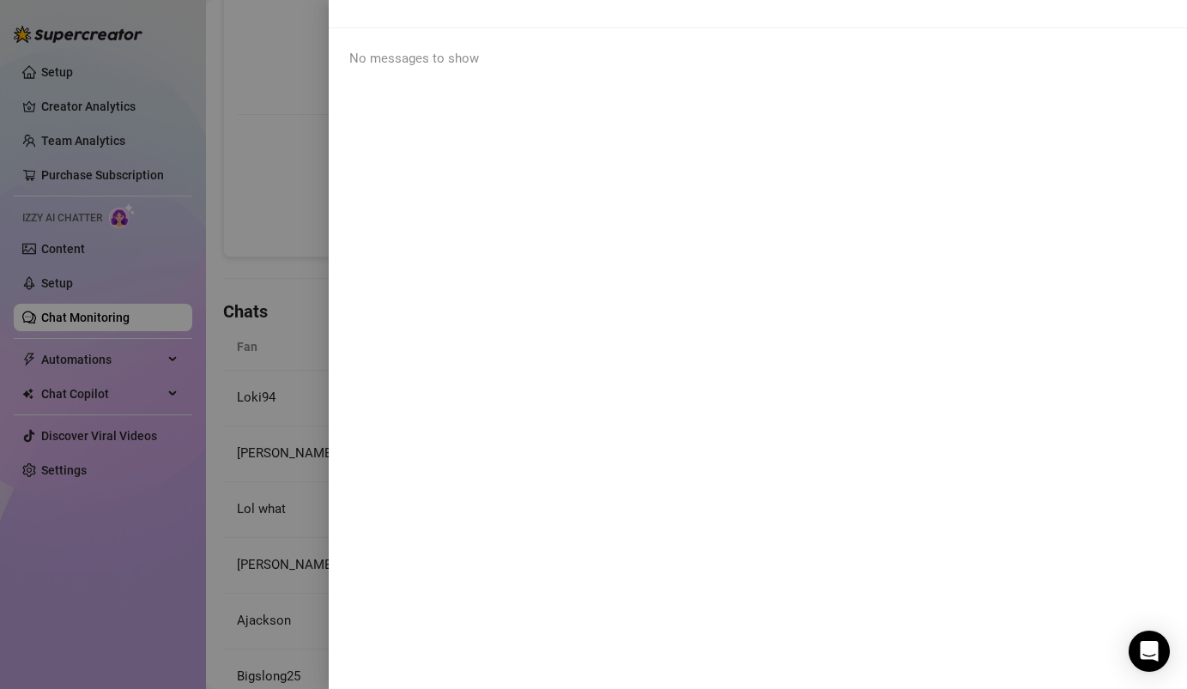
scroll to position [0, 0]
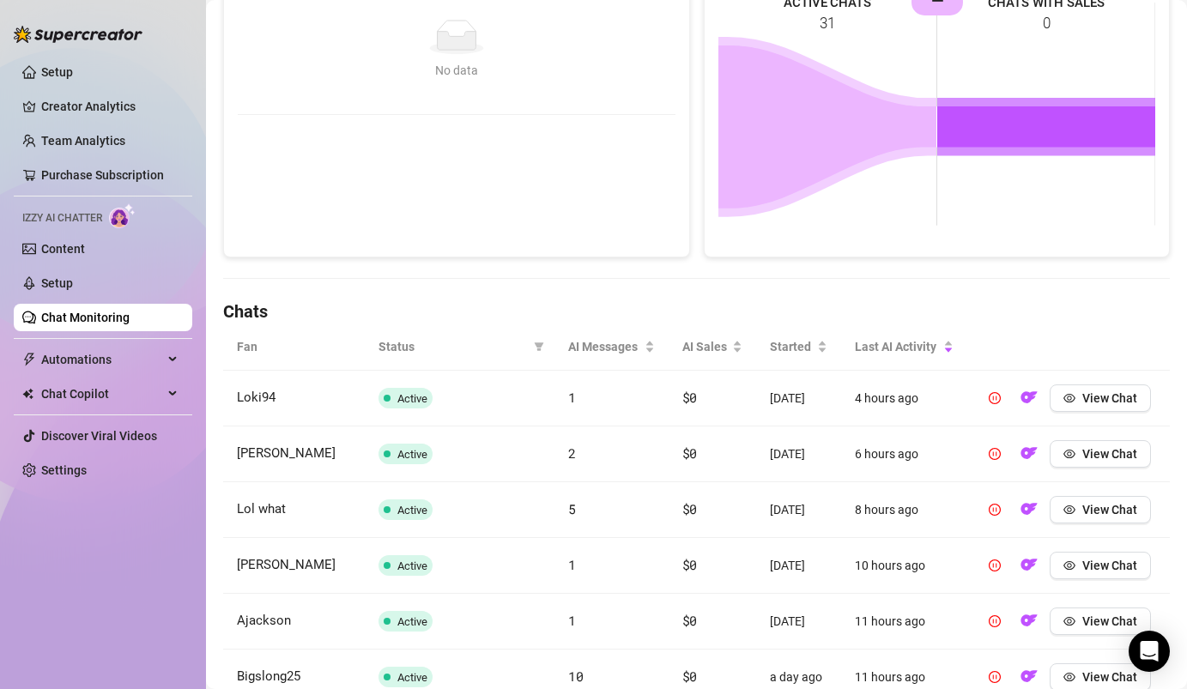
click at [491, 456] on td "Active" at bounding box center [460, 455] width 190 height 56
click at [1096, 460] on span "View Chat" at bounding box center [1109, 454] width 55 height 14
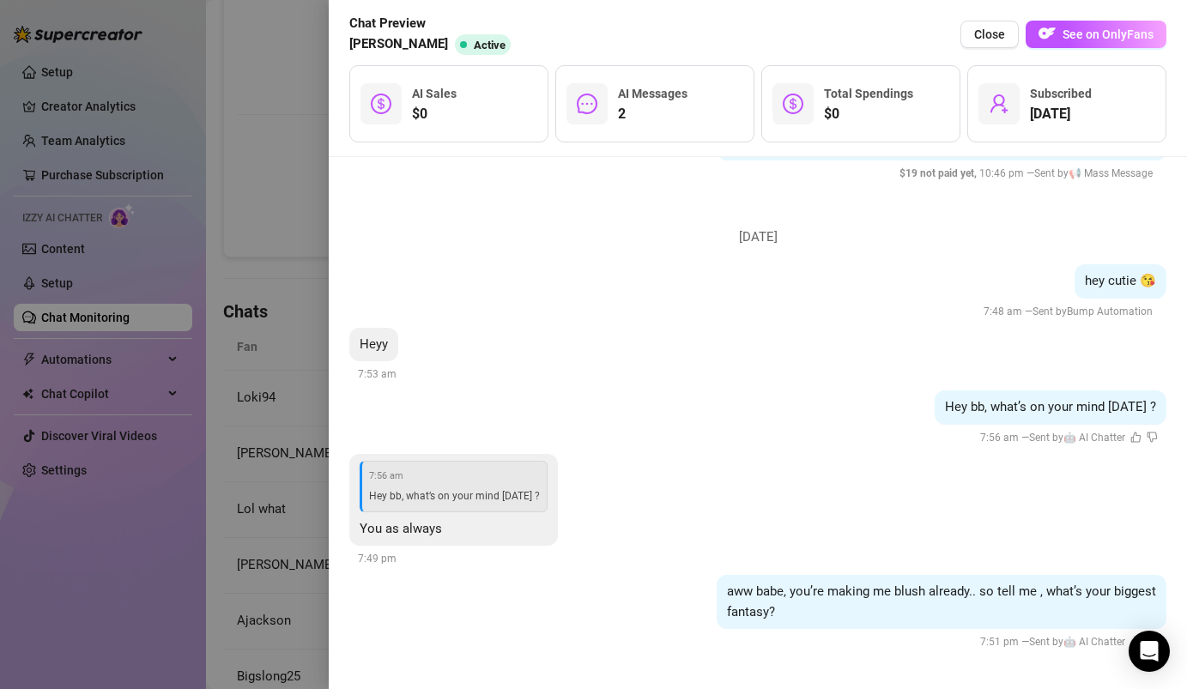
scroll to position [712, 0]
click at [217, 434] on div at bounding box center [593, 344] width 1187 height 689
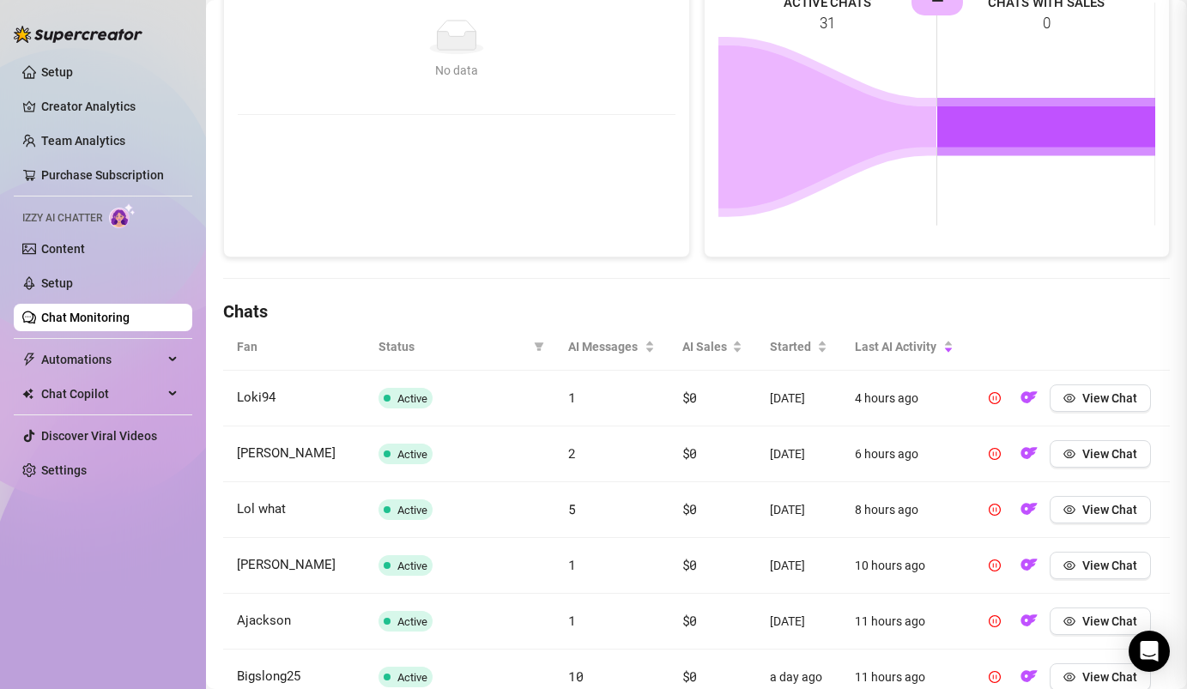
scroll to position [0, 0]
click at [1110, 511] on span "View Chat" at bounding box center [1109, 510] width 55 height 14
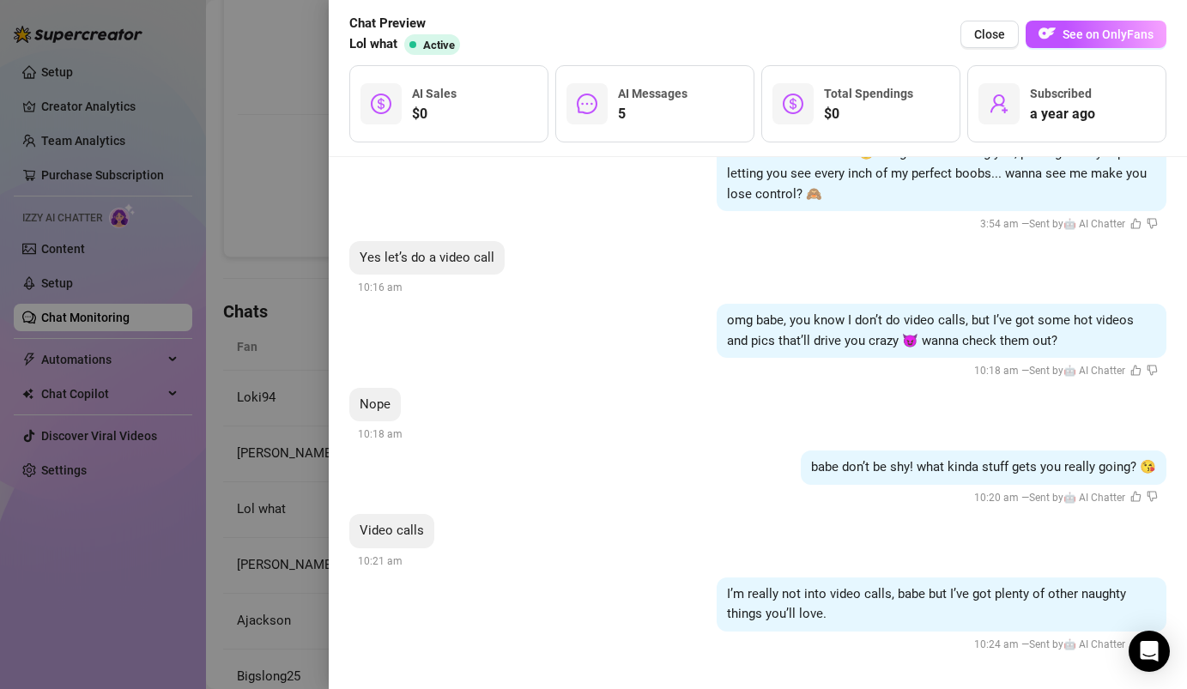
scroll to position [653, 0]
click at [226, 187] on div at bounding box center [593, 344] width 1187 height 689
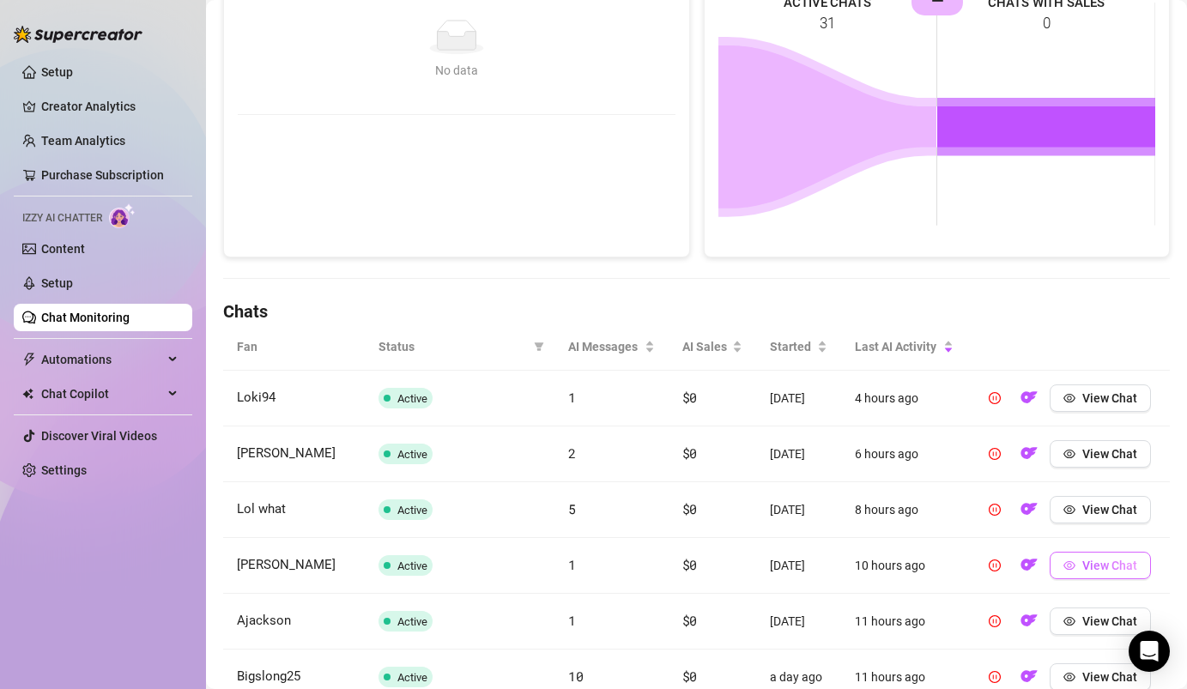
click at [1095, 564] on span "View Chat" at bounding box center [1109, 566] width 55 height 14
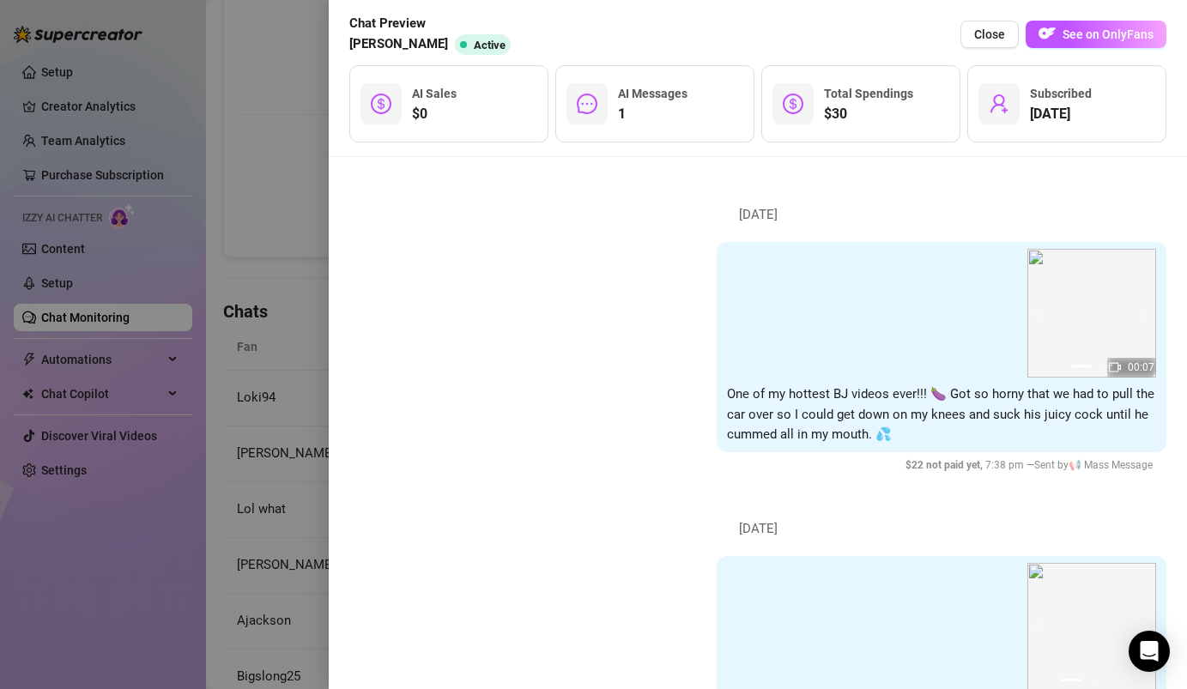
scroll to position [402, 0]
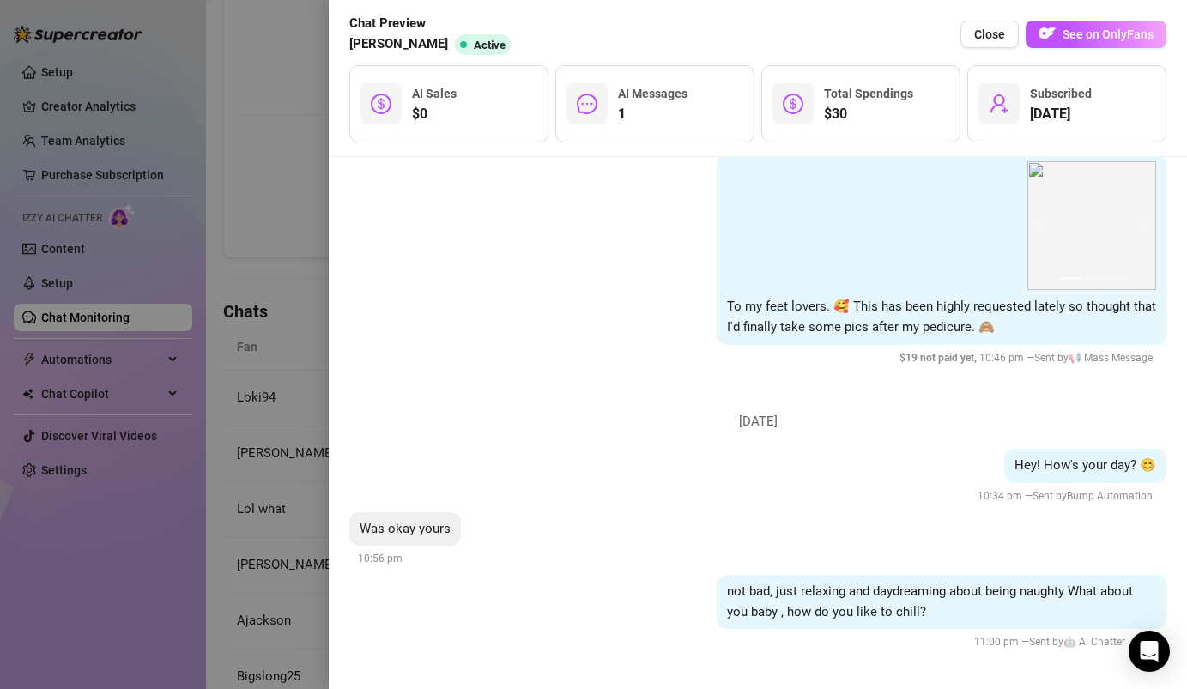
click at [229, 348] on div at bounding box center [593, 344] width 1187 height 689
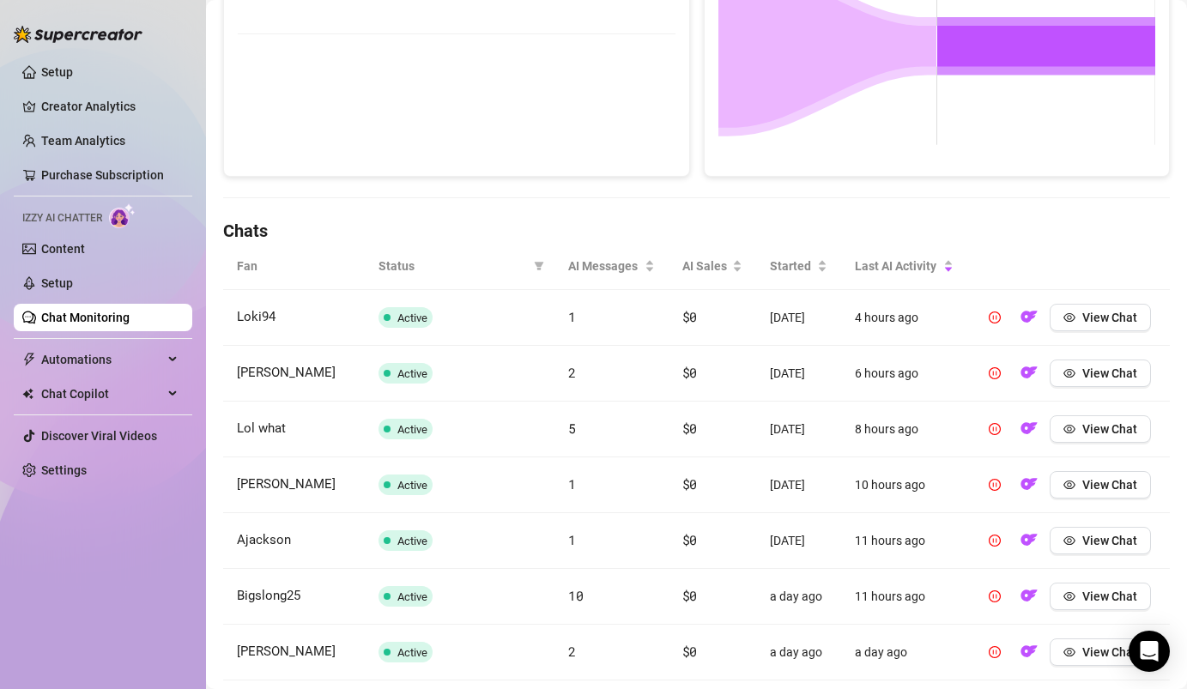
scroll to position [401, 0]
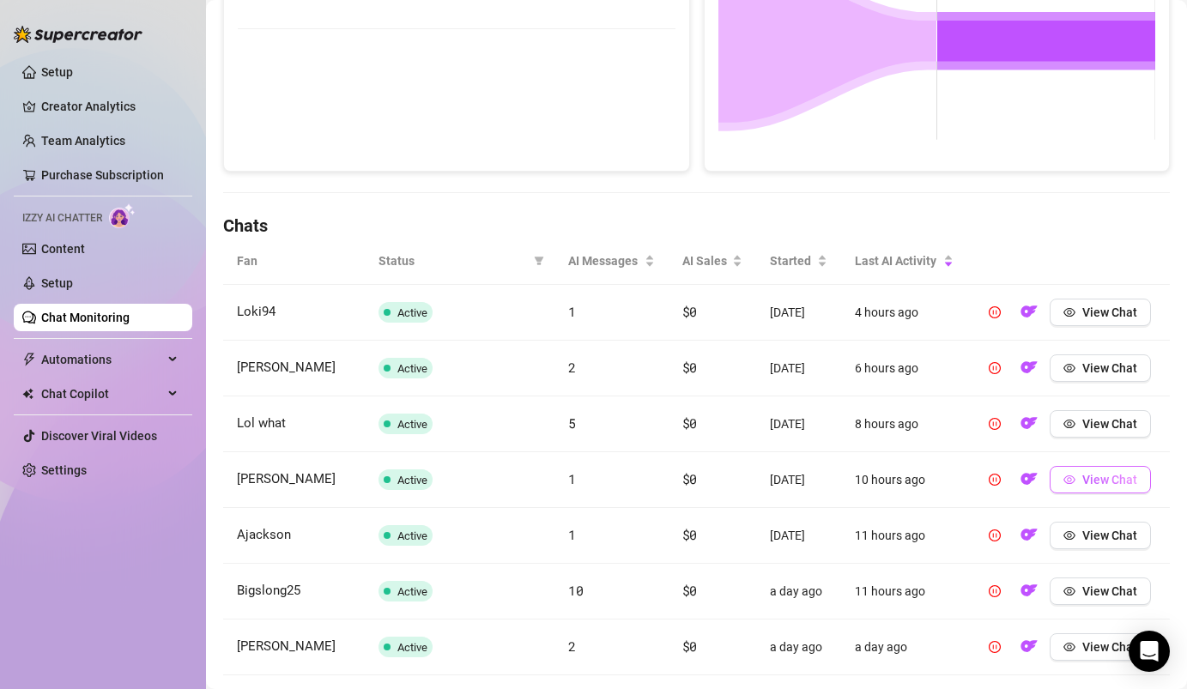
click at [1114, 481] on span "View Chat" at bounding box center [1109, 480] width 55 height 14
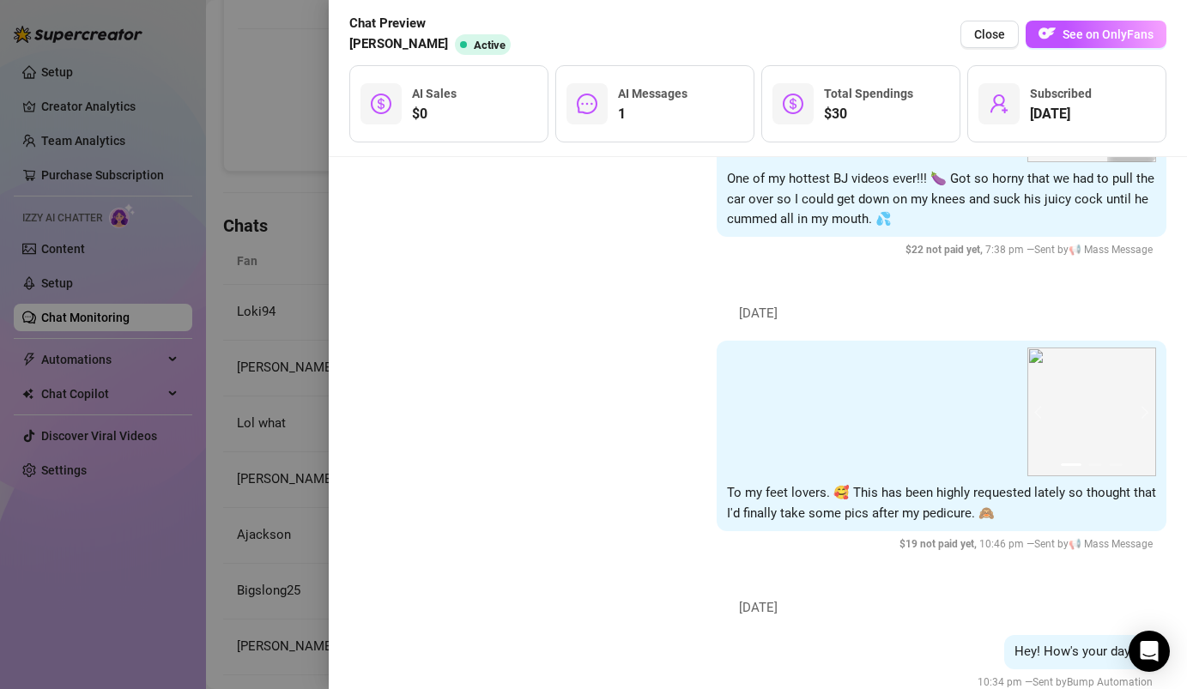
scroll to position [402, 0]
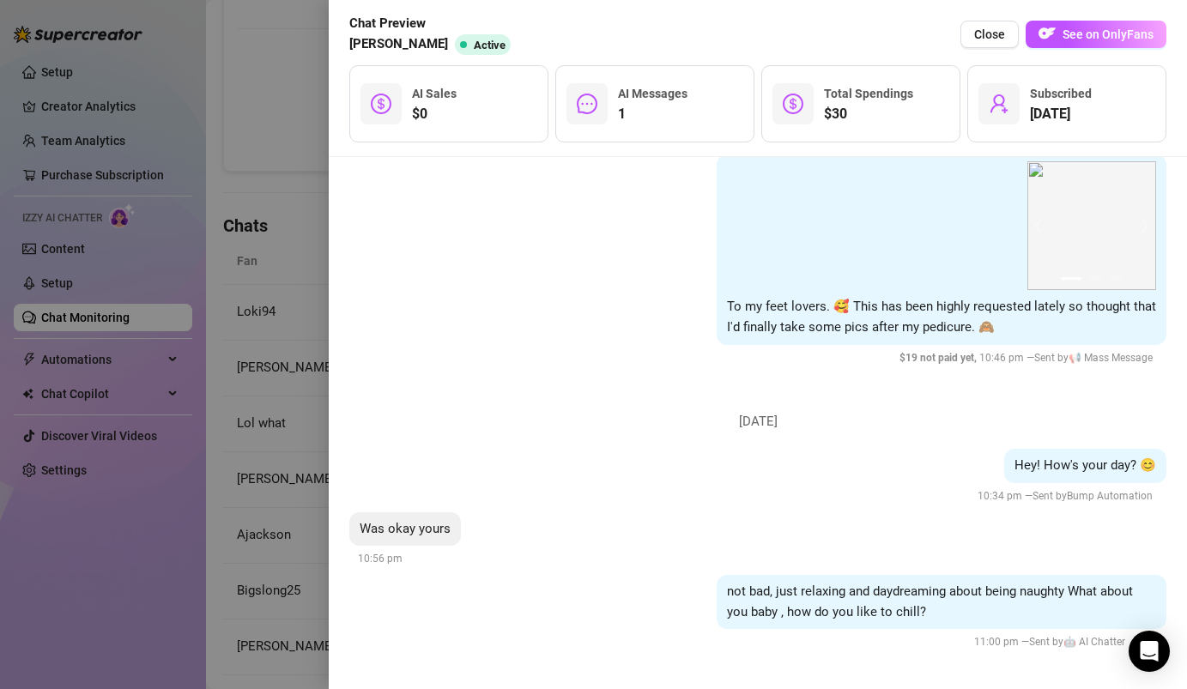
click at [285, 363] on div at bounding box center [593, 344] width 1187 height 689
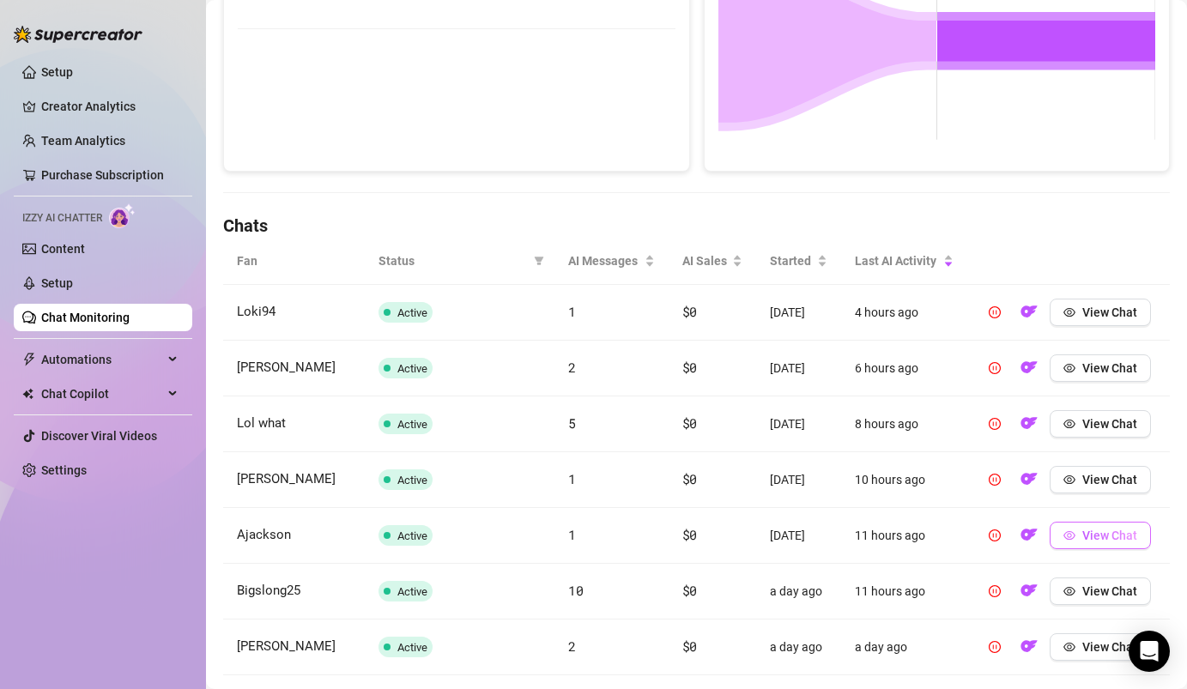
click at [1067, 536] on icon "eye" at bounding box center [1069, 535] width 12 height 12
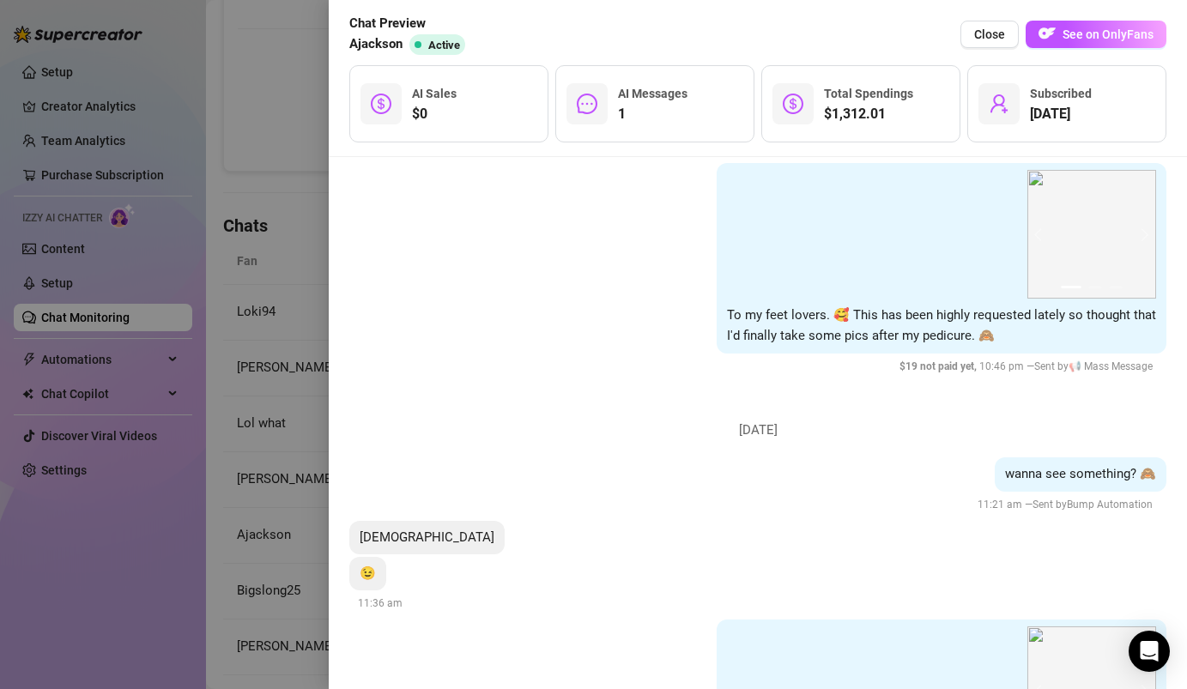
scroll to position [384, 0]
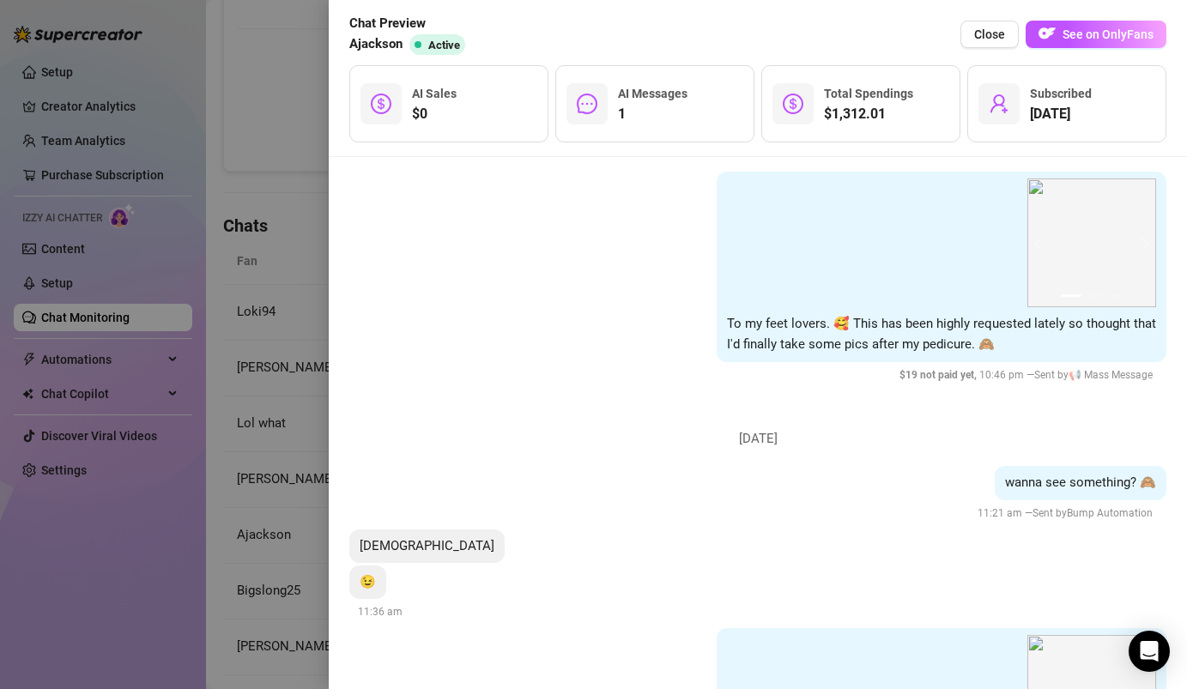
click at [302, 386] on div at bounding box center [593, 344] width 1187 height 689
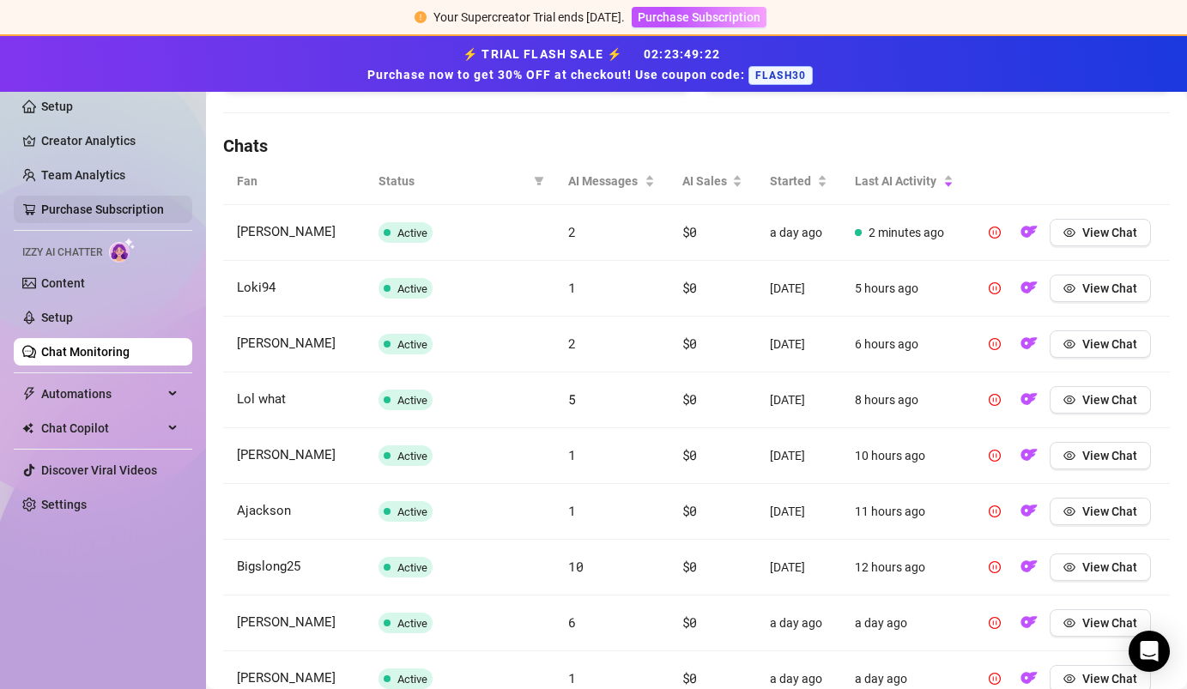
scroll to position [554, 0]
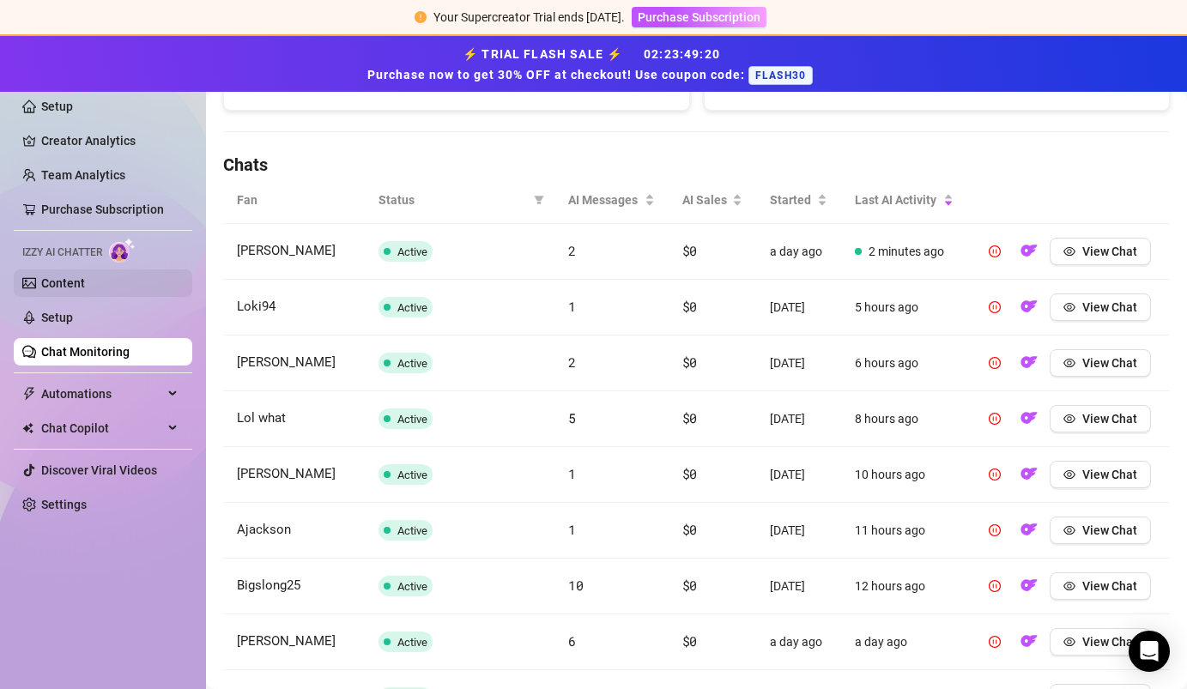
click at [85, 285] on link "Content" at bounding box center [63, 283] width 44 height 14
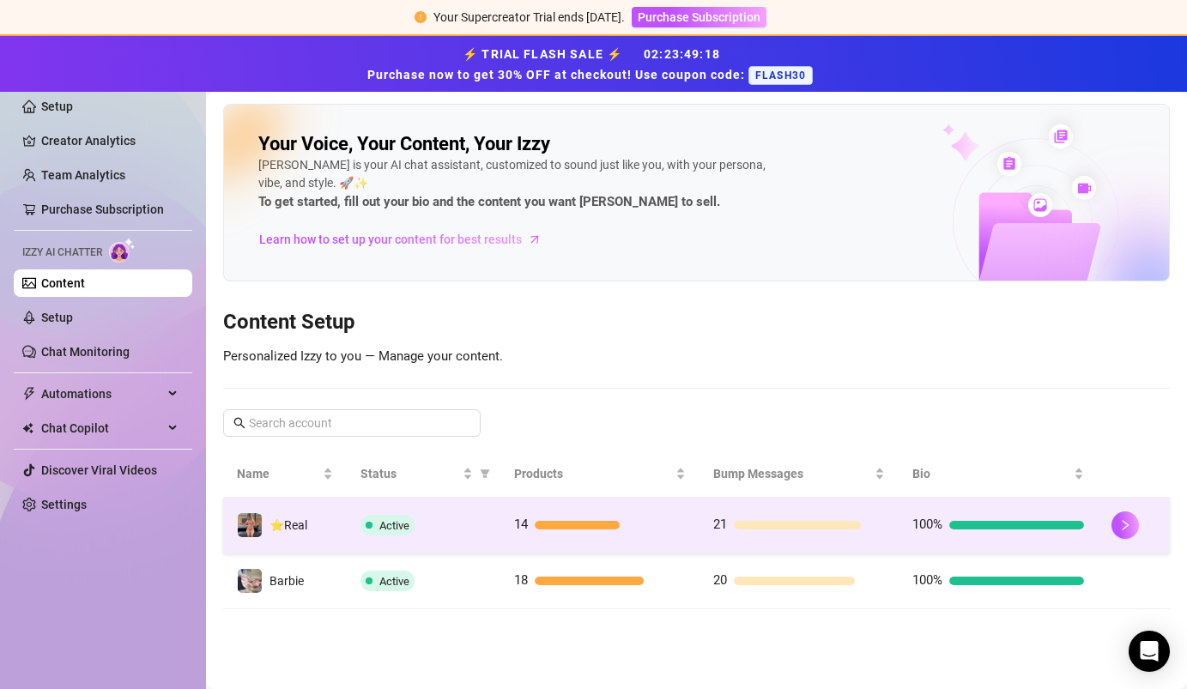
click at [325, 518] on td "⭐️Real" at bounding box center [285, 526] width 124 height 56
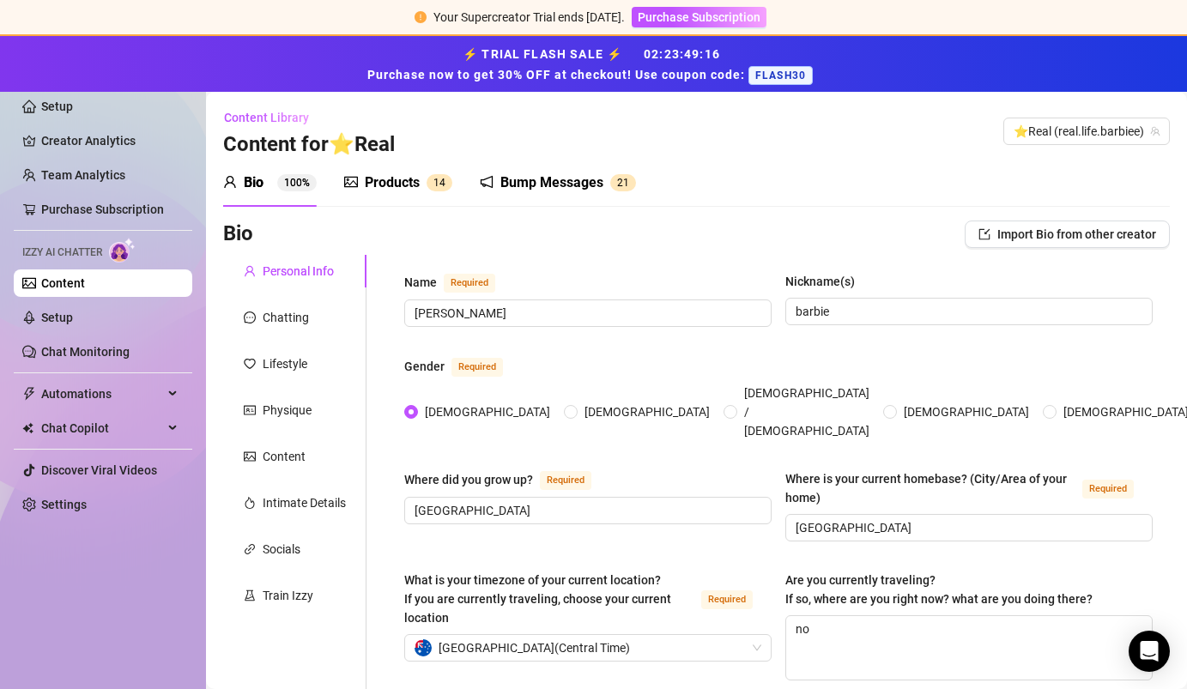
click at [396, 185] on div "Products" at bounding box center [392, 182] width 55 height 21
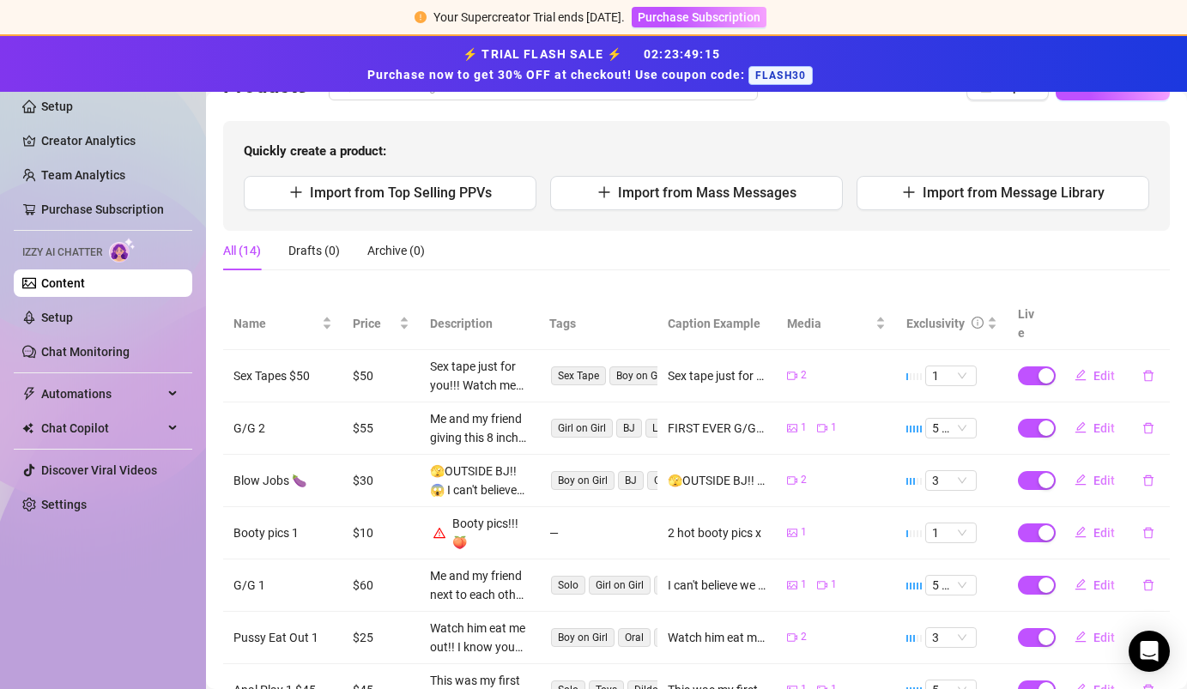
scroll to position [169, 0]
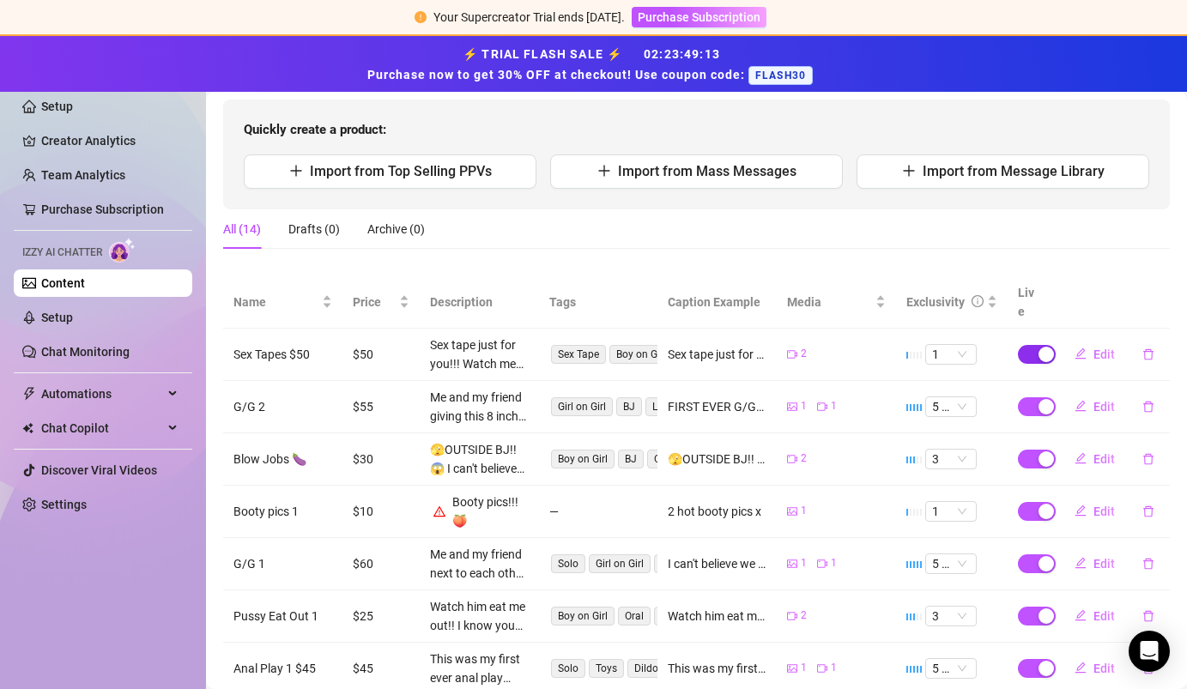
click at [1041, 347] on div "button" at bounding box center [1045, 354] width 15 height 15
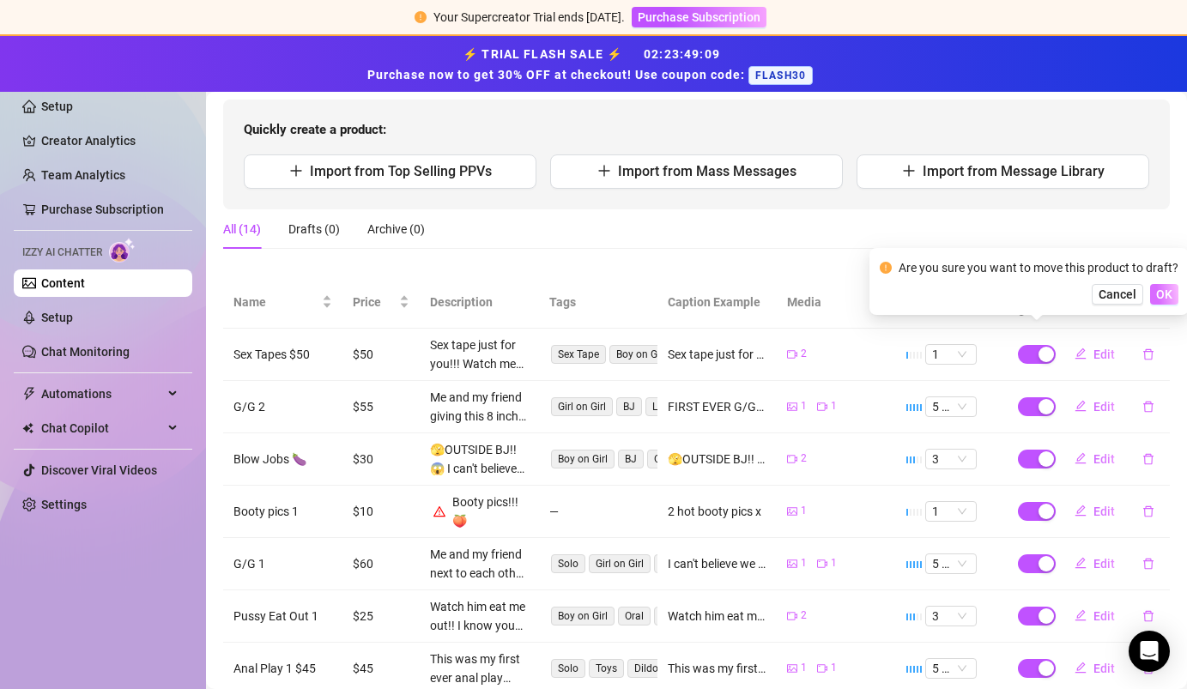
click at [1159, 293] on span "OK" at bounding box center [1164, 294] width 16 height 14
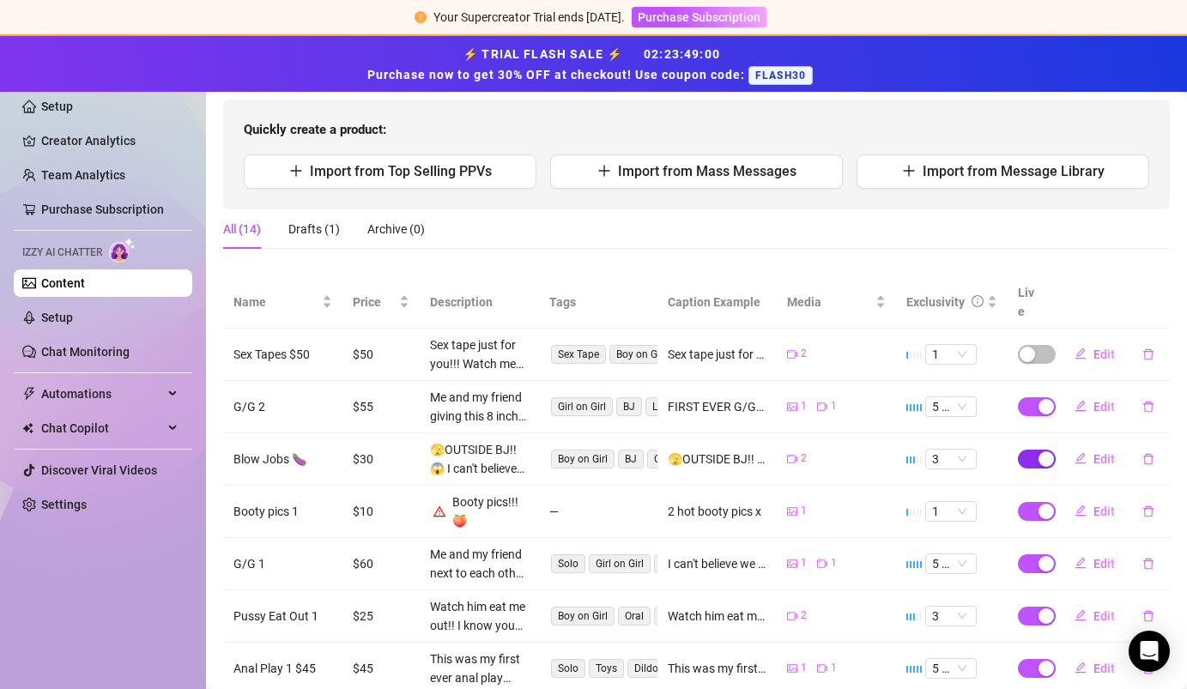
click at [1043, 451] on div "button" at bounding box center [1045, 458] width 15 height 15
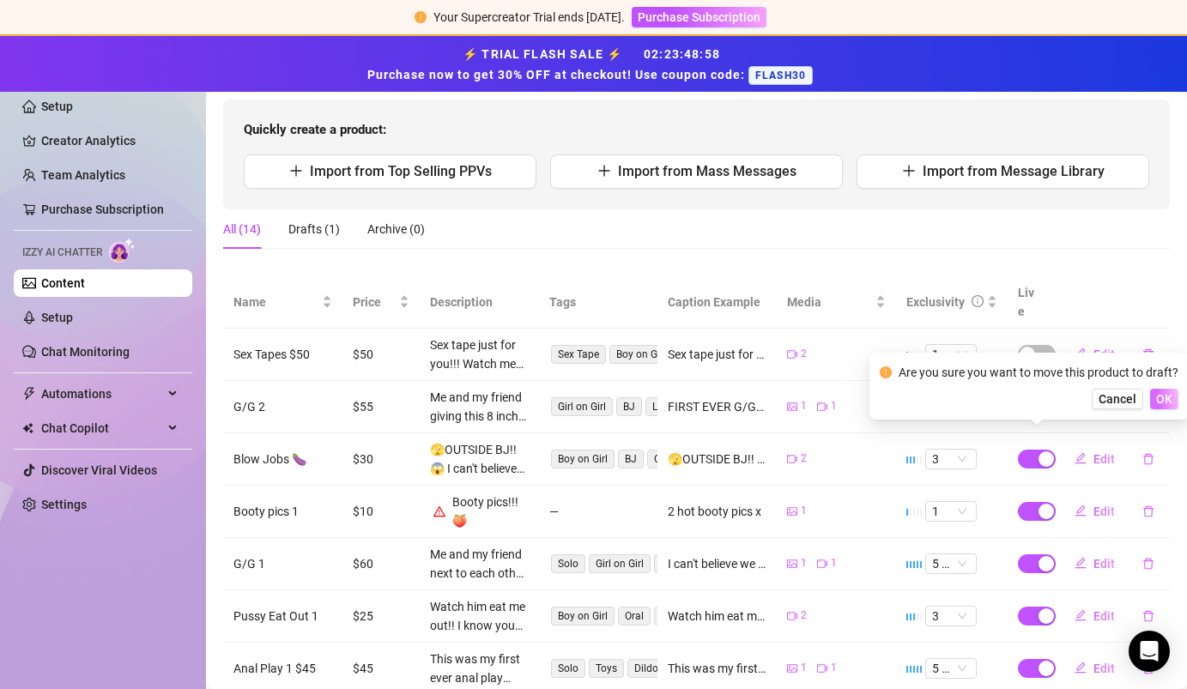
click at [1166, 401] on span "OK" at bounding box center [1164, 399] width 16 height 14
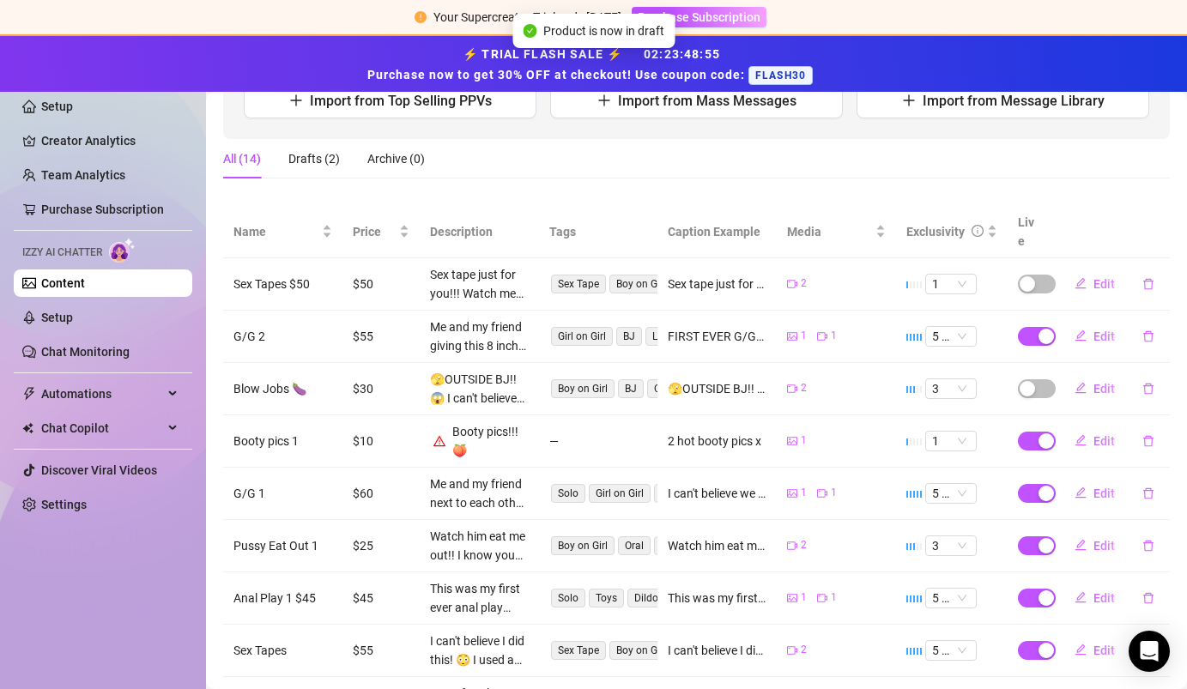
scroll to position [251, 0]
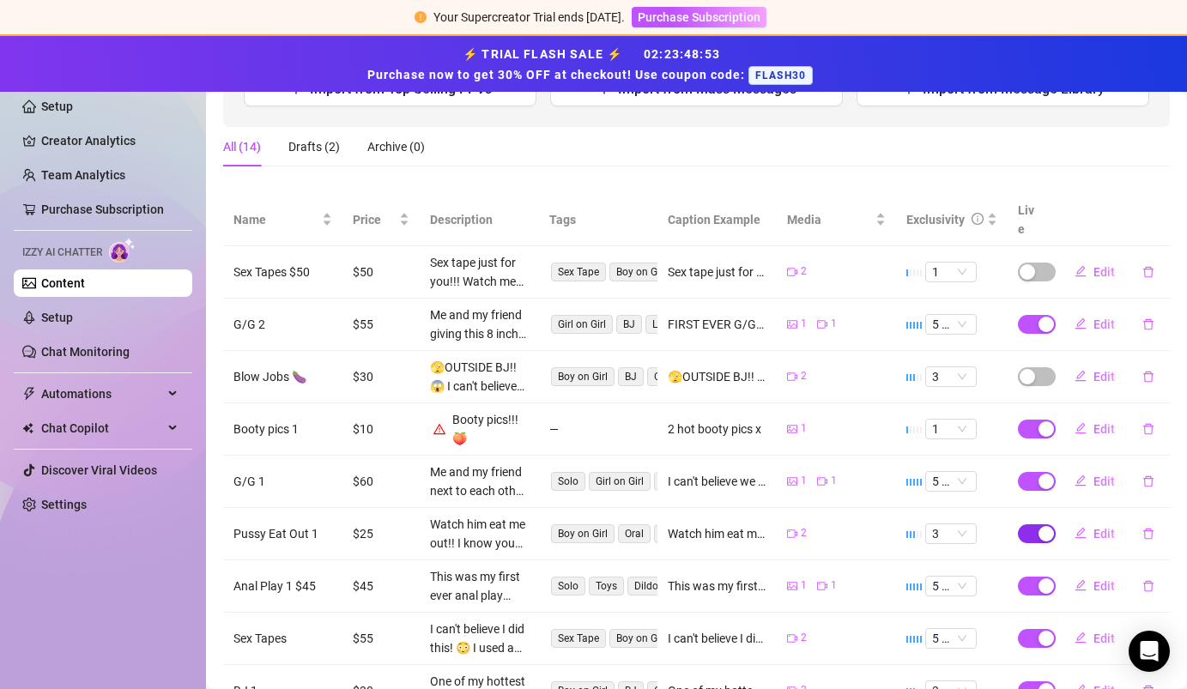
click at [1040, 526] on div "button" at bounding box center [1045, 533] width 15 height 15
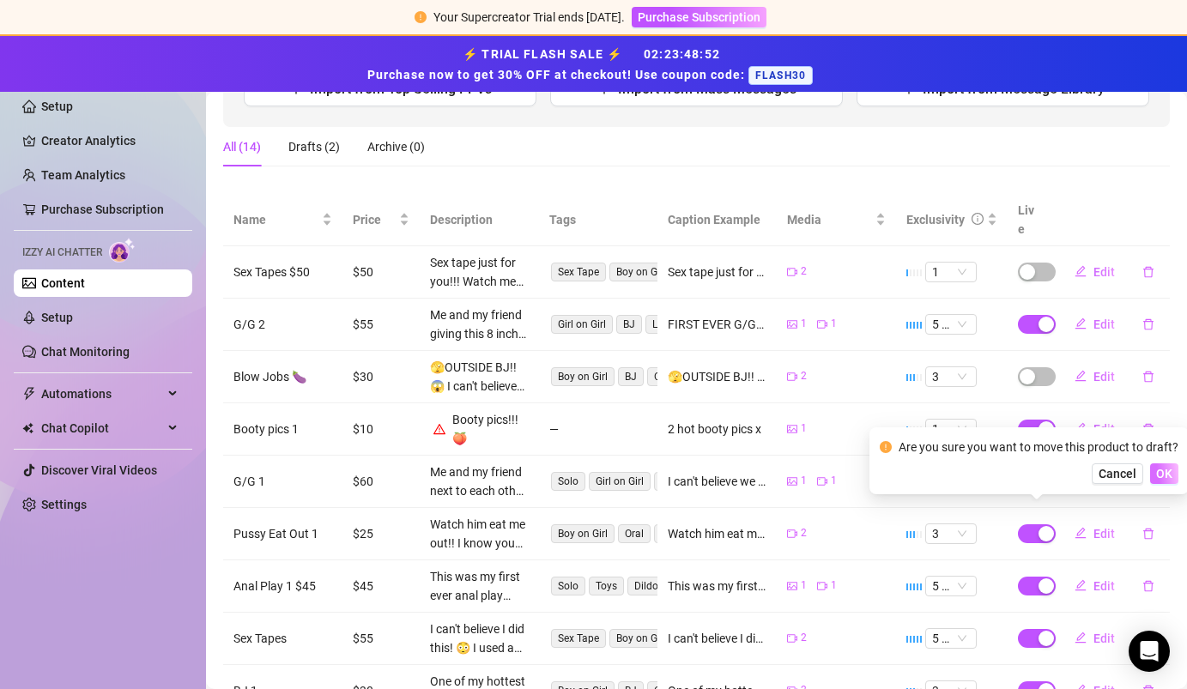
click at [1160, 473] on span "OK" at bounding box center [1164, 474] width 16 height 14
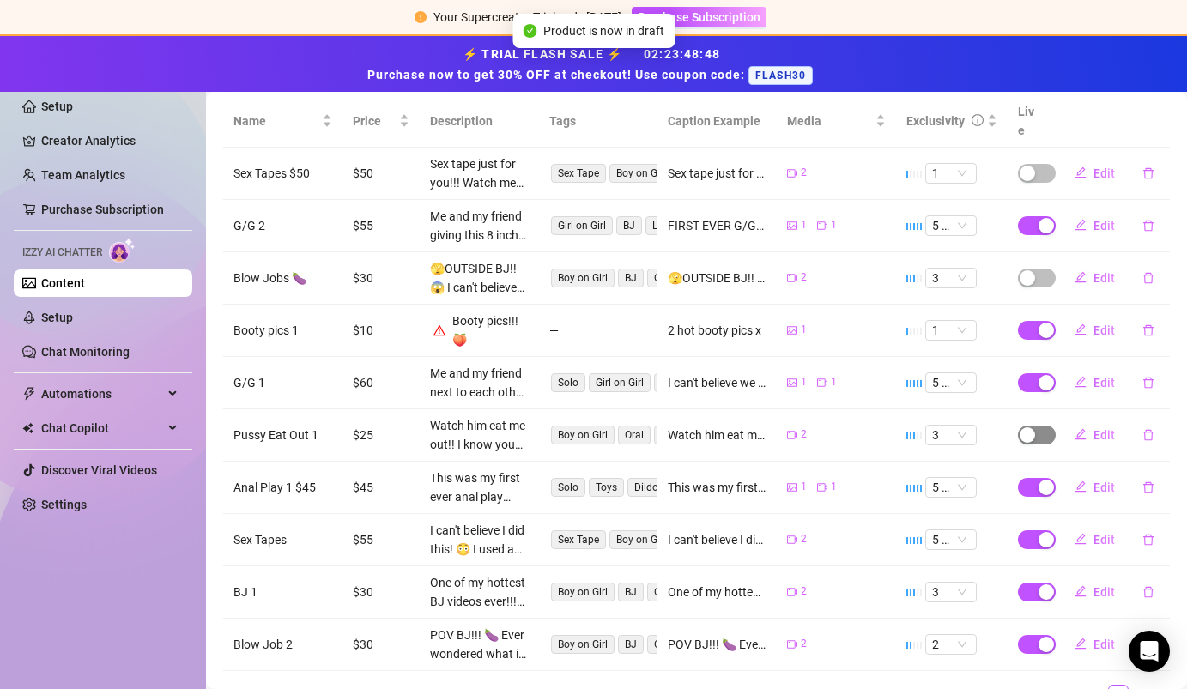
scroll to position [396, 0]
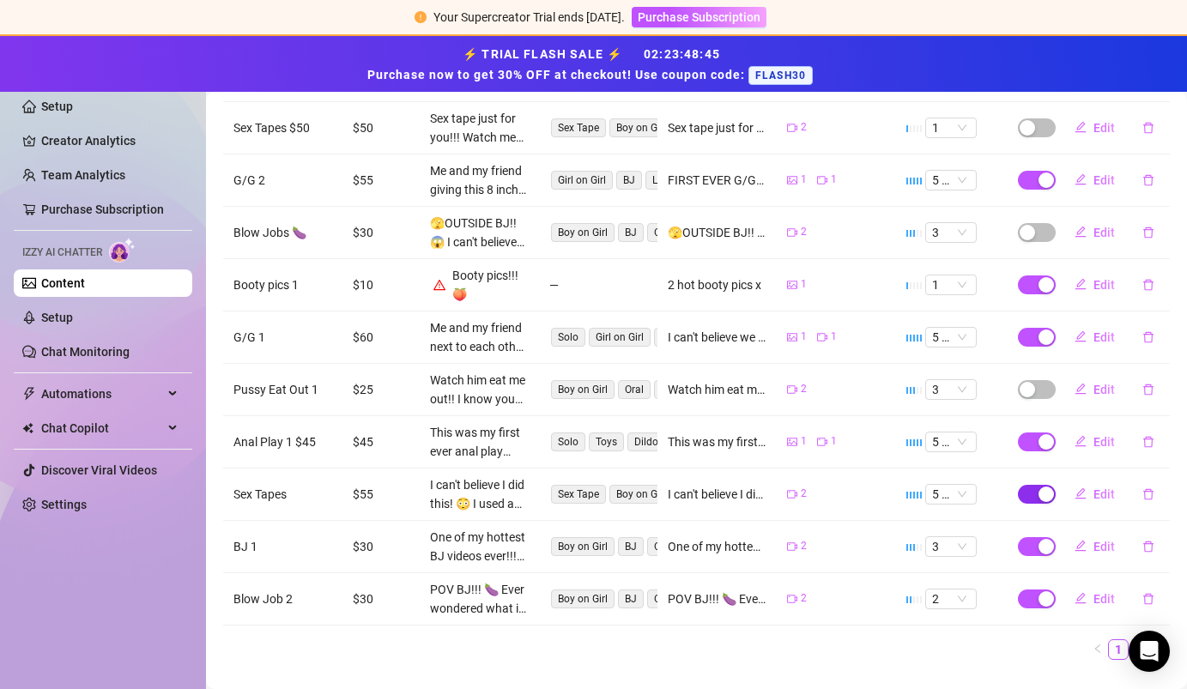
click at [1044, 487] on div "button" at bounding box center [1045, 494] width 15 height 15
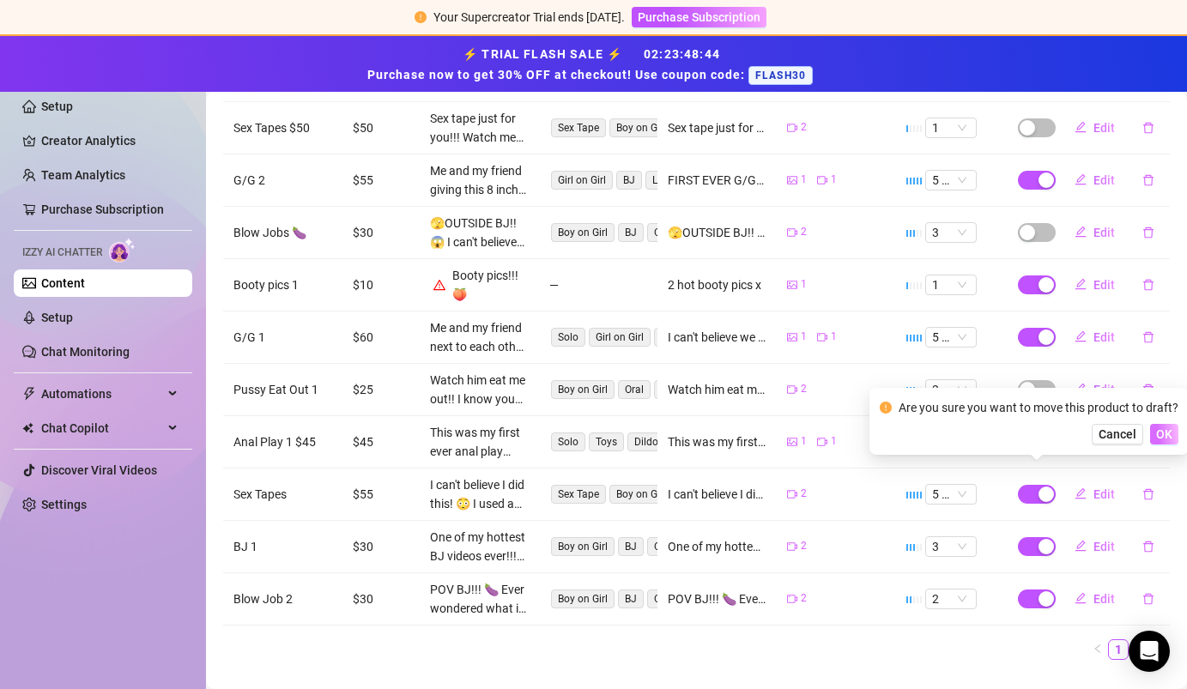
click at [1171, 429] on button "OK" at bounding box center [1164, 434] width 28 height 21
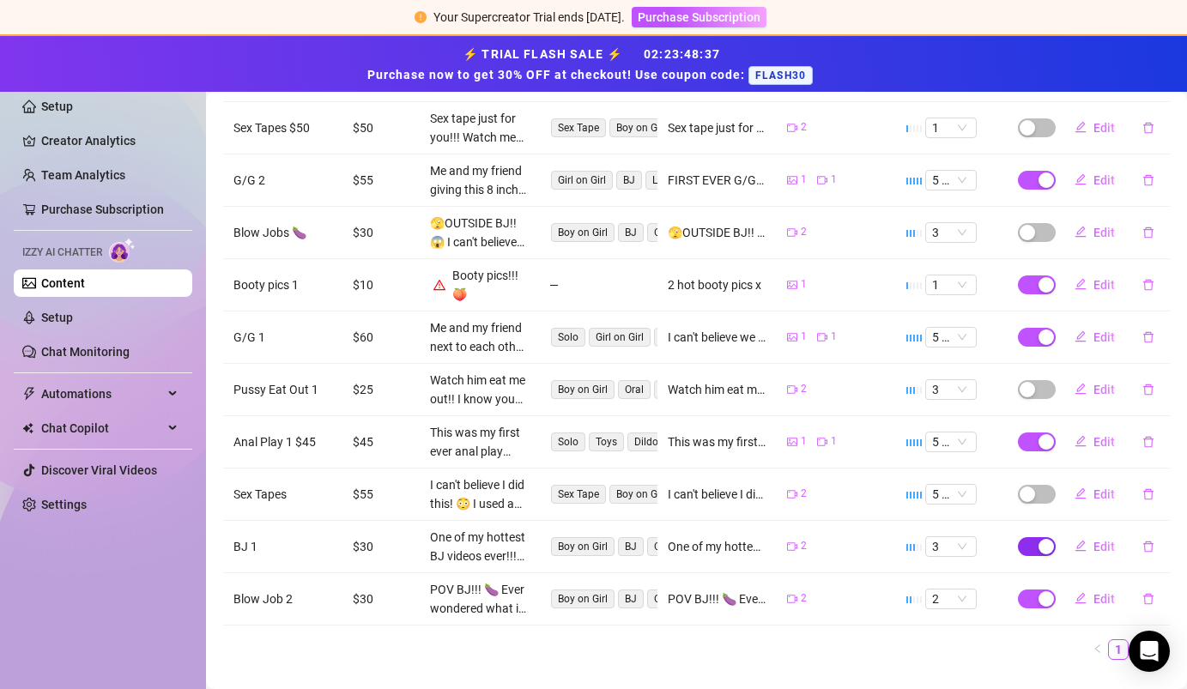
click at [1044, 539] on div "button" at bounding box center [1045, 546] width 15 height 15
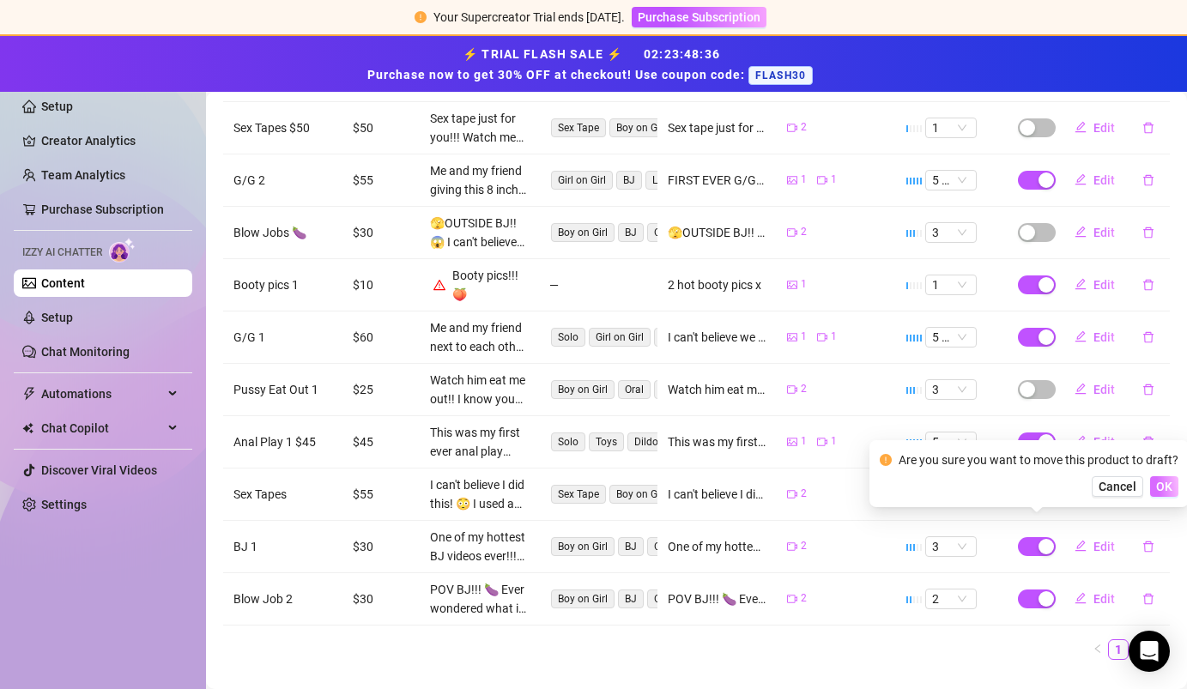
click at [1161, 489] on span "OK" at bounding box center [1164, 487] width 16 height 14
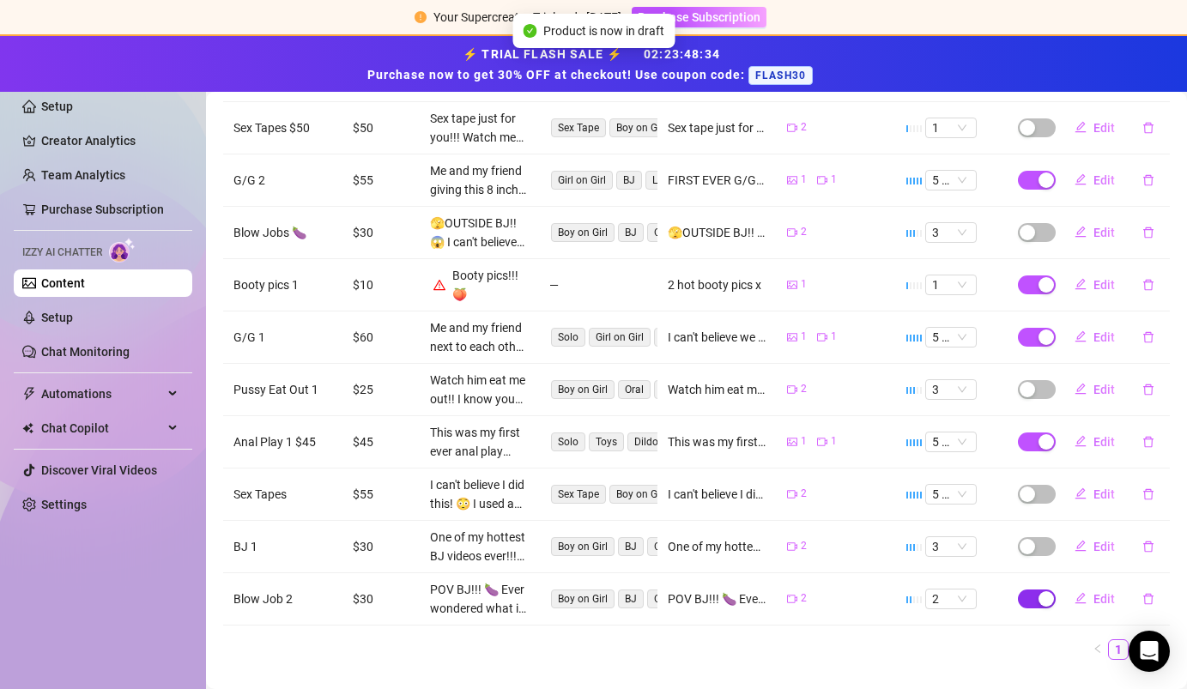
click at [1047, 591] on div "button" at bounding box center [1045, 598] width 15 height 15
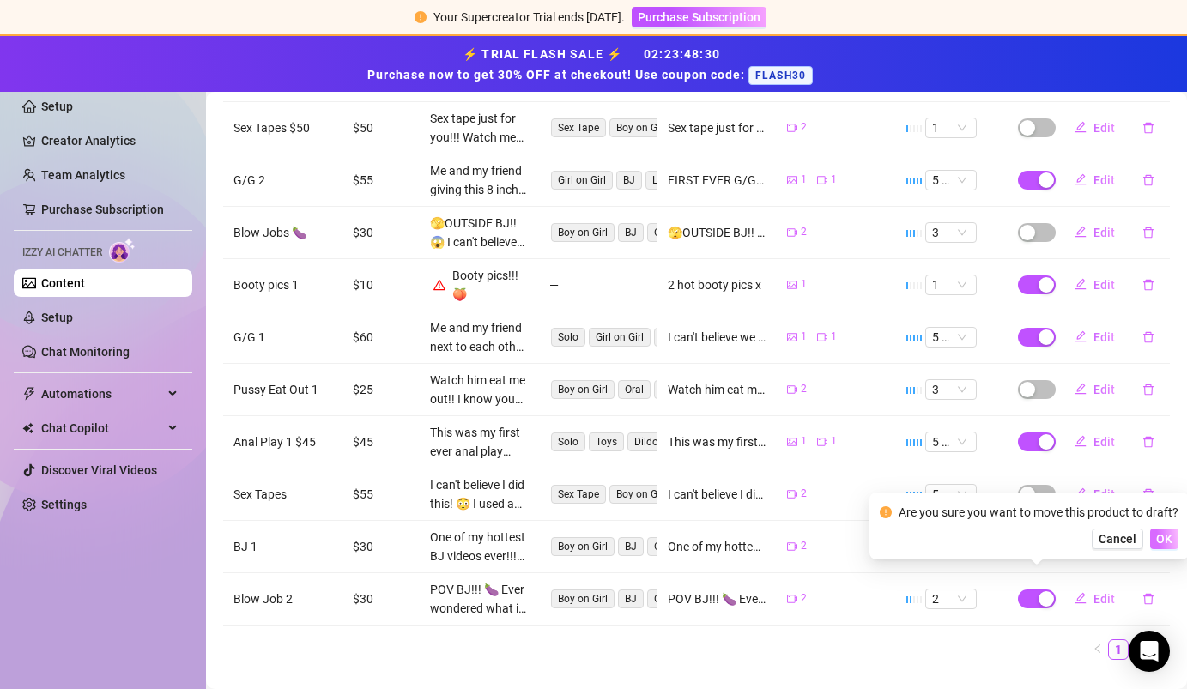
click at [1171, 535] on button "OK" at bounding box center [1164, 539] width 28 height 21
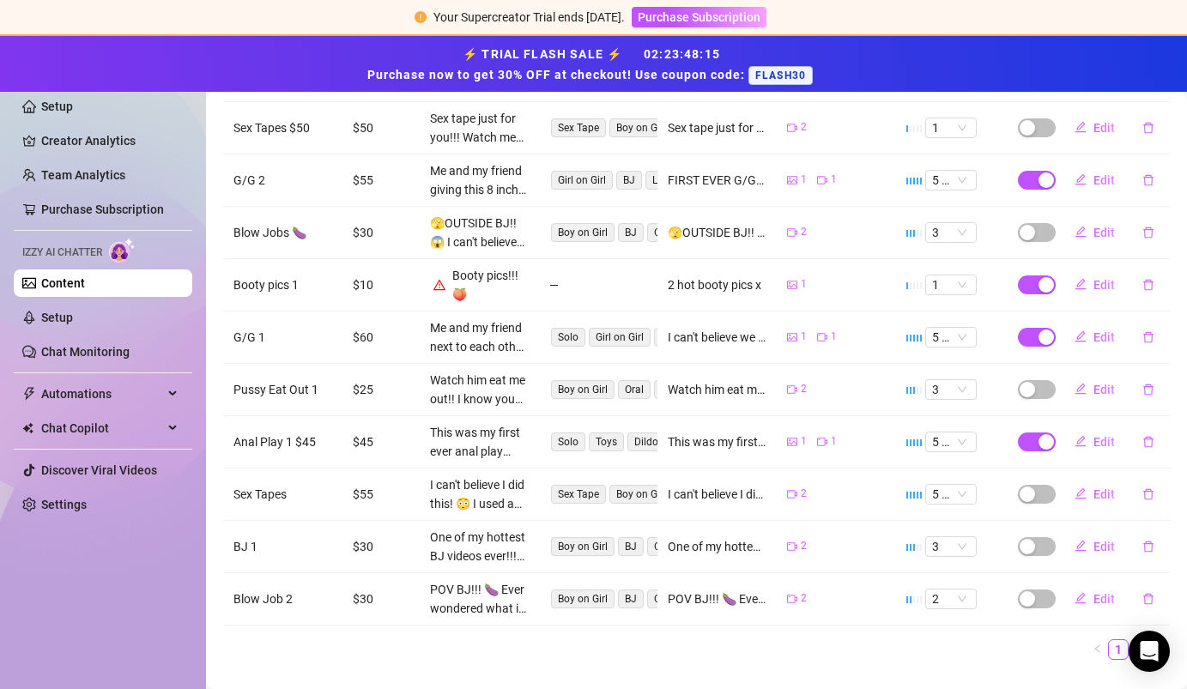
click at [1136, 640] on link "2" at bounding box center [1138, 649] width 19 height 19
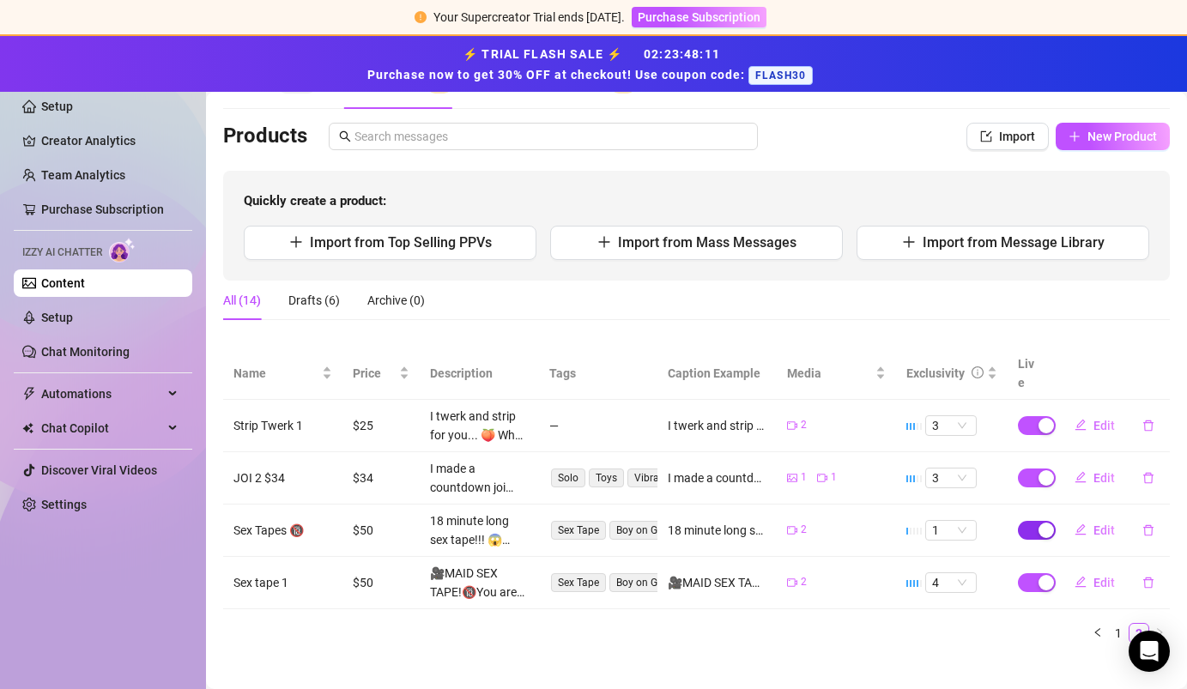
click at [1044, 523] on div "button" at bounding box center [1045, 530] width 15 height 15
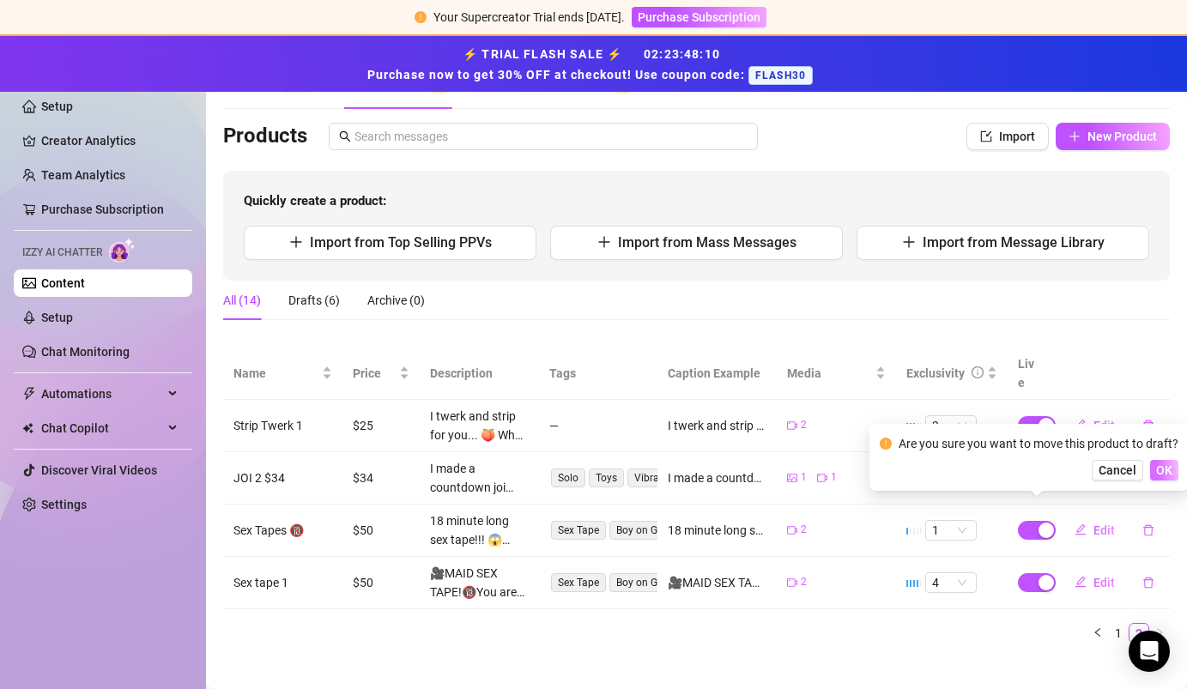
click at [1166, 465] on span "OK" at bounding box center [1164, 470] width 16 height 14
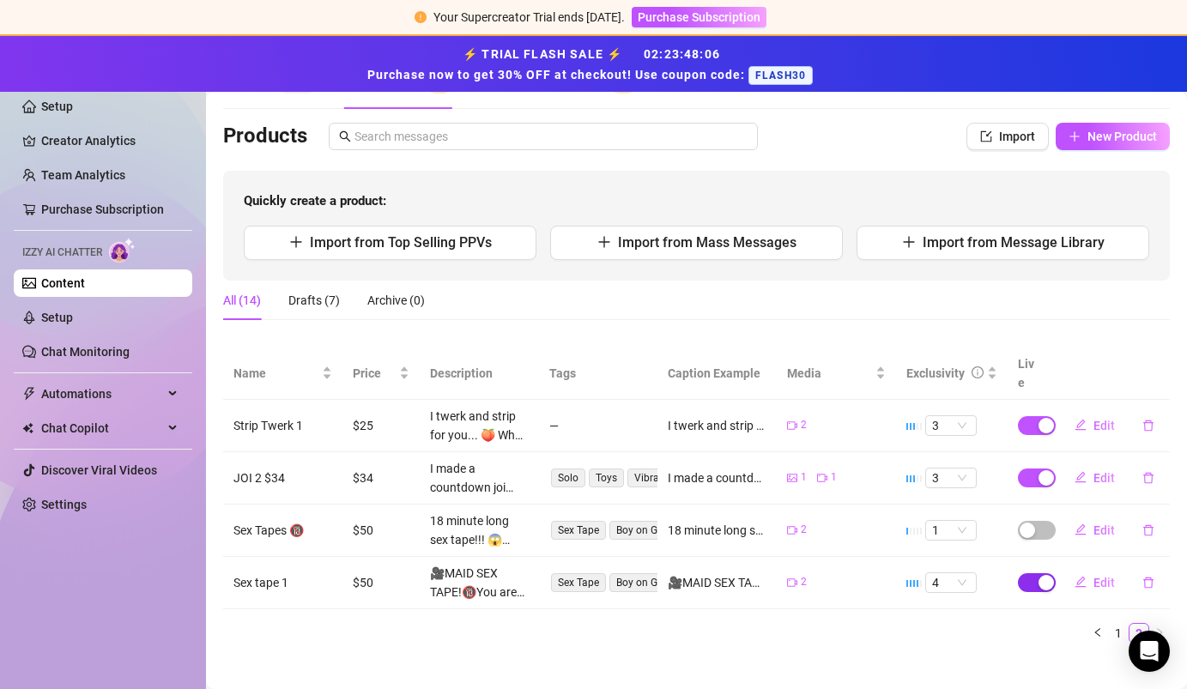
click at [1049, 575] on div "button" at bounding box center [1045, 582] width 15 height 15
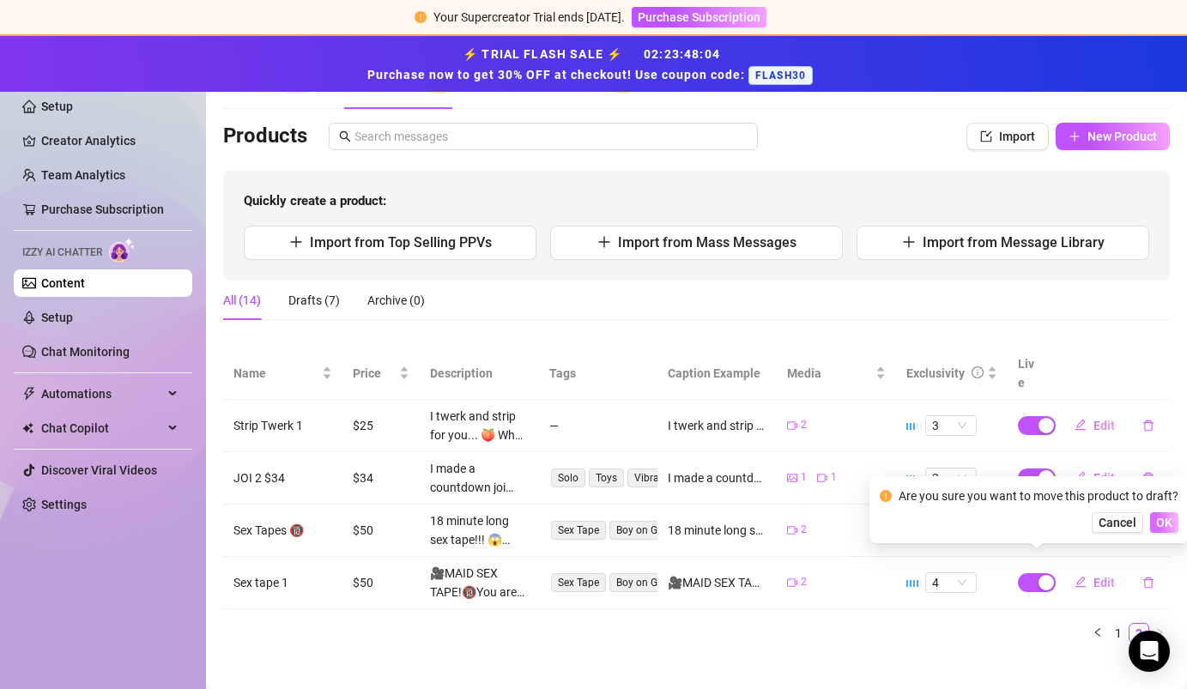
click at [1166, 526] on span "OK" at bounding box center [1164, 523] width 16 height 14
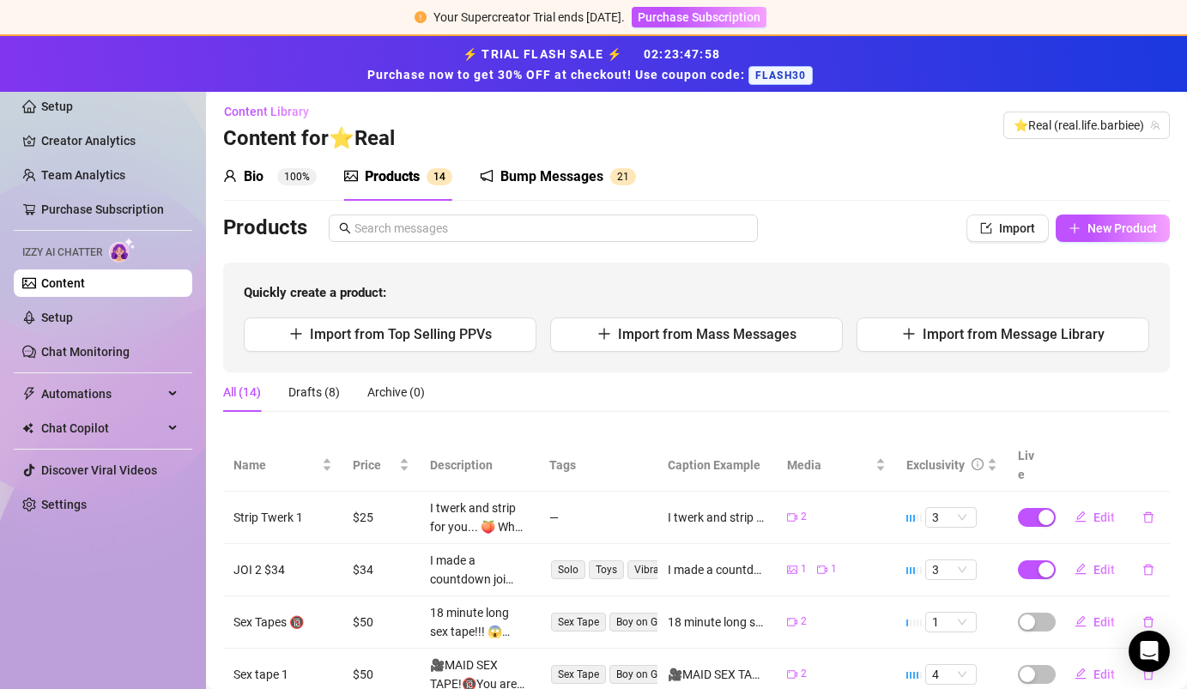
scroll to position [0, 0]
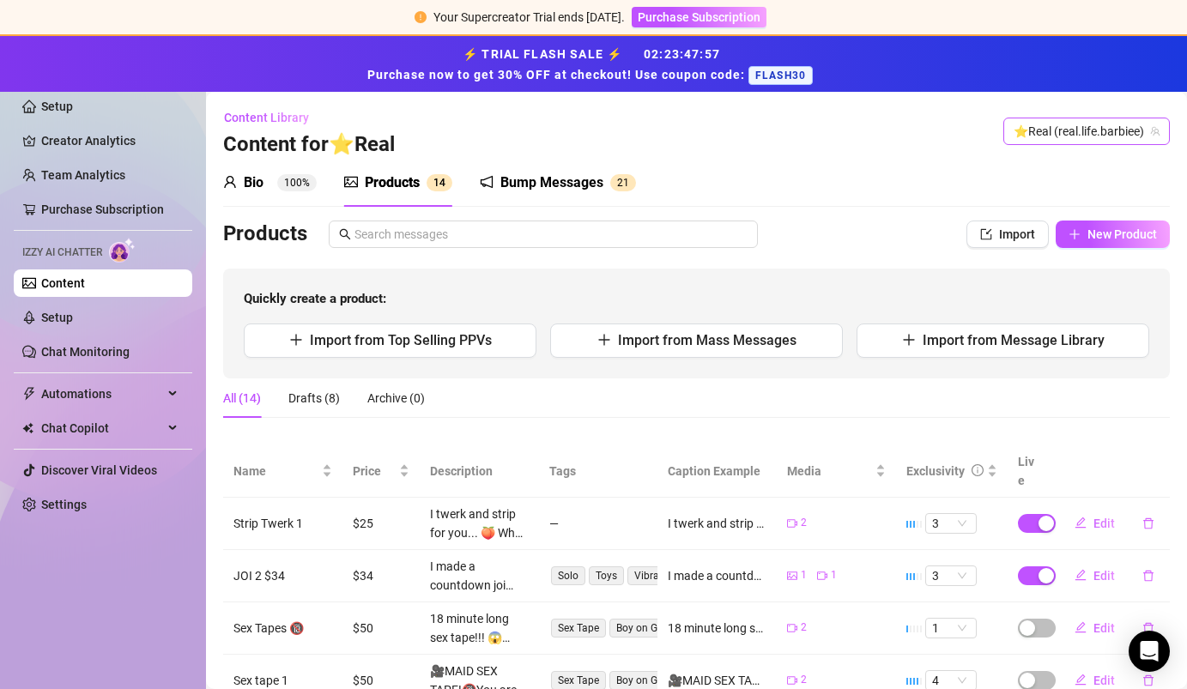
click at [1074, 135] on span "⭐️Real (real.life.barbiee)" at bounding box center [1086, 131] width 146 height 26
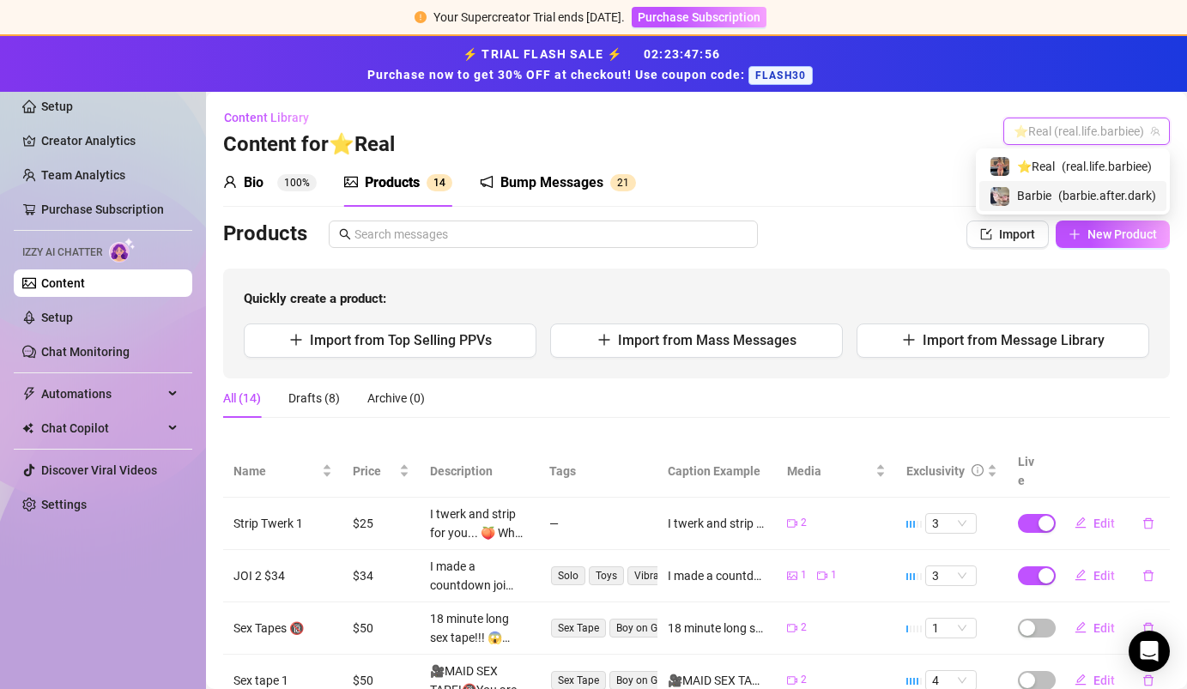
click at [1049, 197] on span "Barbie" at bounding box center [1034, 195] width 34 height 19
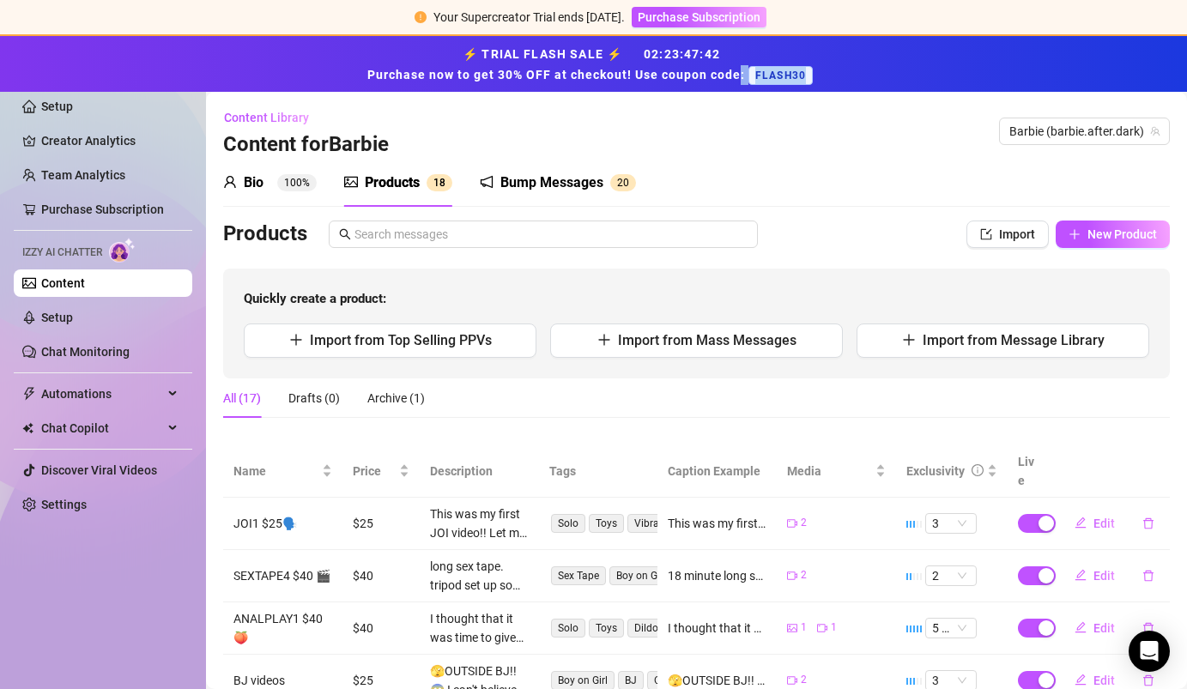
drag, startPoint x: 806, startPoint y: 74, endPoint x: 742, endPoint y: 78, distance: 63.6
click at [742, 78] on strong "⚡ TRIAL FLASH SALE ⚡ 02 : 23 : 47 : 42 Purchase now to get 30% OFF at checkout!…" at bounding box center [593, 64] width 452 height 34
click at [811, 75] on span "FLASH30" at bounding box center [780, 75] width 64 height 19
drag, startPoint x: 809, startPoint y: 76, endPoint x: 754, endPoint y: 76, distance: 54.9
click at [754, 76] on span "FLASH30" at bounding box center [780, 75] width 64 height 19
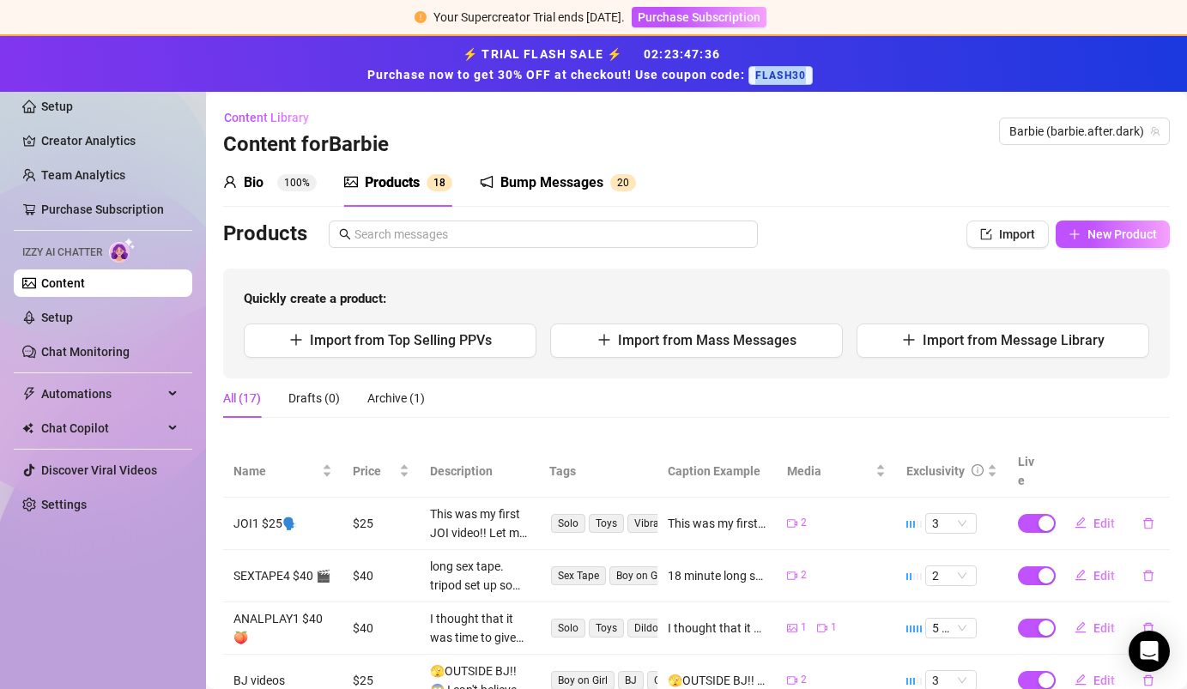
copy span "FLASH30"
